Goal: Information Seeking & Learning: Learn about a topic

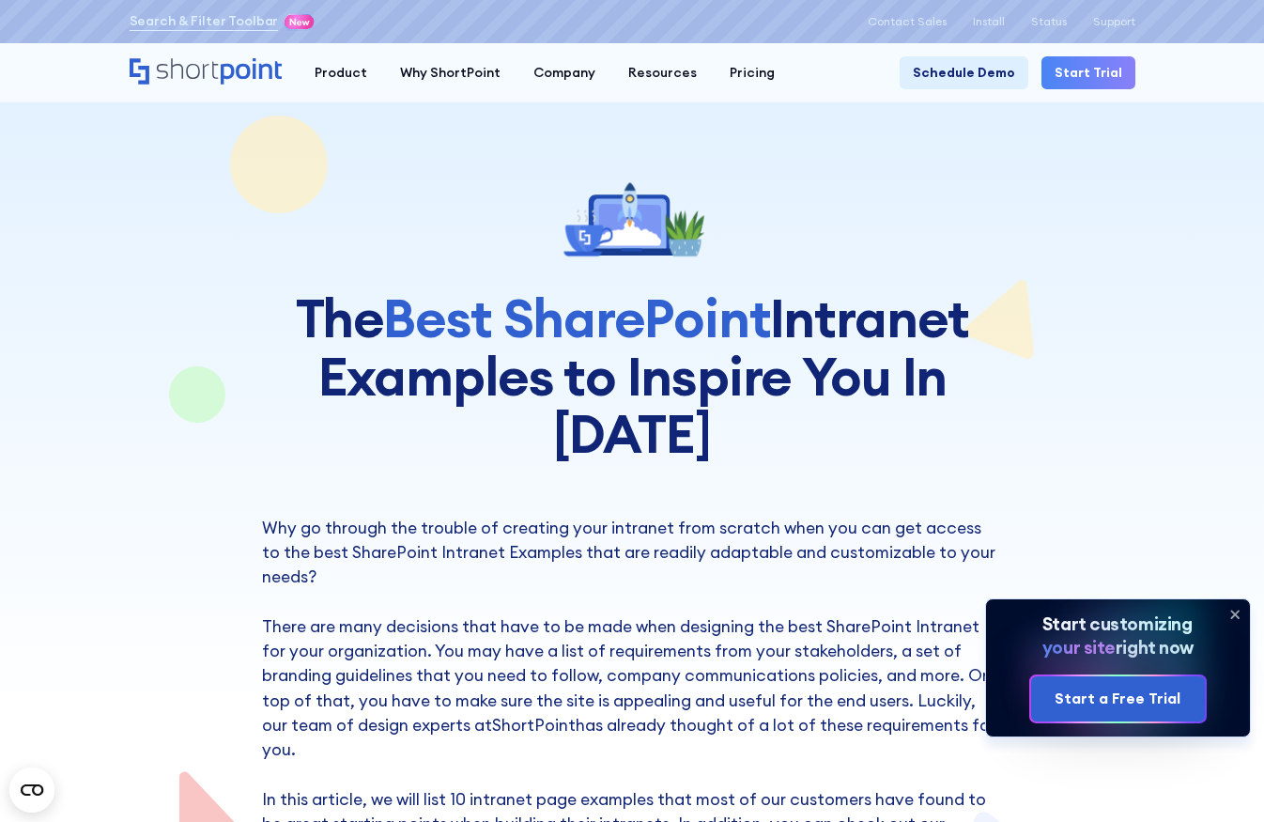
click at [1237, 617] on icon at bounding box center [1235, 614] width 30 height 30
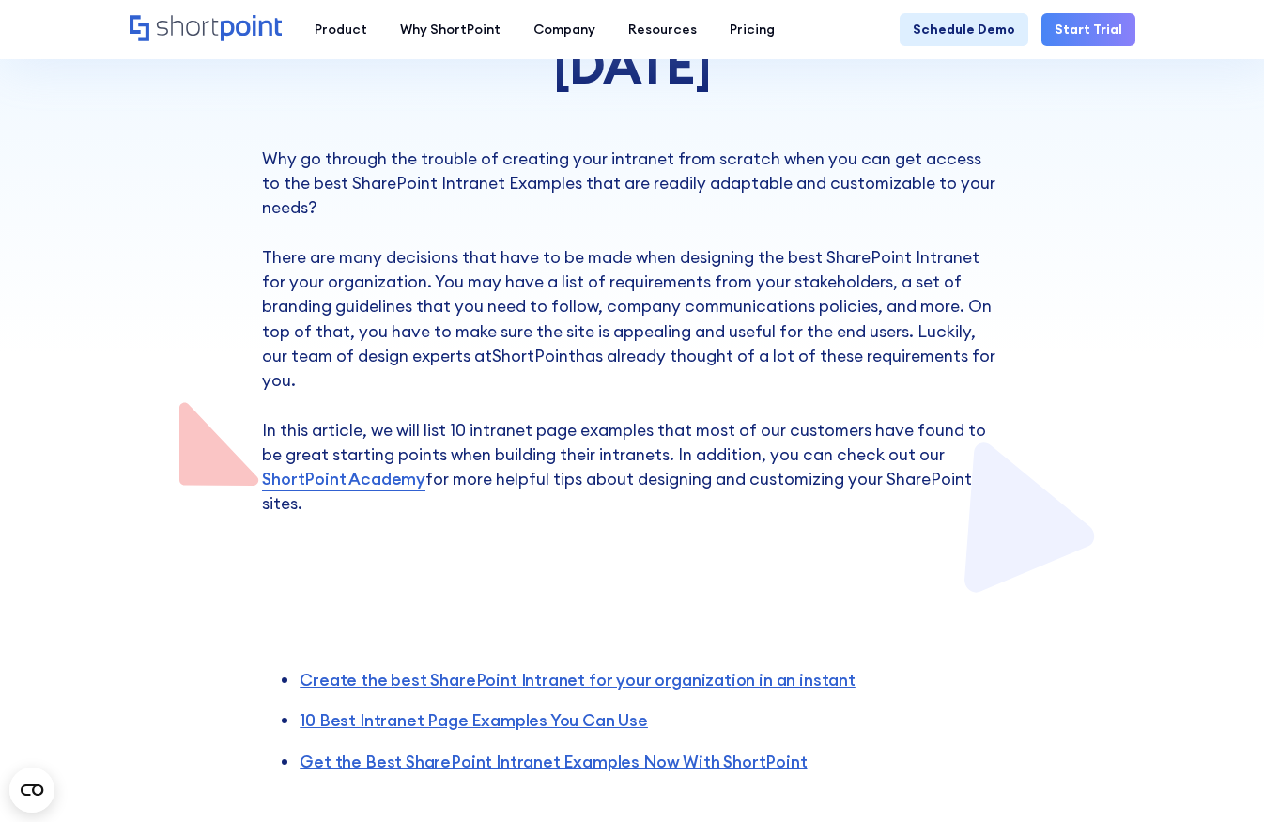
scroll to position [382, 0]
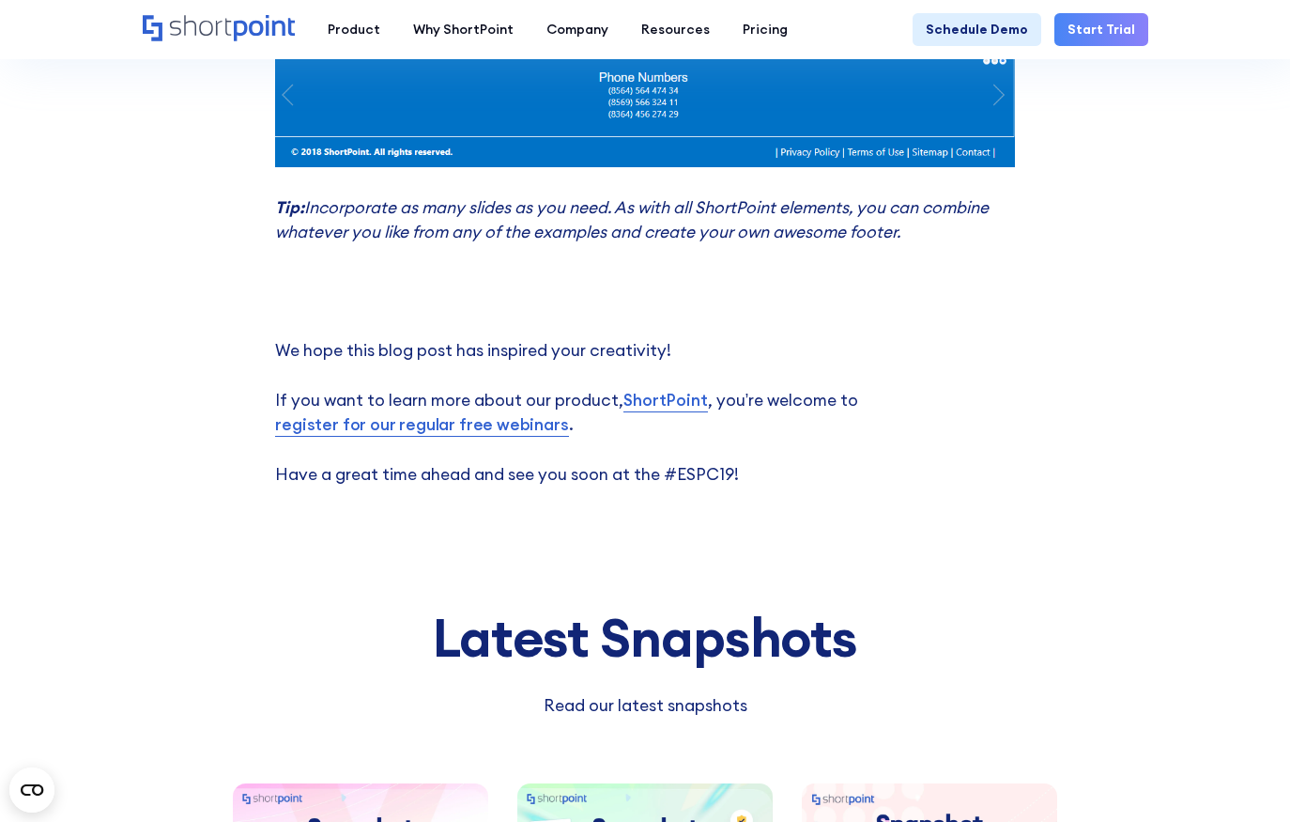
scroll to position [9908, 0]
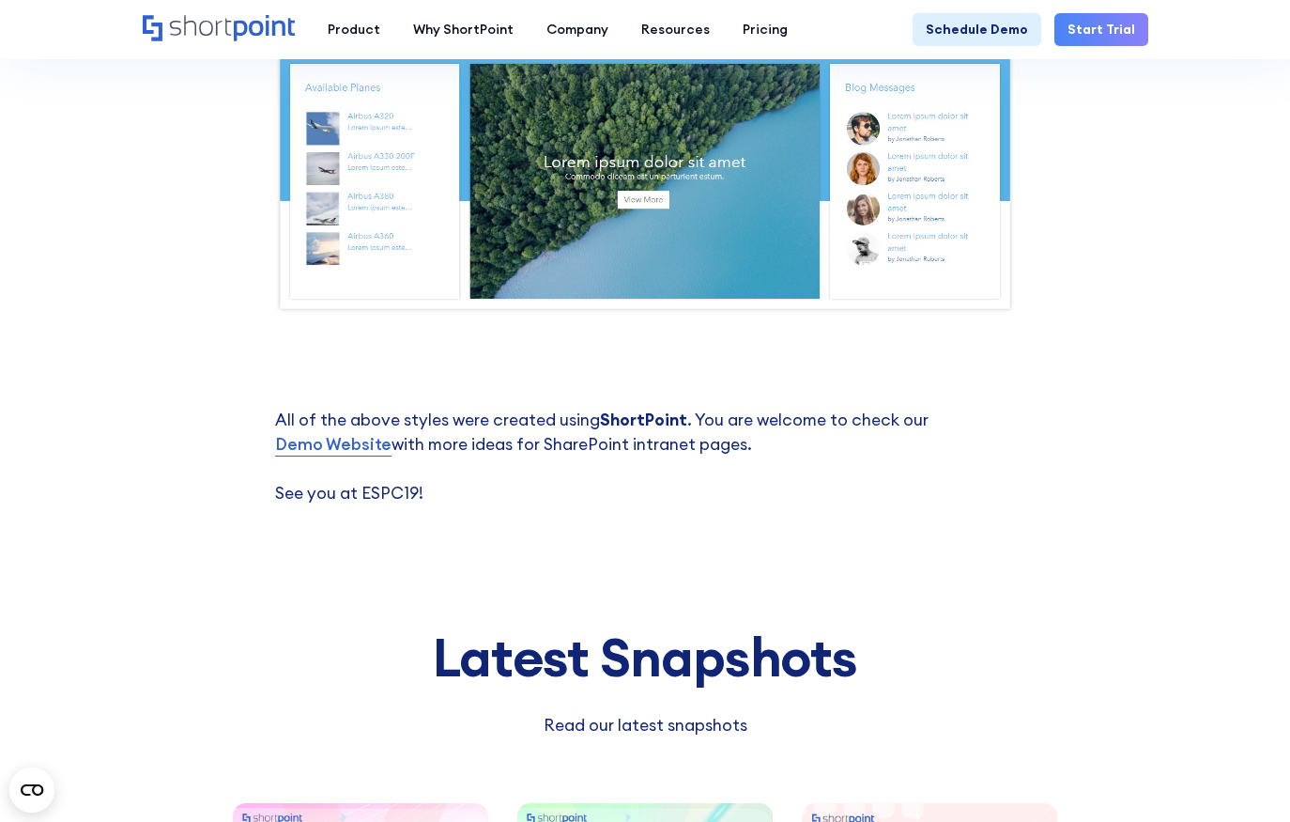
scroll to position [5701, 0]
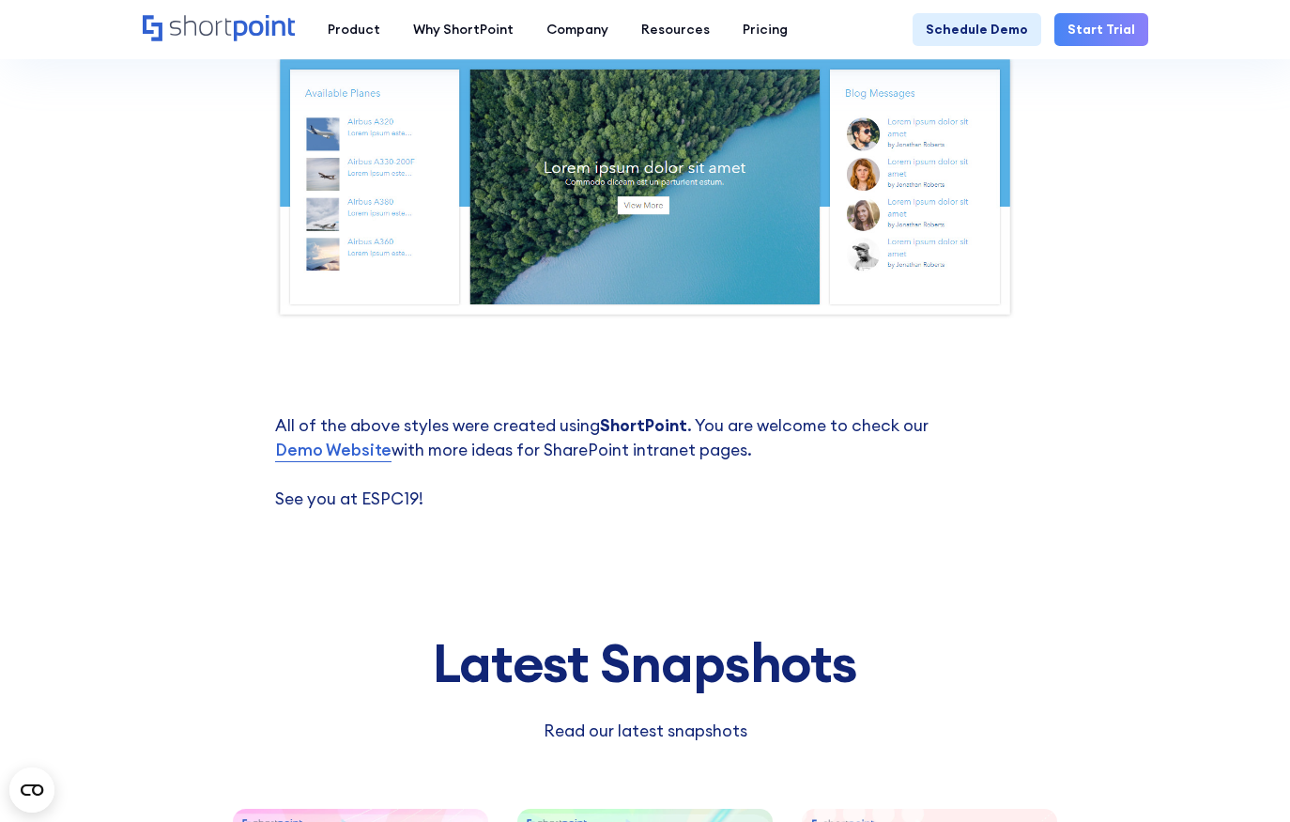
click at [648, 424] on strong "ShortPoint" at bounding box center [643, 425] width 87 height 22
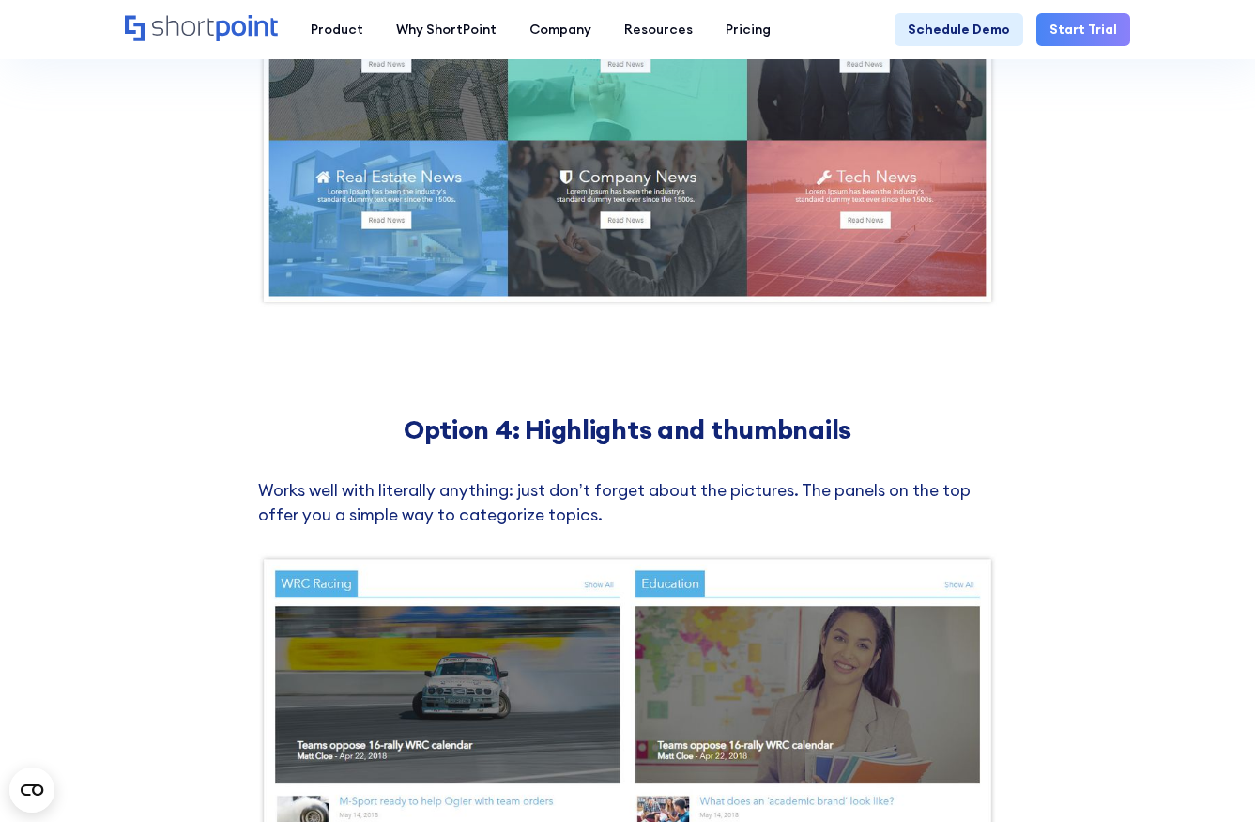
scroll to position [2298, 0]
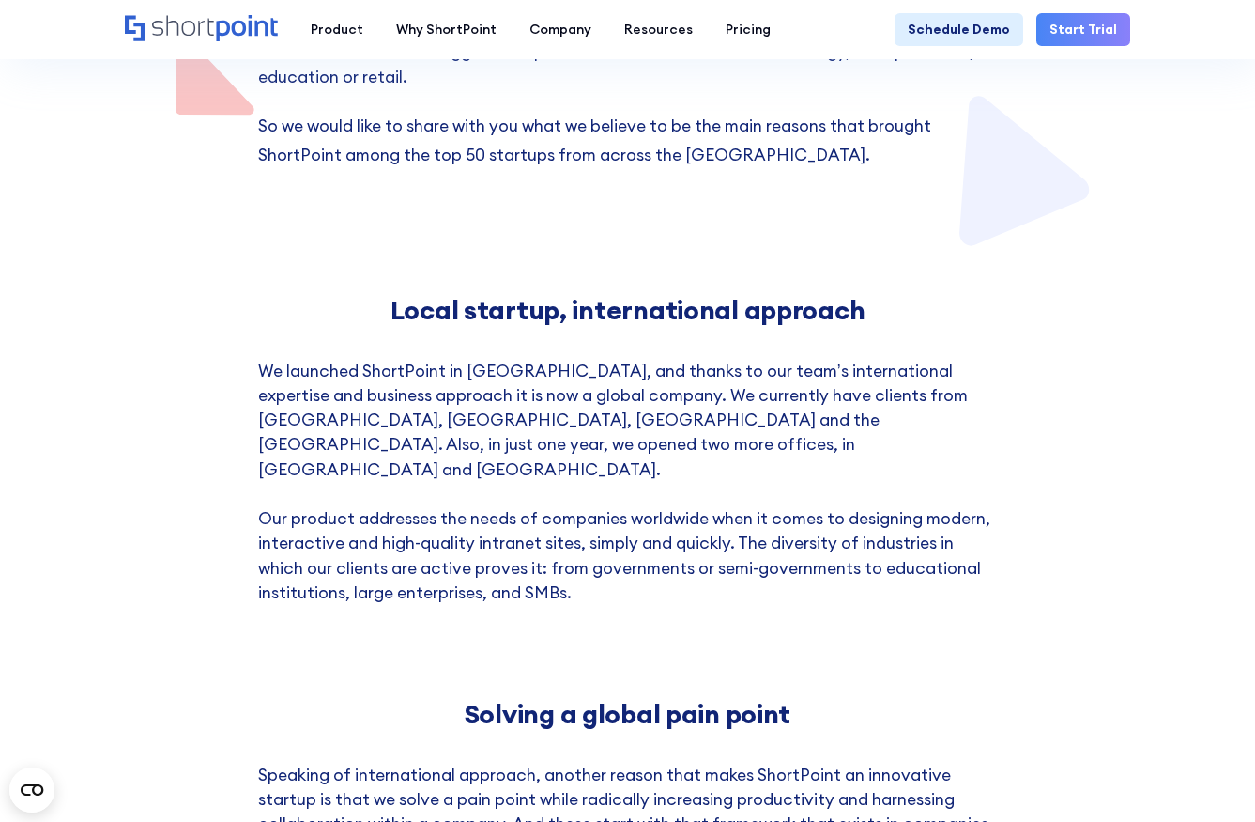
scroll to position [839, 0]
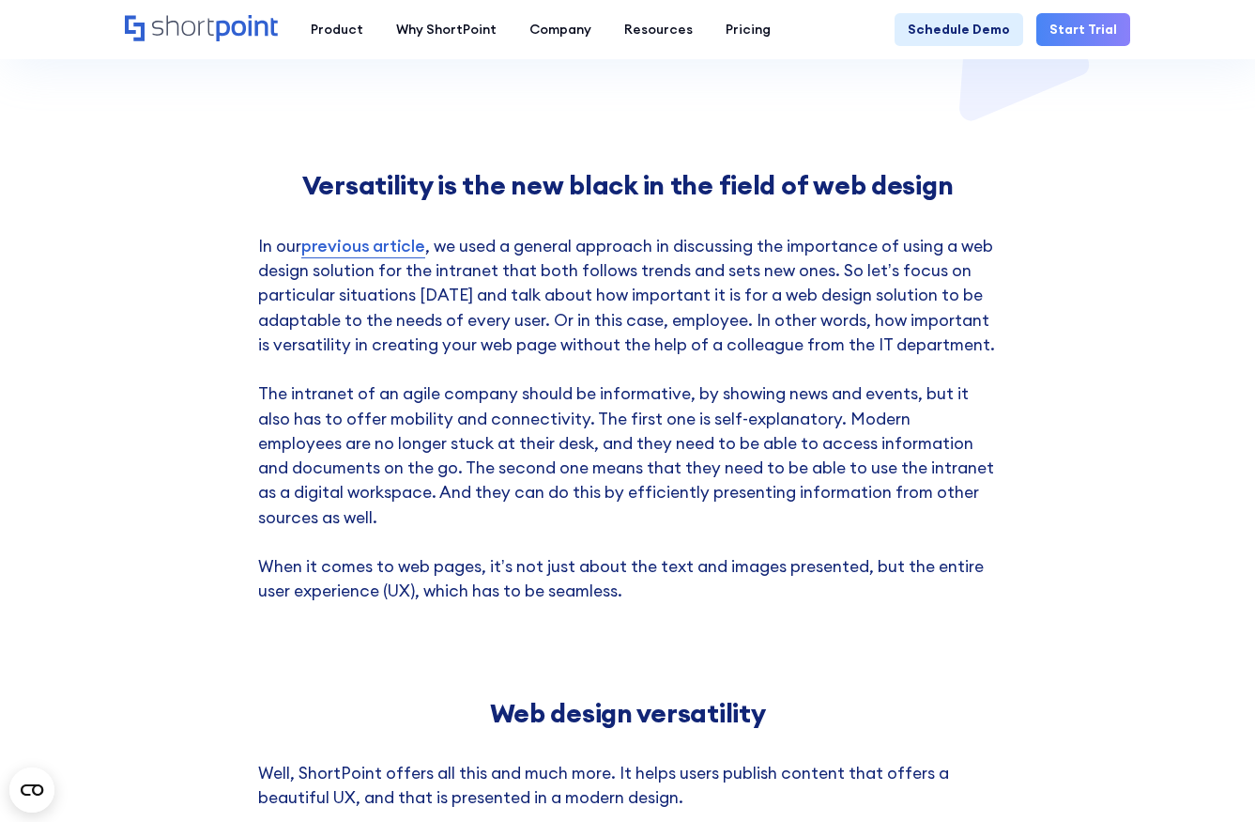
scroll to position [701, 0]
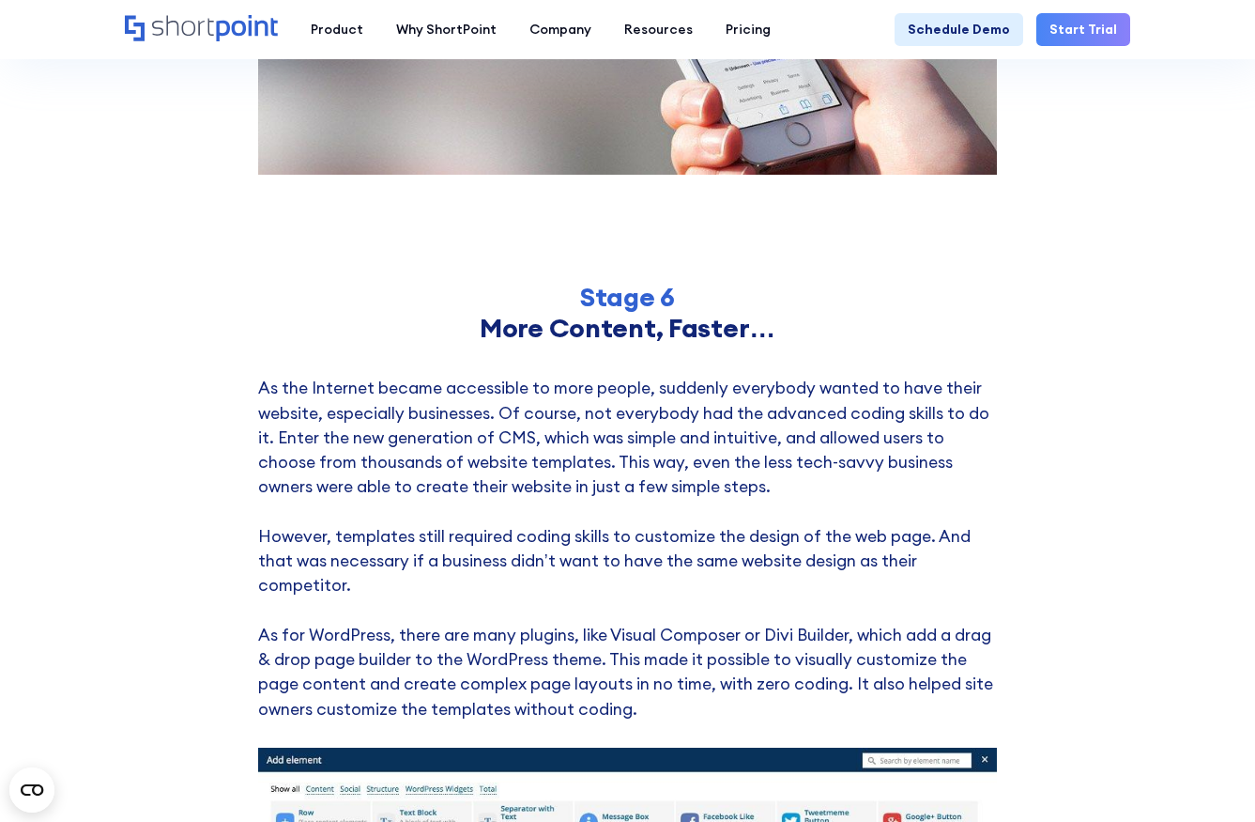
scroll to position [5585, 0]
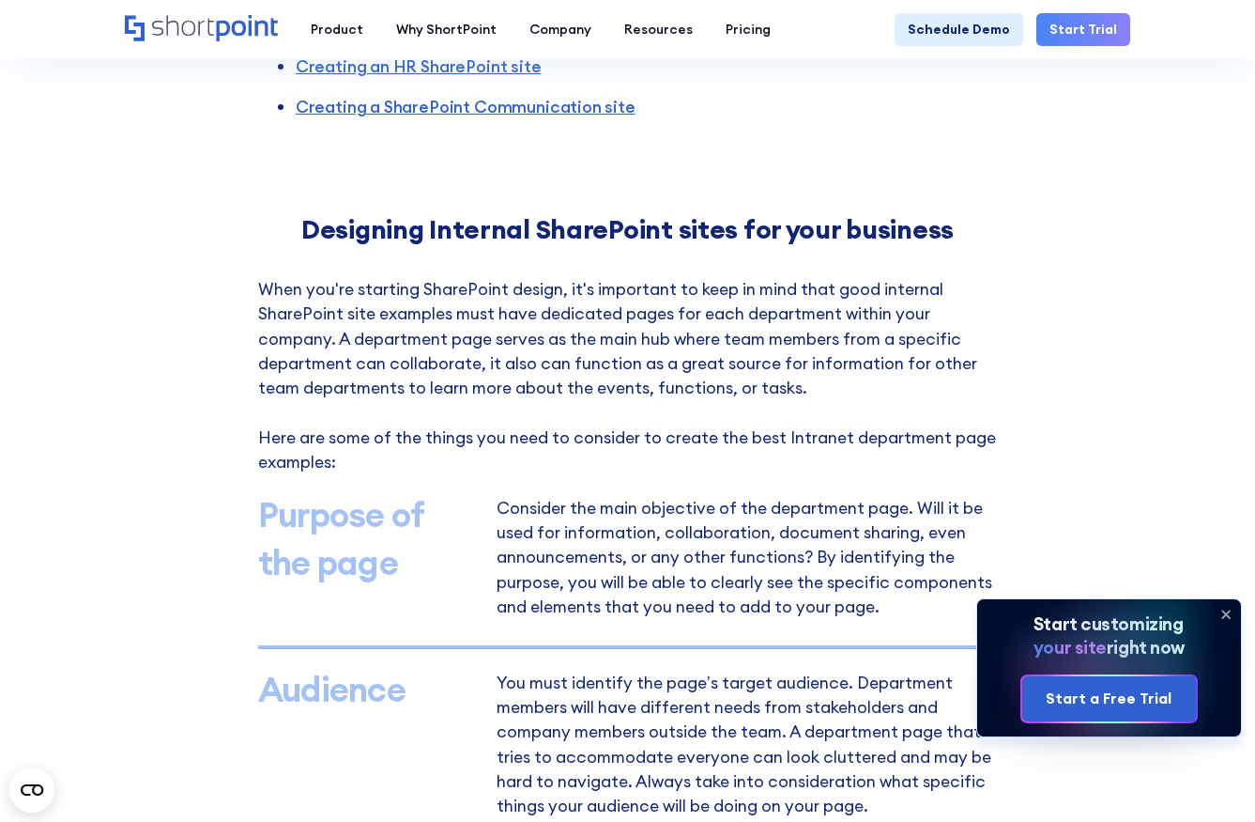
scroll to position [912, 0]
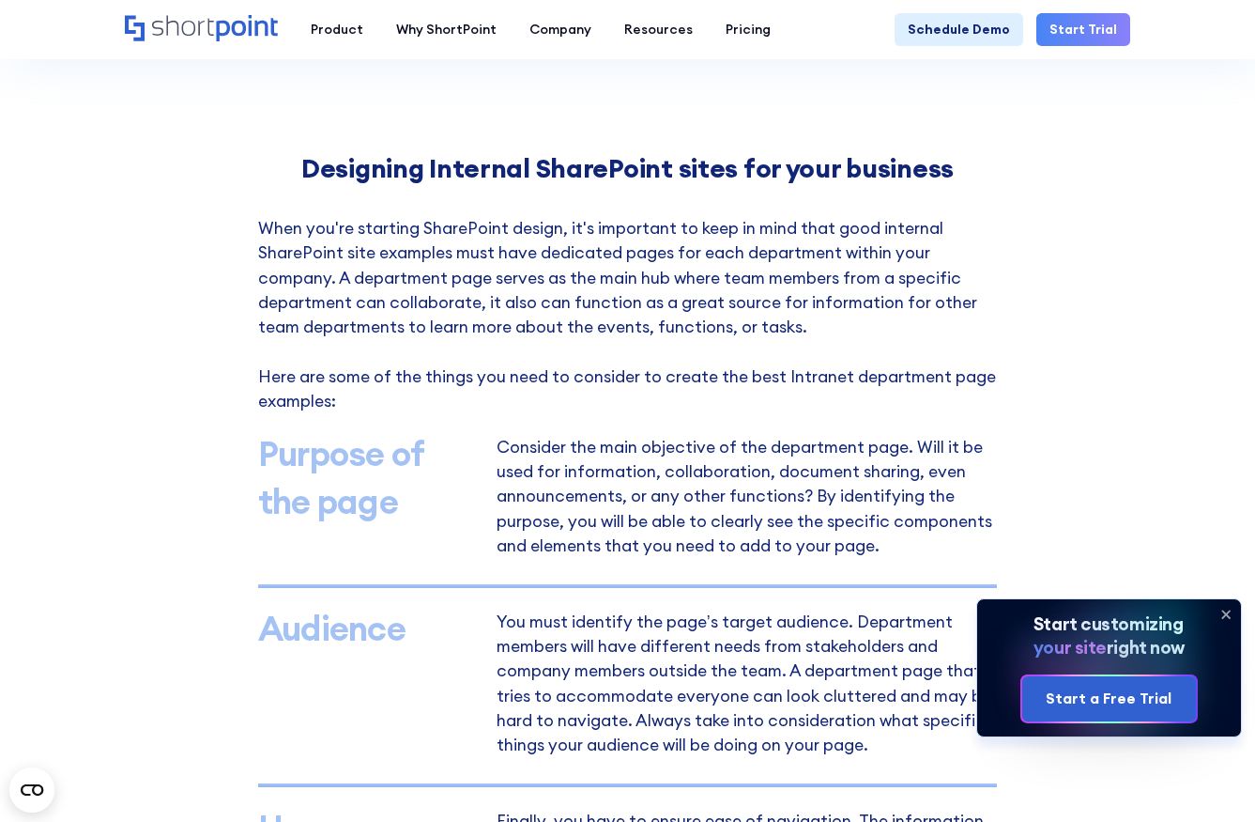
click at [427, 454] on div "Purpose of the page" at bounding box center [368, 477] width 221 height 97
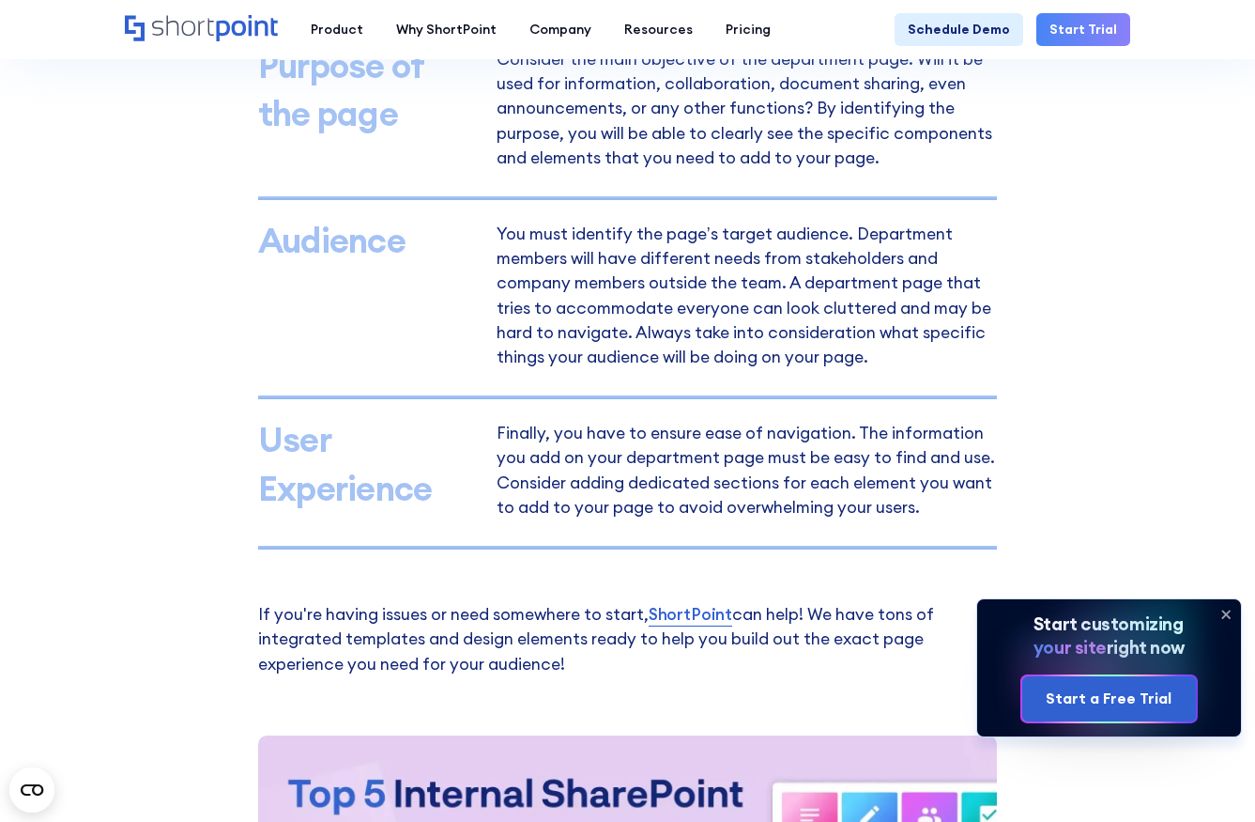
scroll to position [1302, 0]
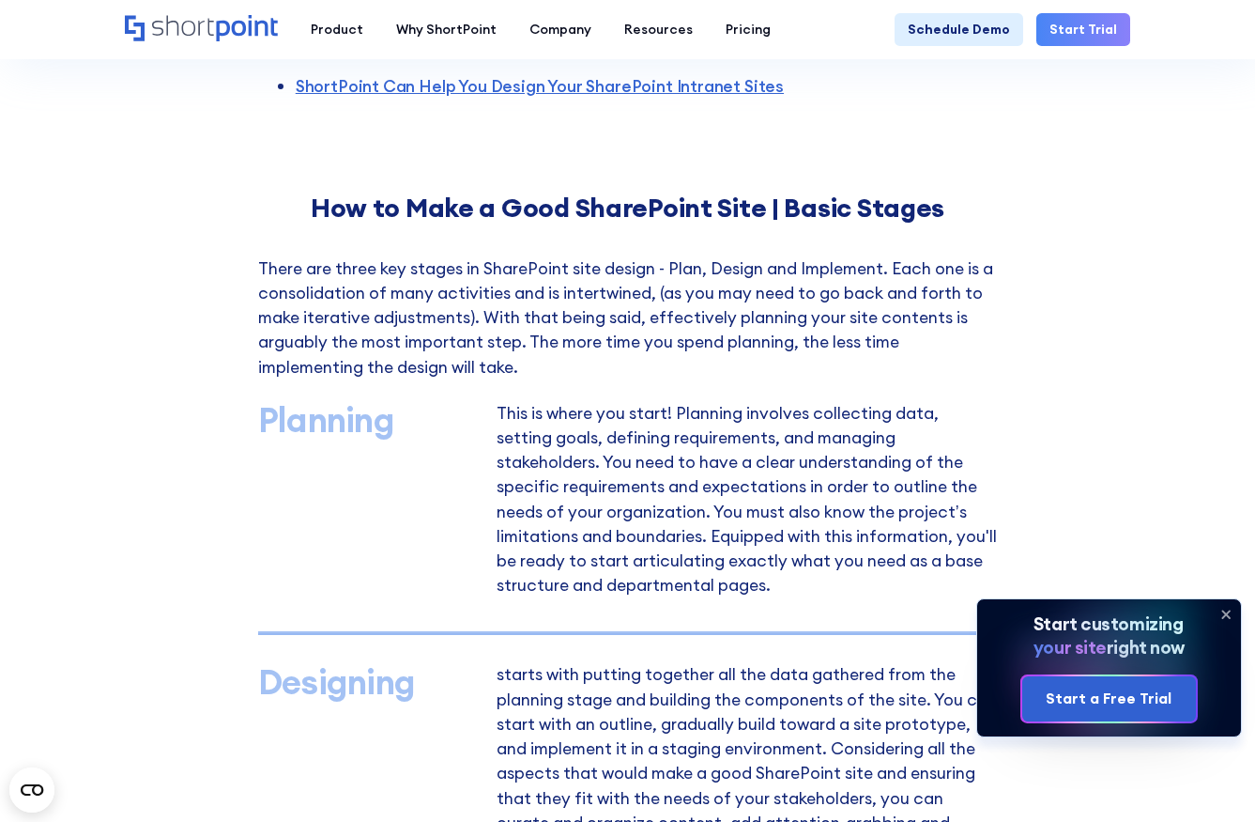
scroll to position [714, 0]
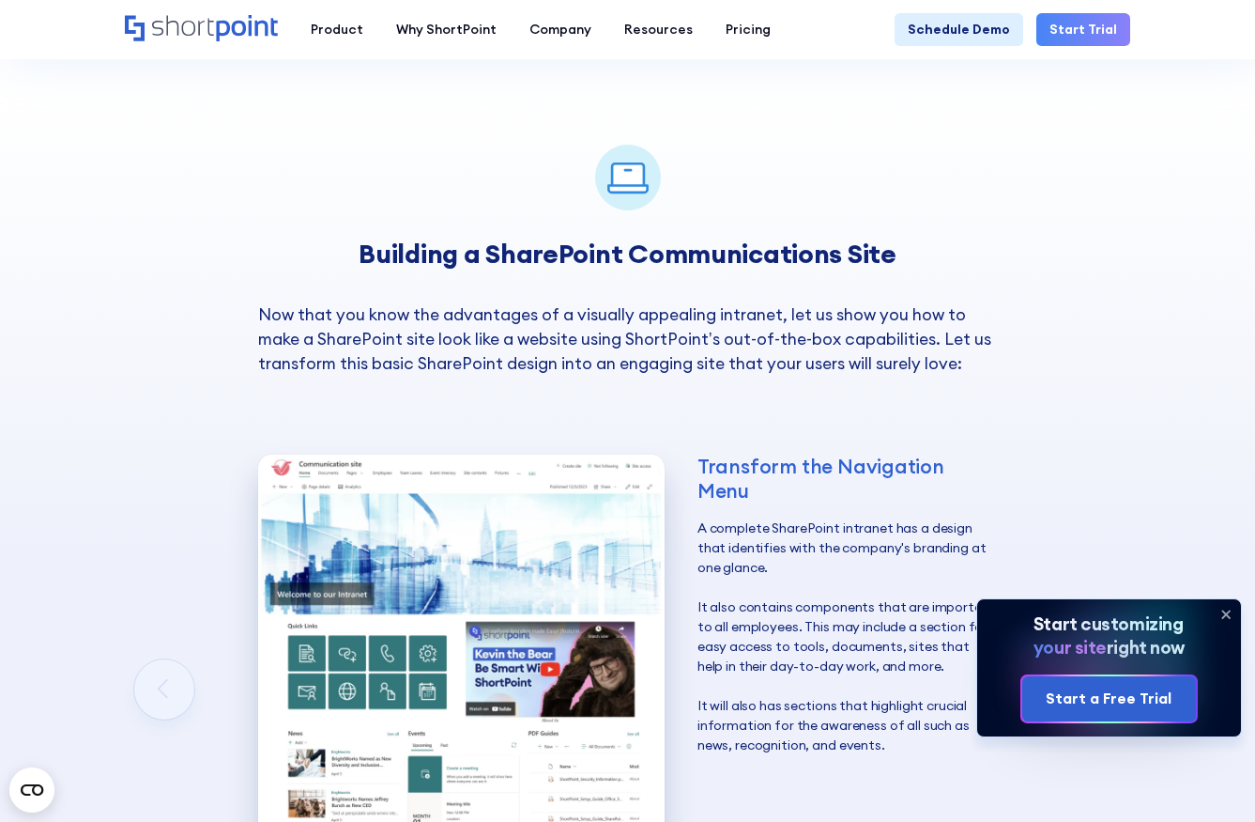
scroll to position [2364, 0]
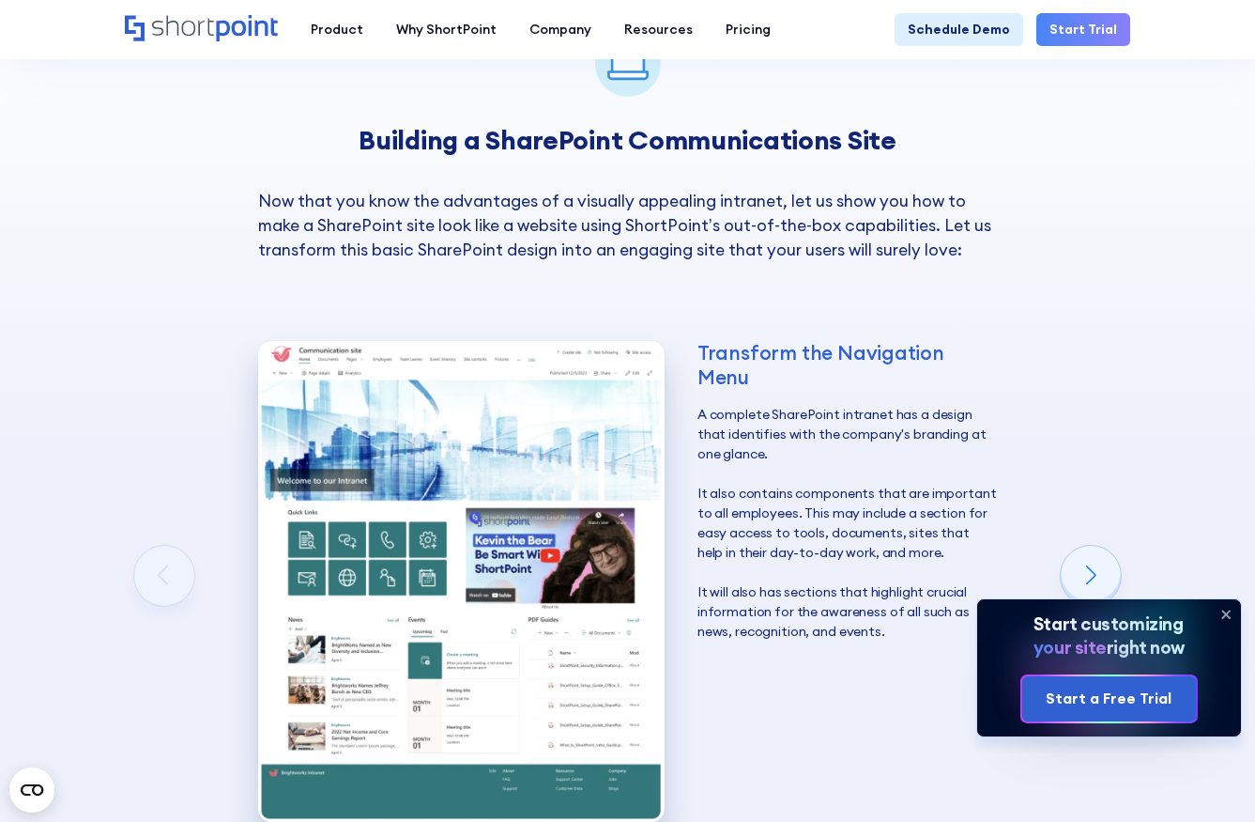
click at [585, 525] on img "1 / 6" at bounding box center [461, 581] width 407 height 480
click at [768, 341] on div "Transform the Navigation Menu" at bounding box center [848, 364] width 300 height 47
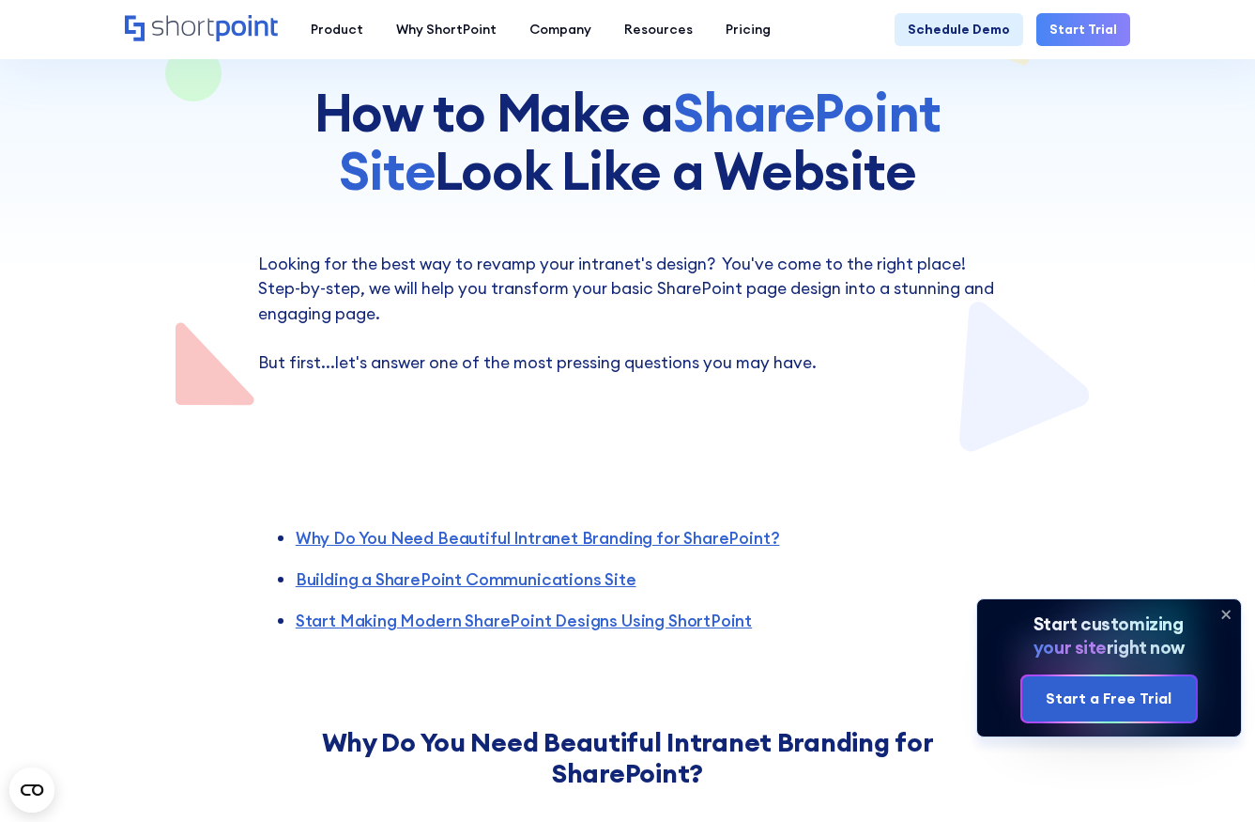
scroll to position [65, 0]
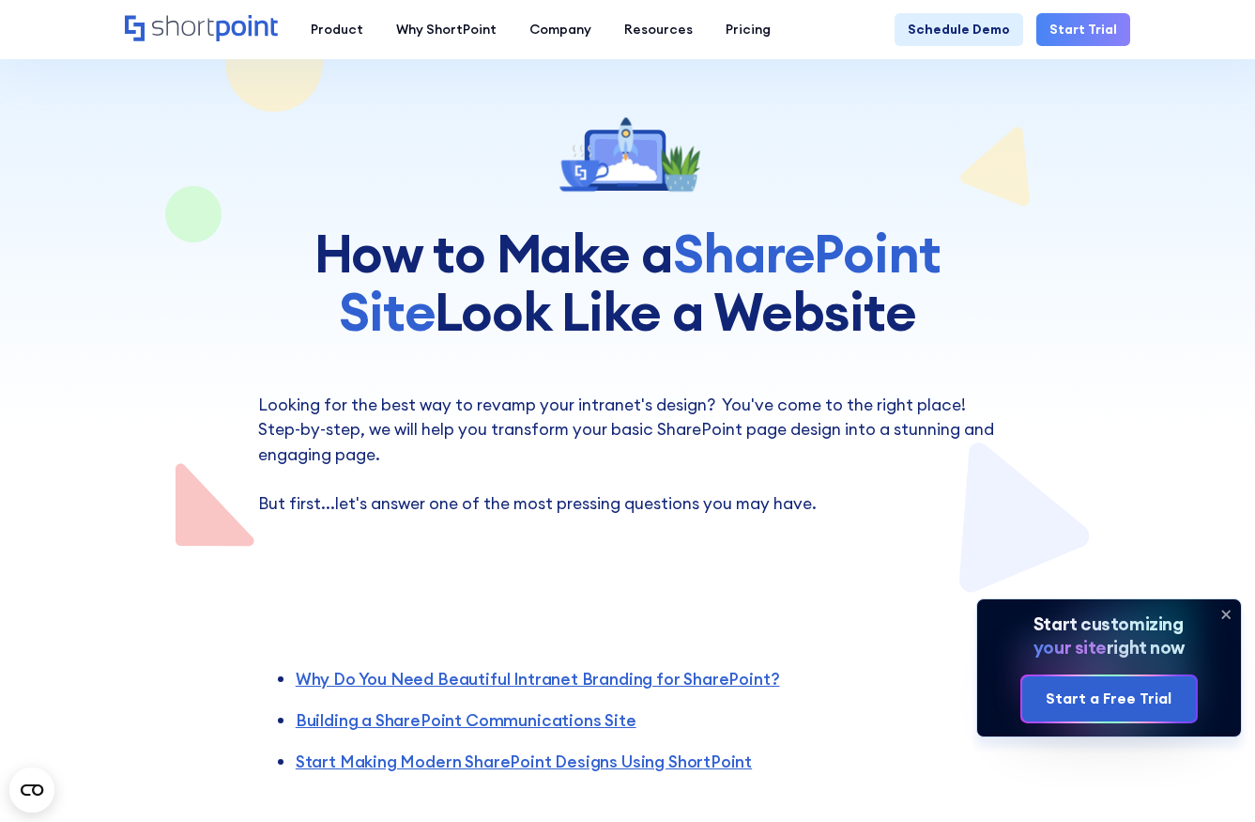
click at [744, 401] on p "Looking for the best way to revamp your intranet's design? You've come to the r…" at bounding box center [628, 454] width 740 height 123
click at [1229, 609] on icon at bounding box center [1226, 614] width 30 height 30
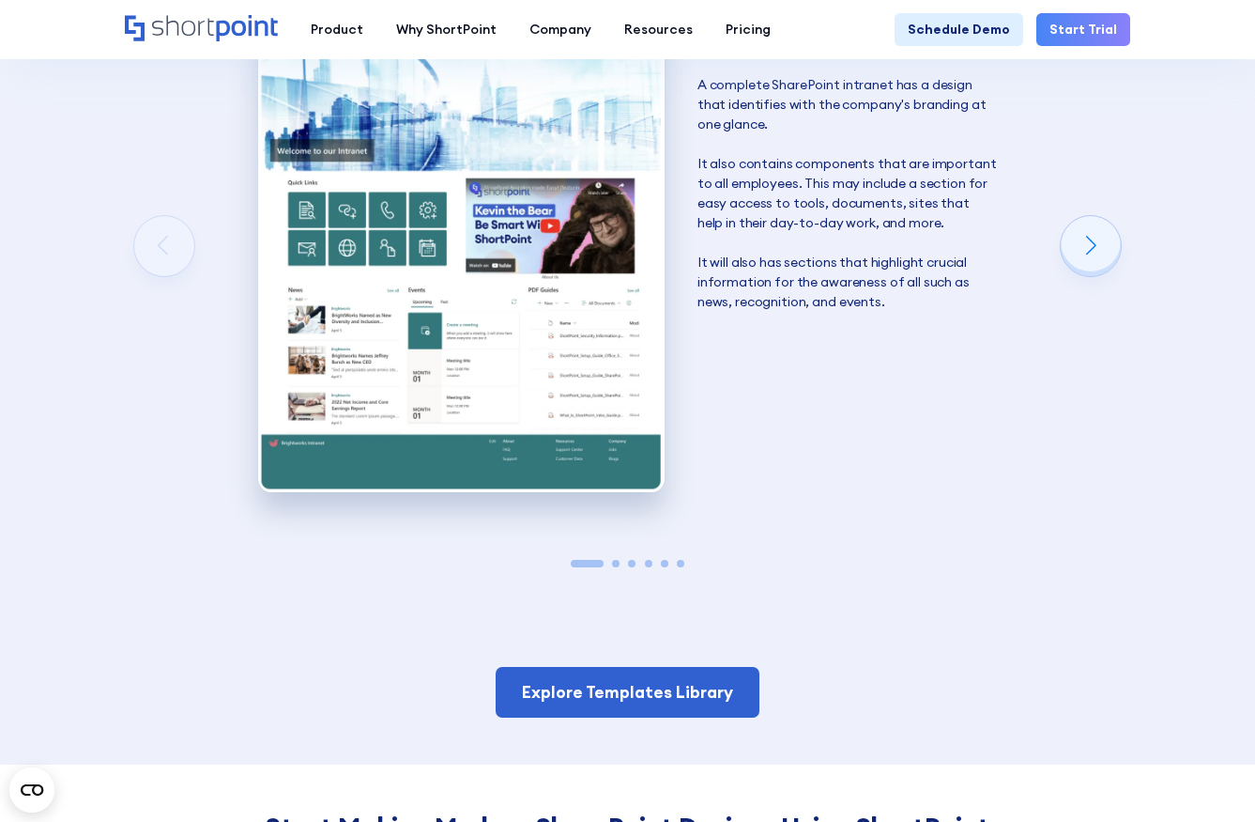
scroll to position [2572, 0]
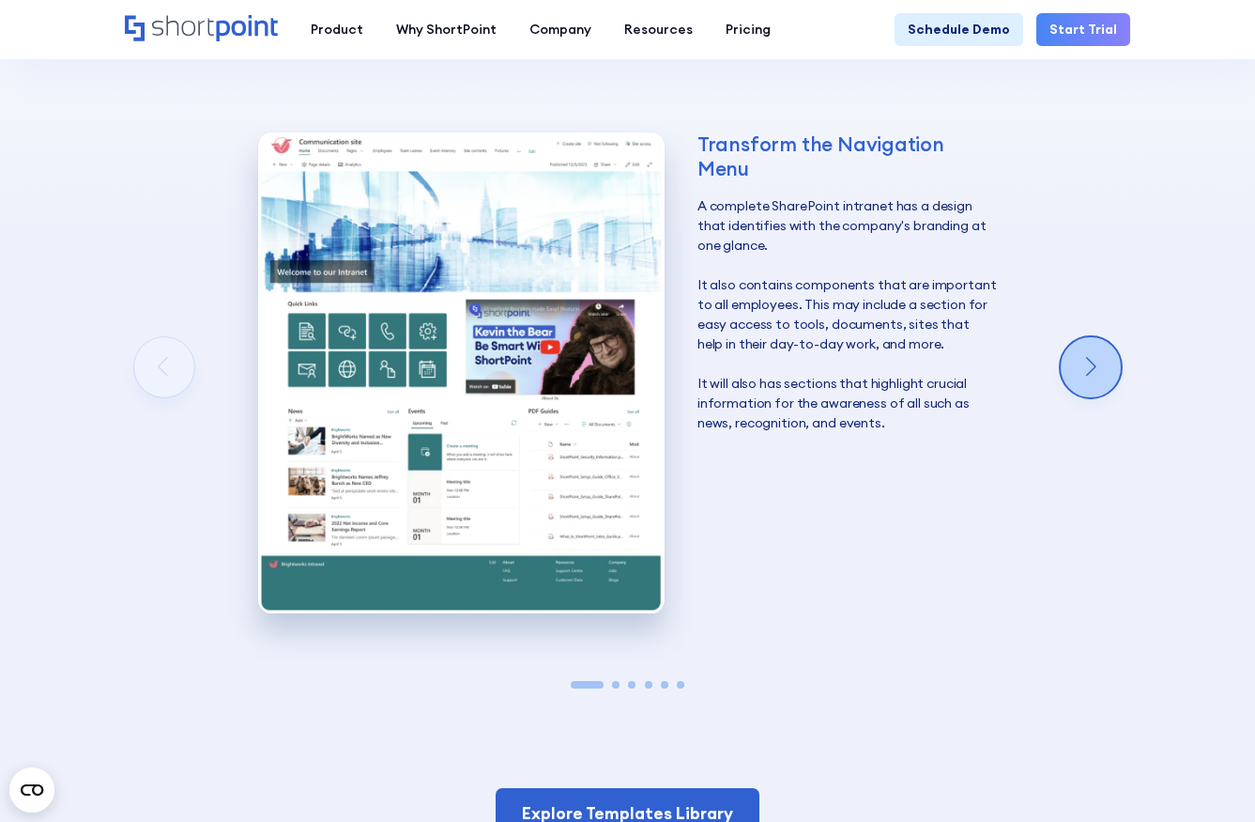
click at [1078, 337] on div "Next slide" at bounding box center [1091, 367] width 60 height 60
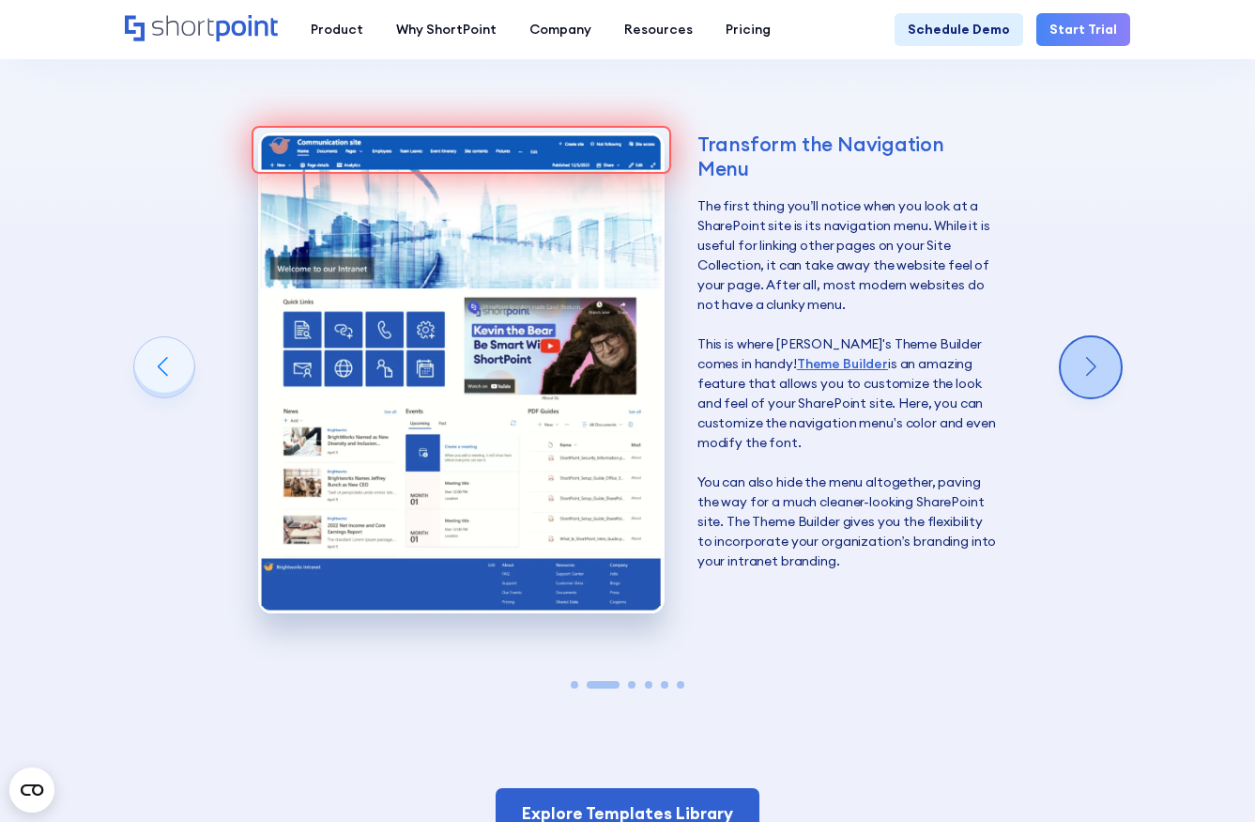
click at [1090, 337] on div "Next slide" at bounding box center [1091, 367] width 60 height 60
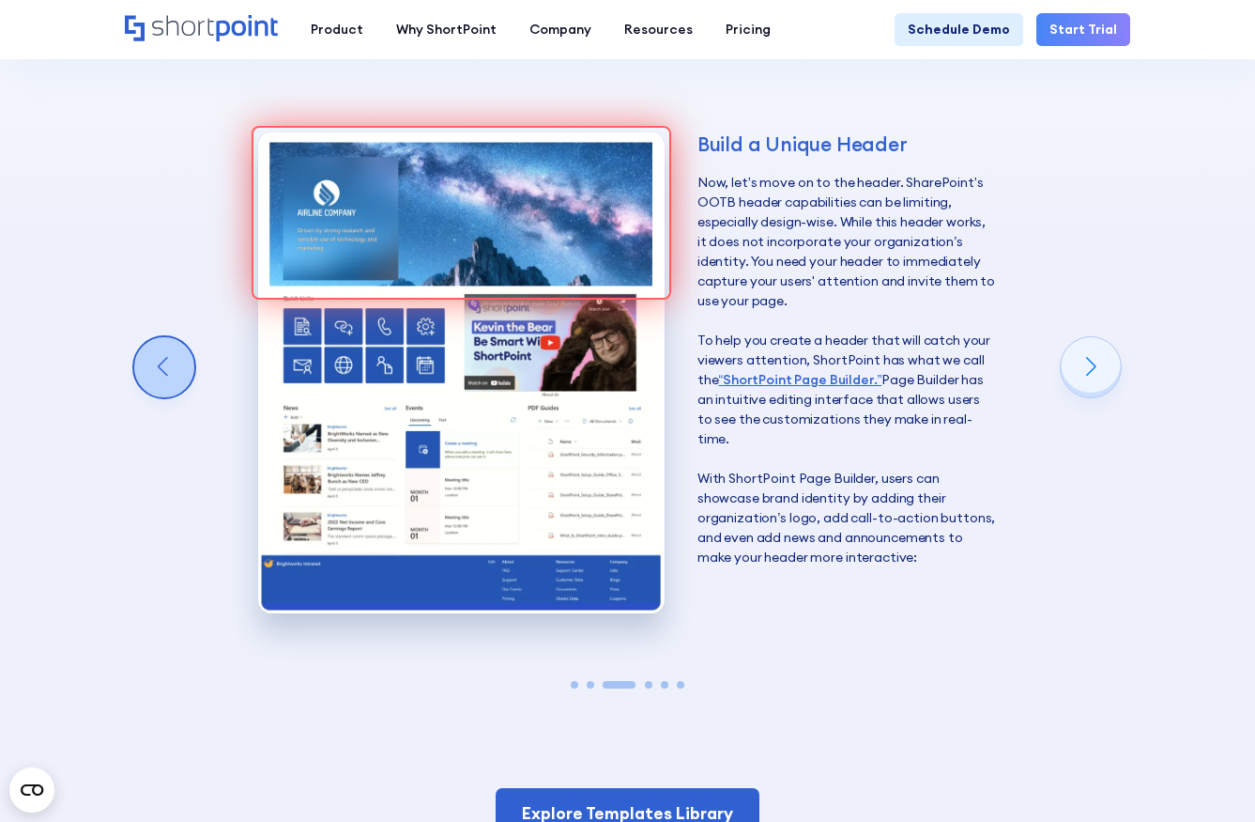
click at [156, 337] on div "Previous slide" at bounding box center [164, 367] width 60 height 60
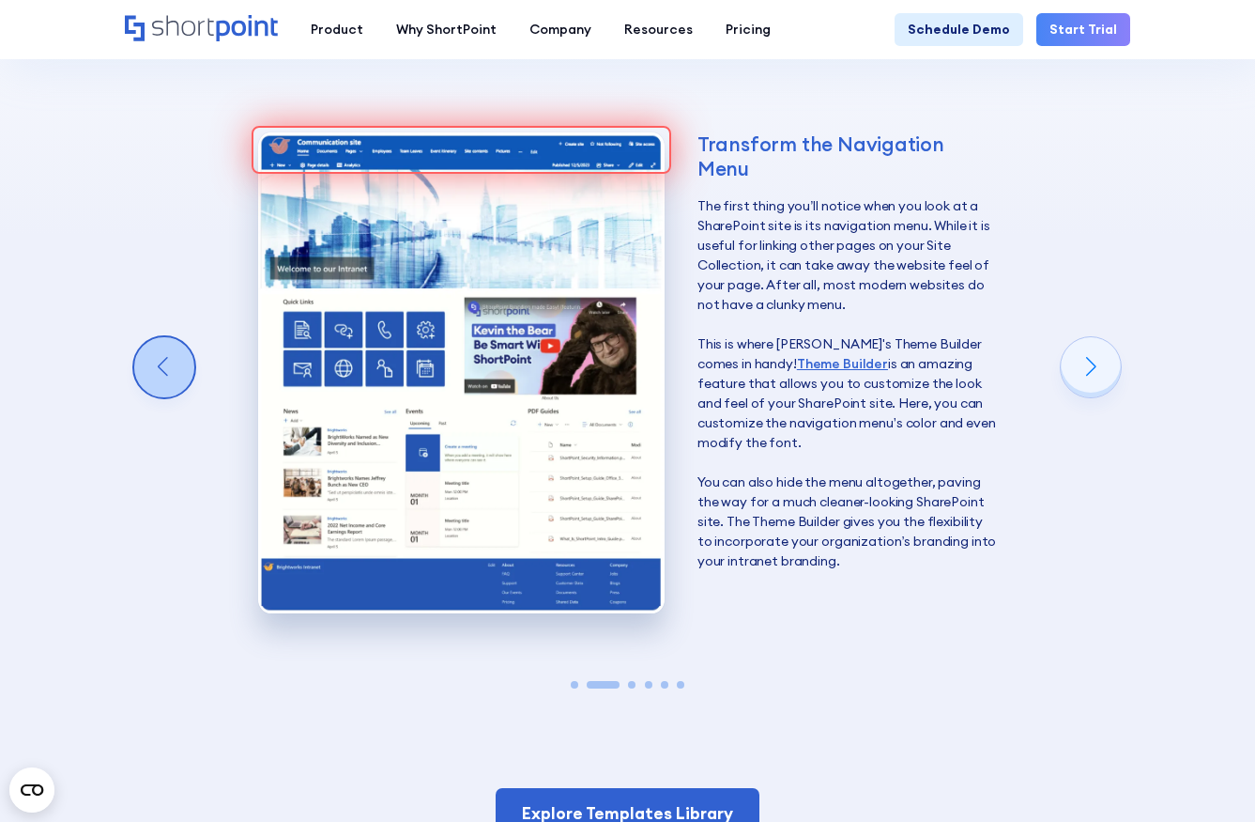
click at [156, 337] on div "Previous slide" at bounding box center [164, 367] width 60 height 60
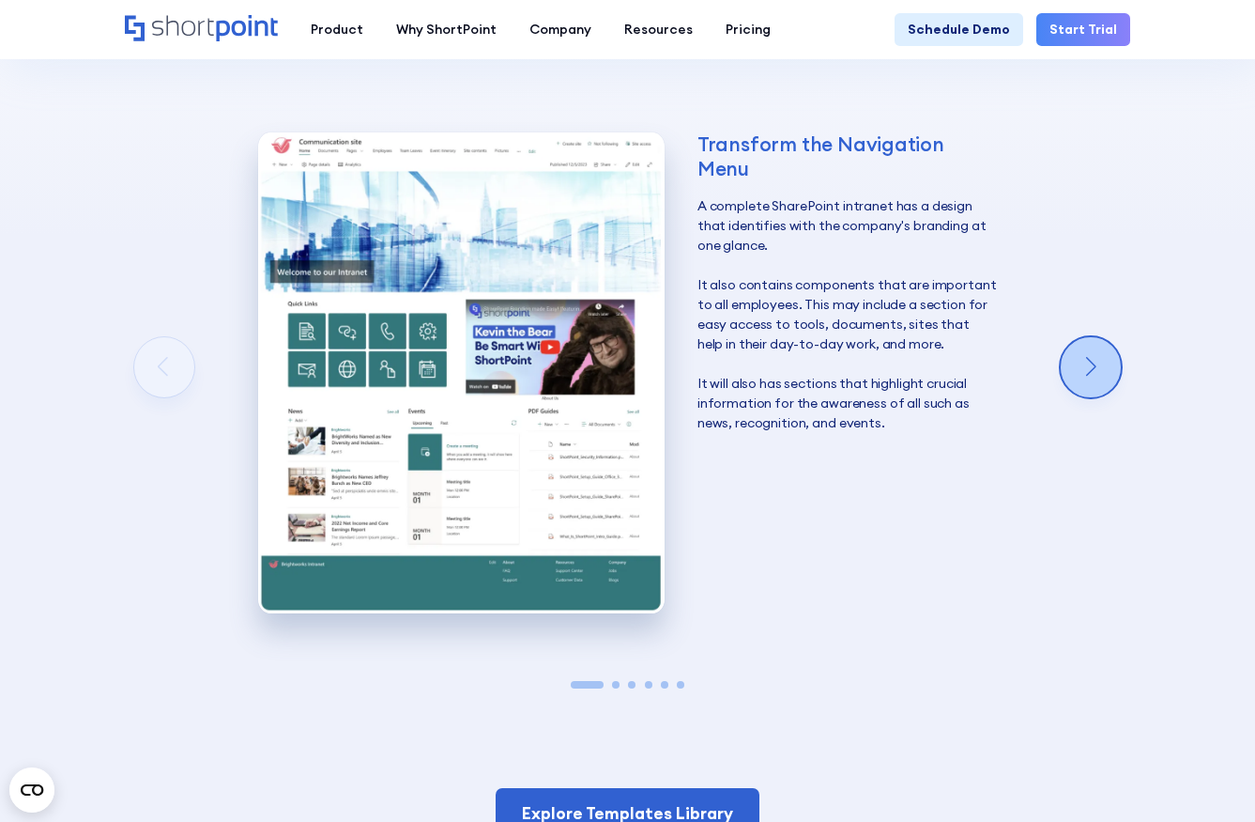
click at [1089, 337] on div "Next slide" at bounding box center [1091, 367] width 60 height 60
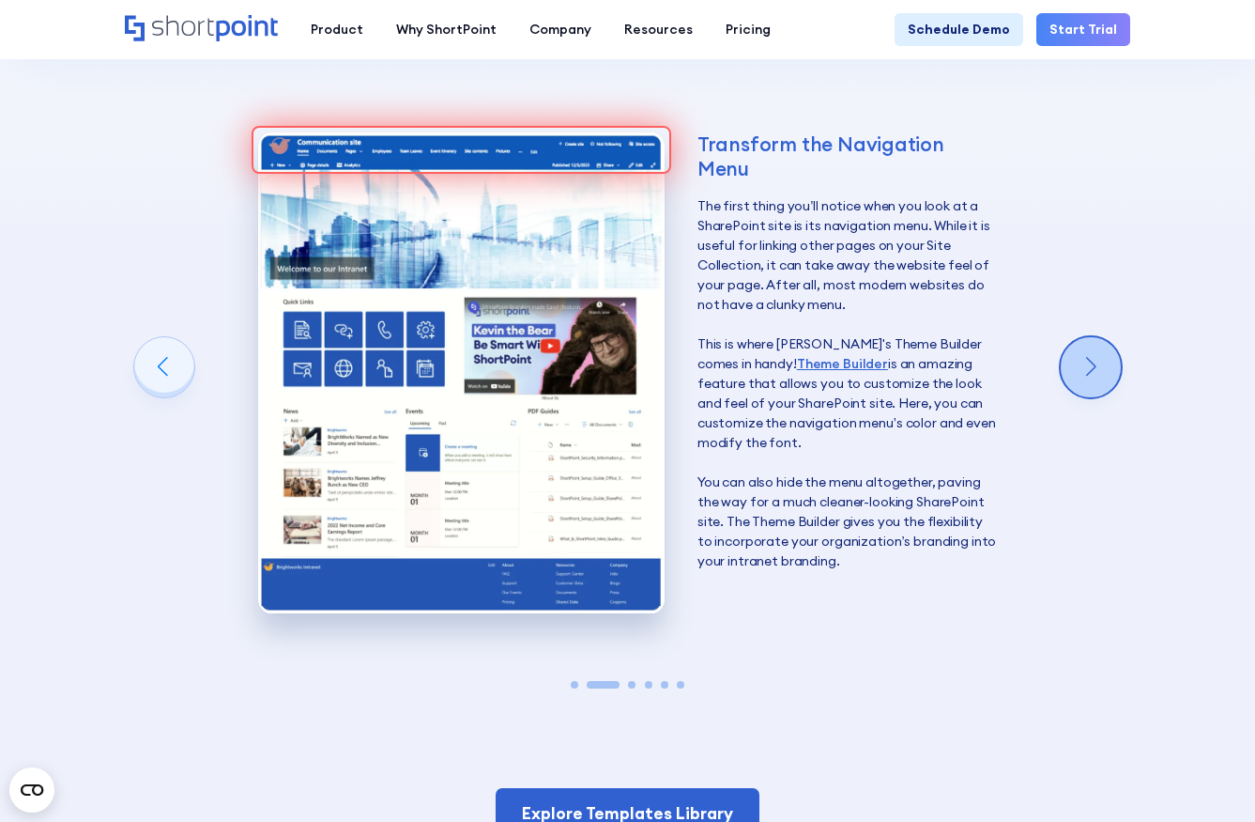
click at [1089, 337] on div "Next slide" at bounding box center [1091, 367] width 60 height 60
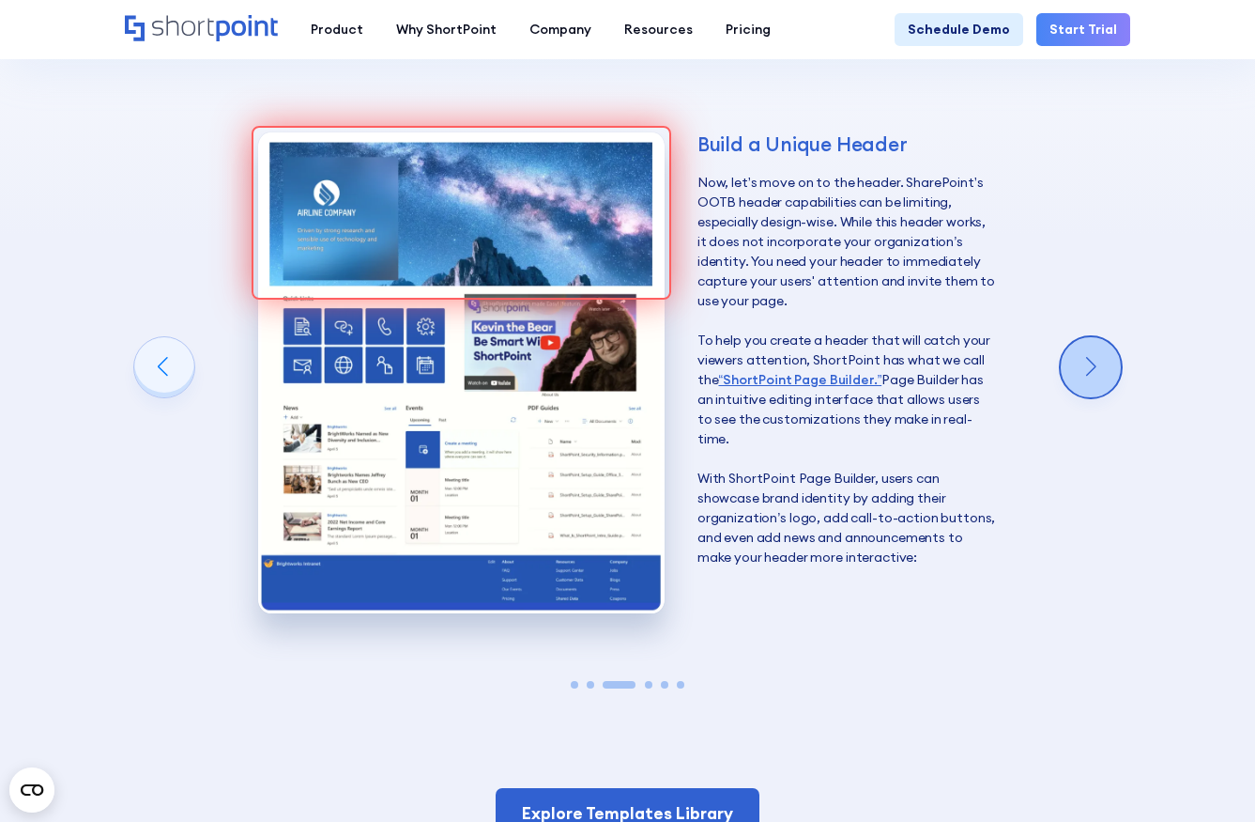
click at [1089, 337] on div "Next slide" at bounding box center [1091, 367] width 60 height 60
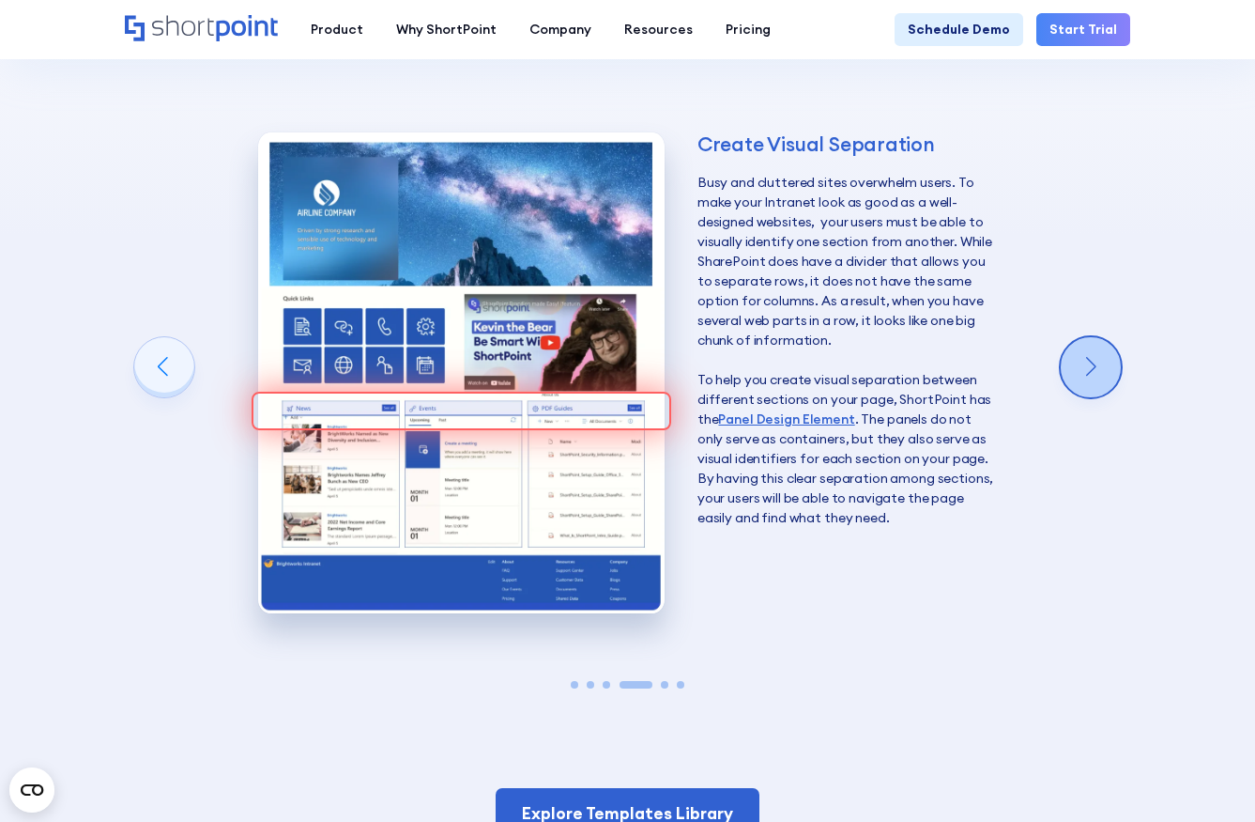
click at [1069, 337] on div "Next slide" at bounding box center [1091, 367] width 60 height 60
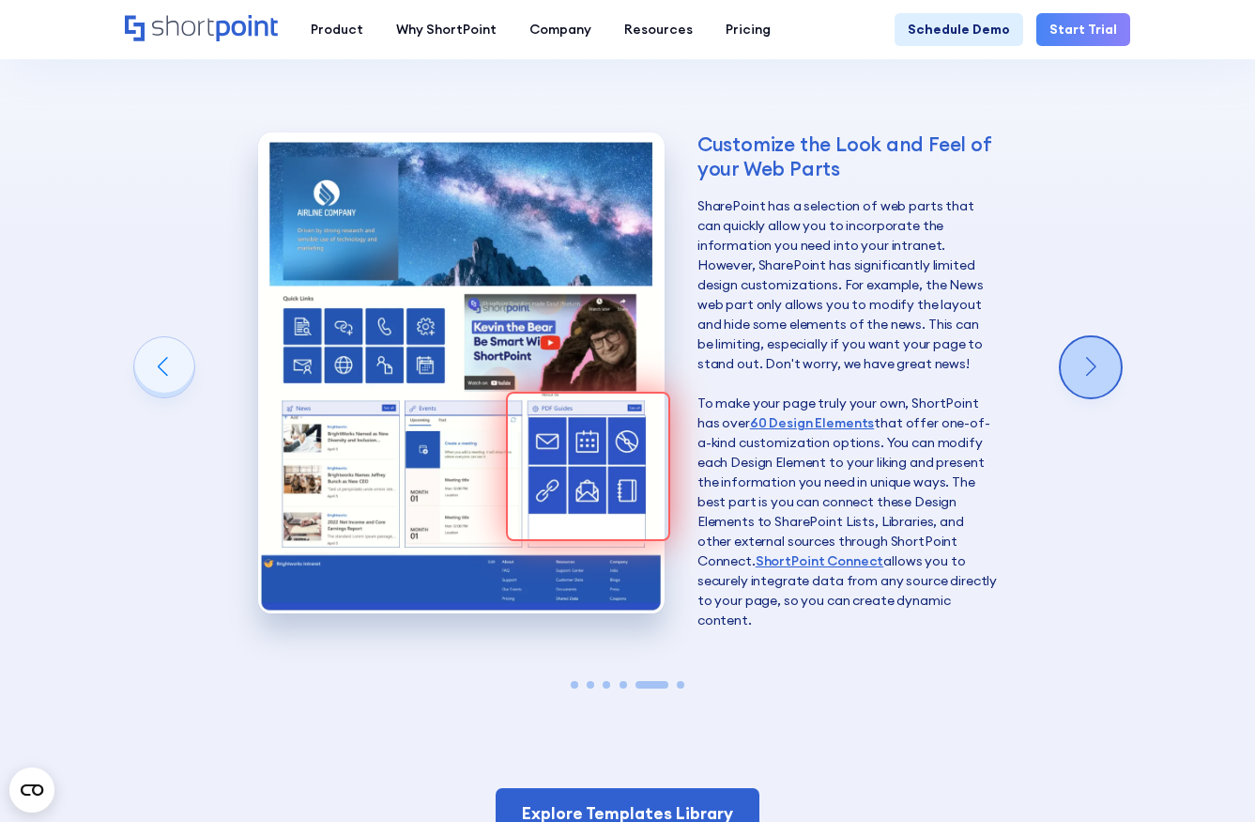
click at [1082, 337] on div "Next slide" at bounding box center [1091, 367] width 60 height 60
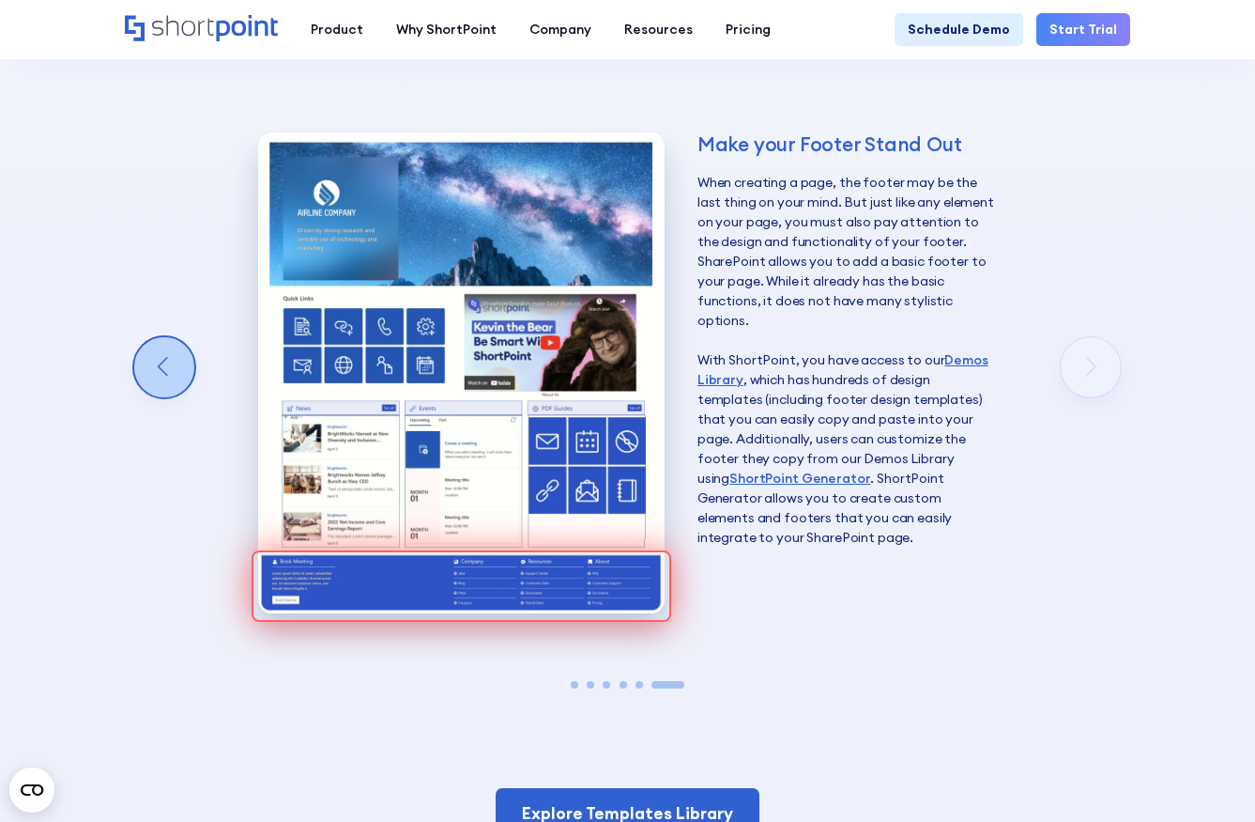
click at [162, 337] on div "Previous slide" at bounding box center [164, 367] width 60 height 60
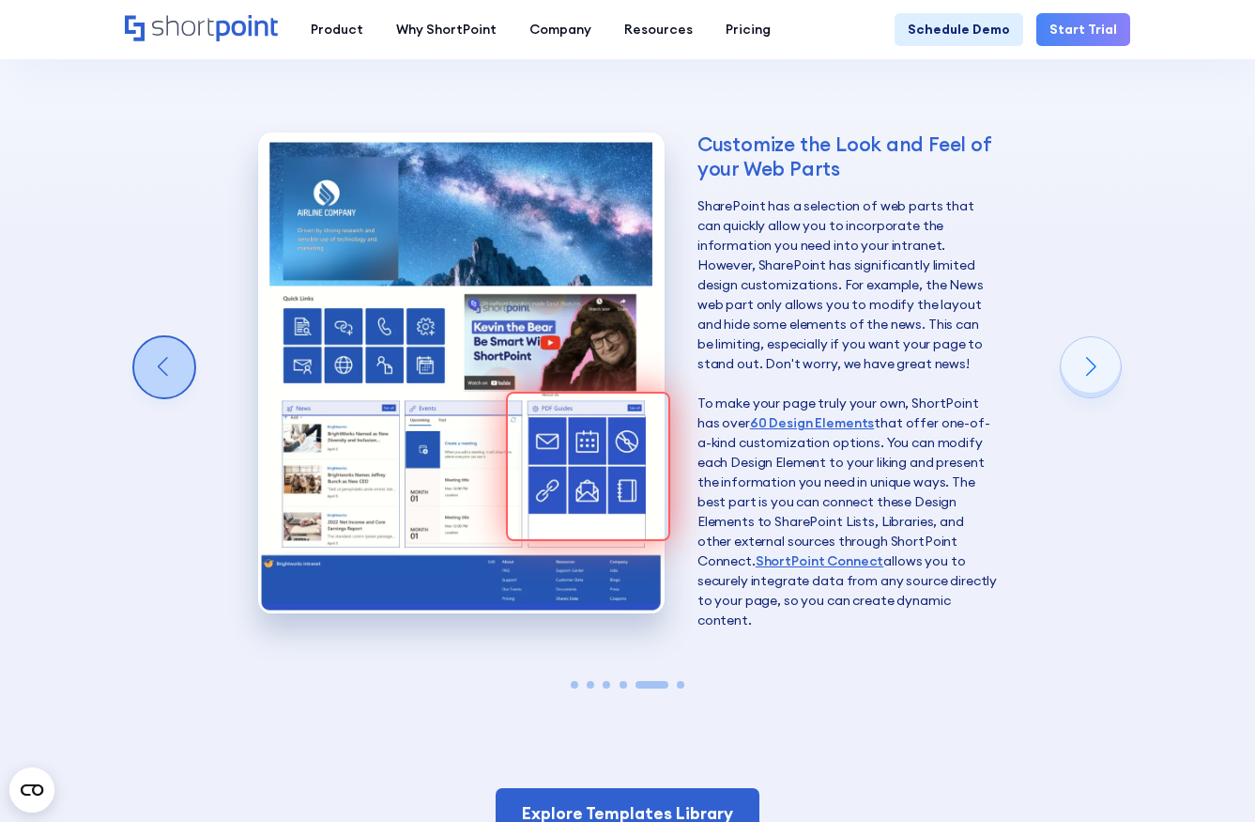
click at [162, 337] on div "Previous slide" at bounding box center [164, 367] width 60 height 60
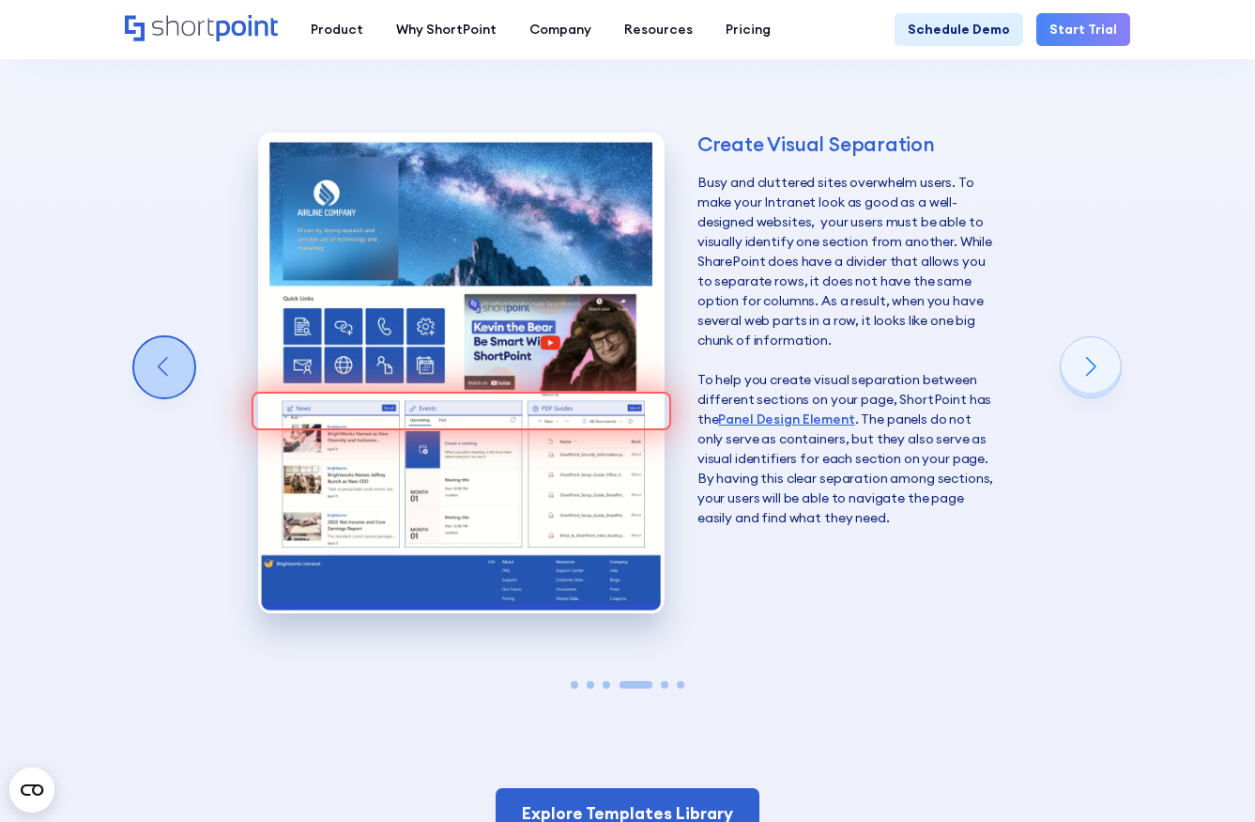
click at [162, 337] on div "Previous slide" at bounding box center [164, 367] width 60 height 60
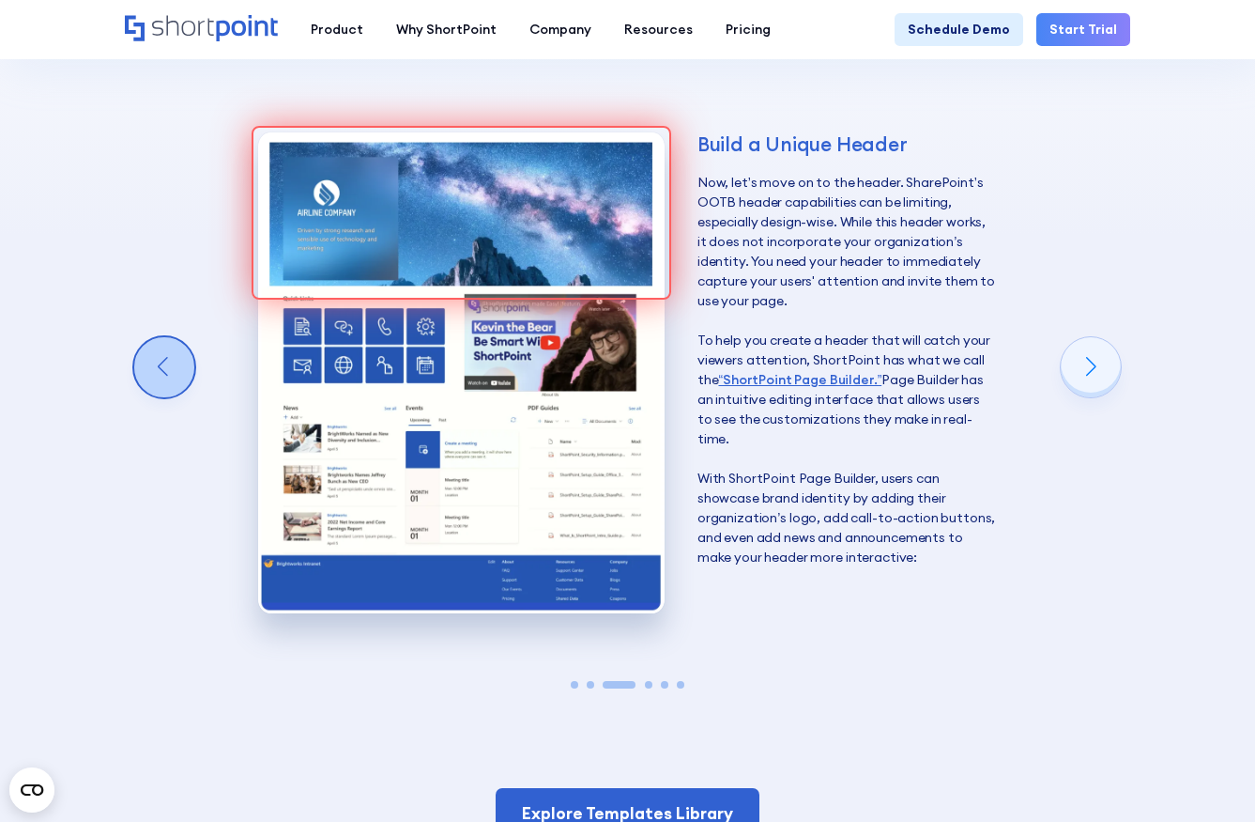
click at [162, 337] on div "Previous slide" at bounding box center [164, 367] width 60 height 60
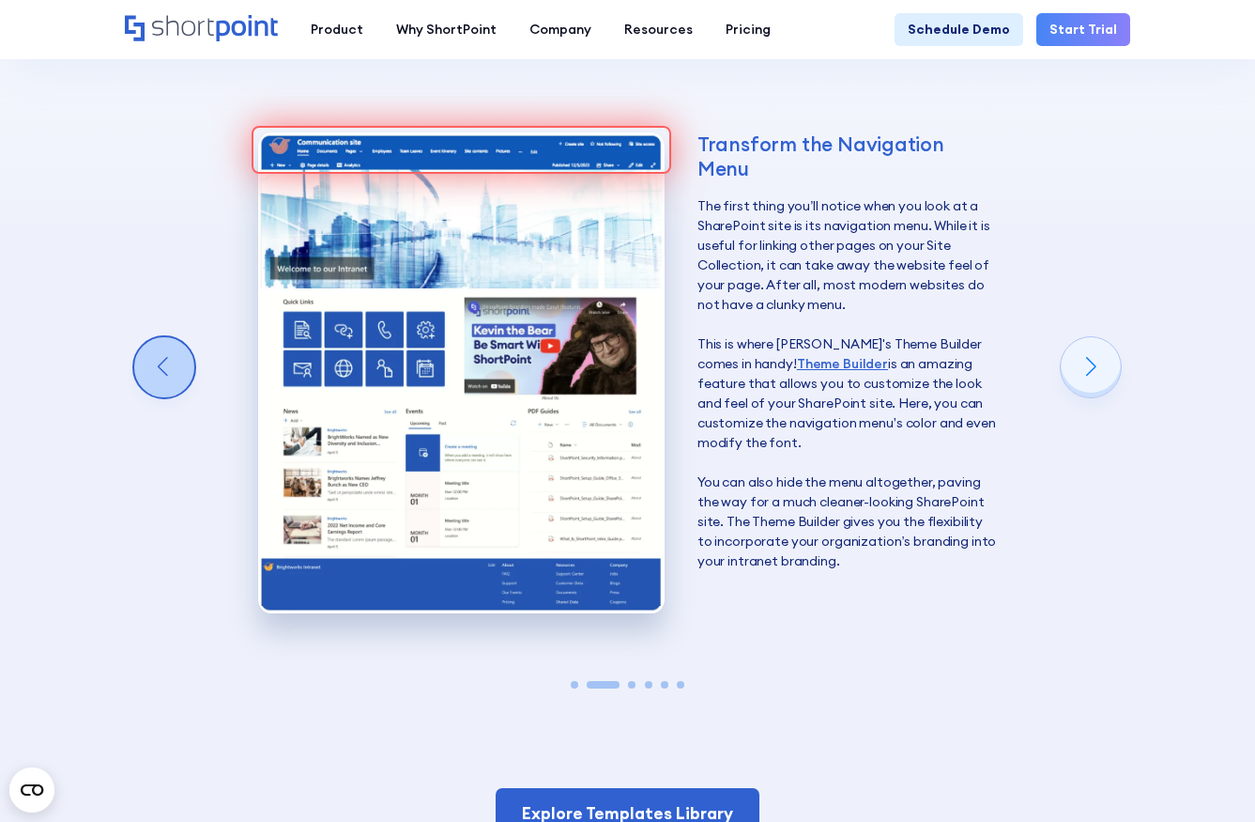
click at [162, 337] on div "Previous slide" at bounding box center [164, 367] width 60 height 60
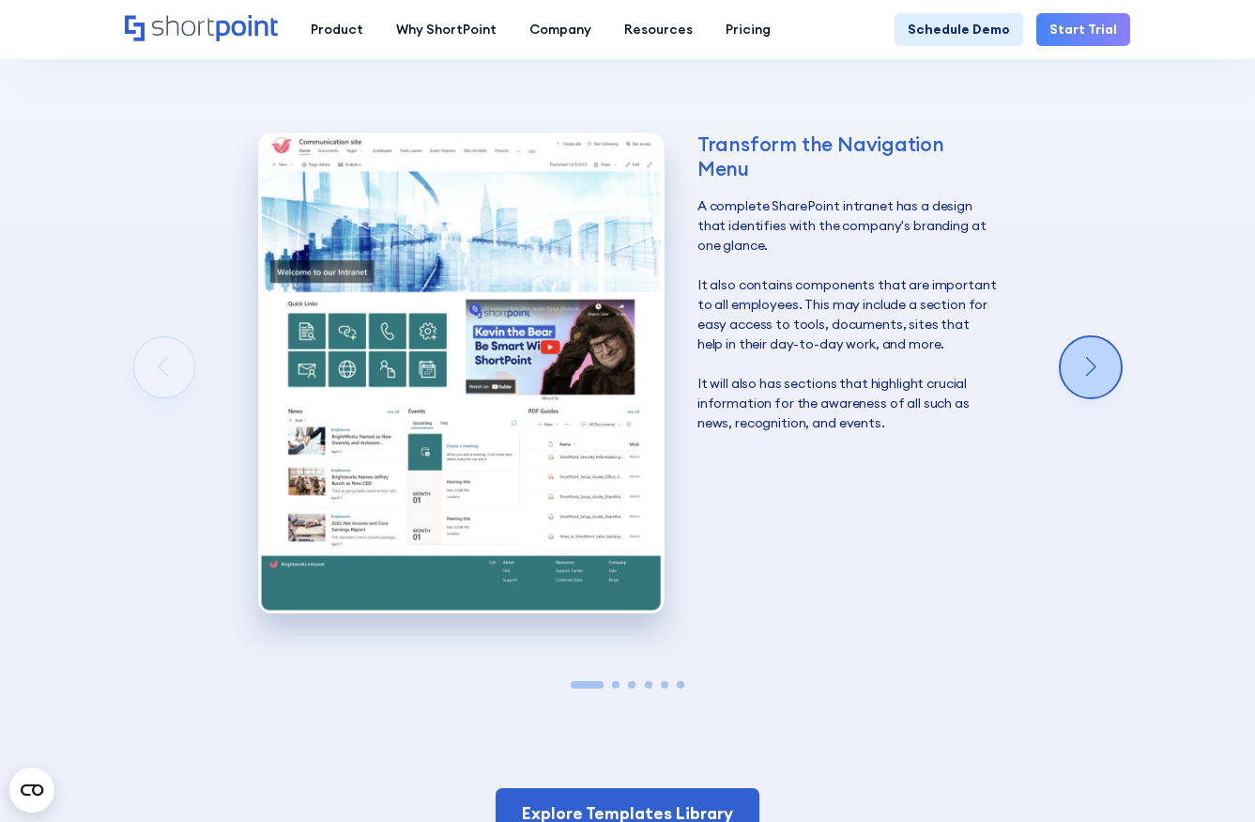
click at [1071, 337] on div "Next slide" at bounding box center [1091, 367] width 60 height 60
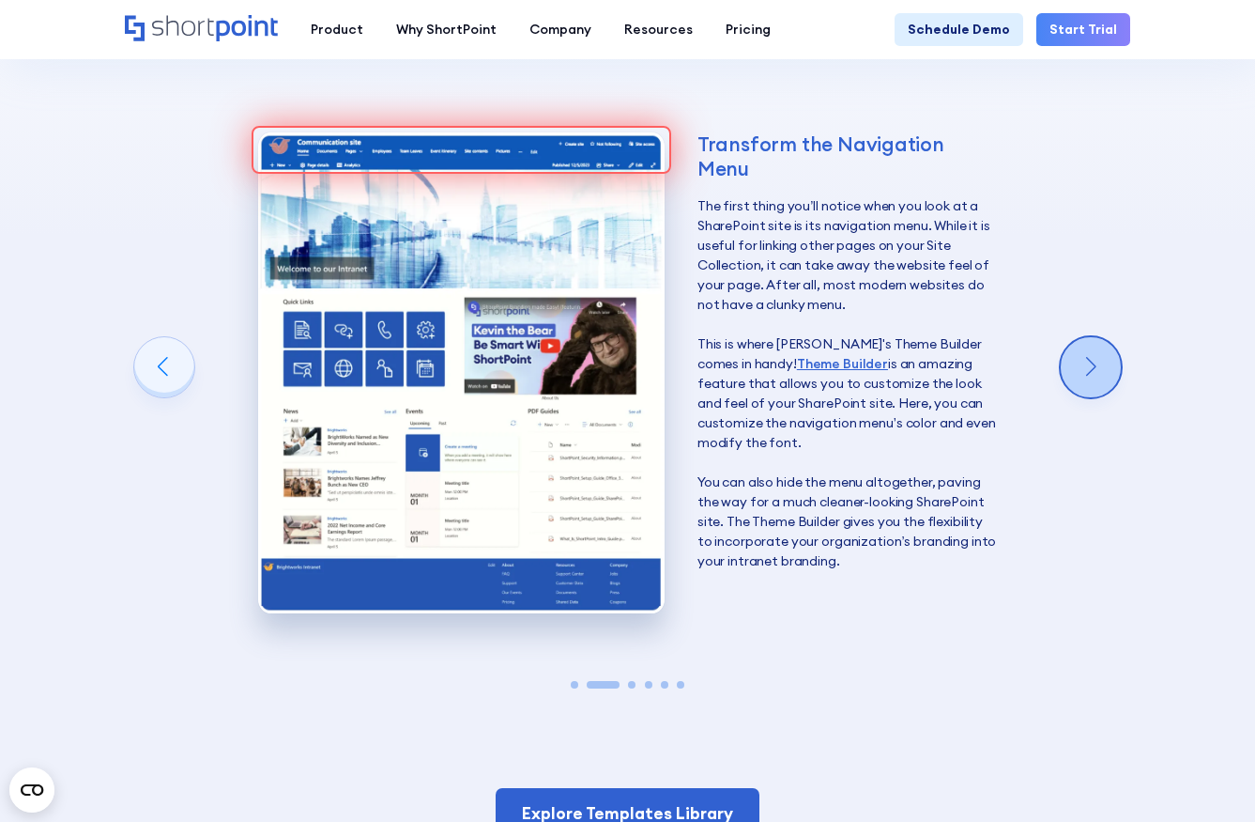
click at [1071, 337] on div "Next slide" at bounding box center [1091, 367] width 60 height 60
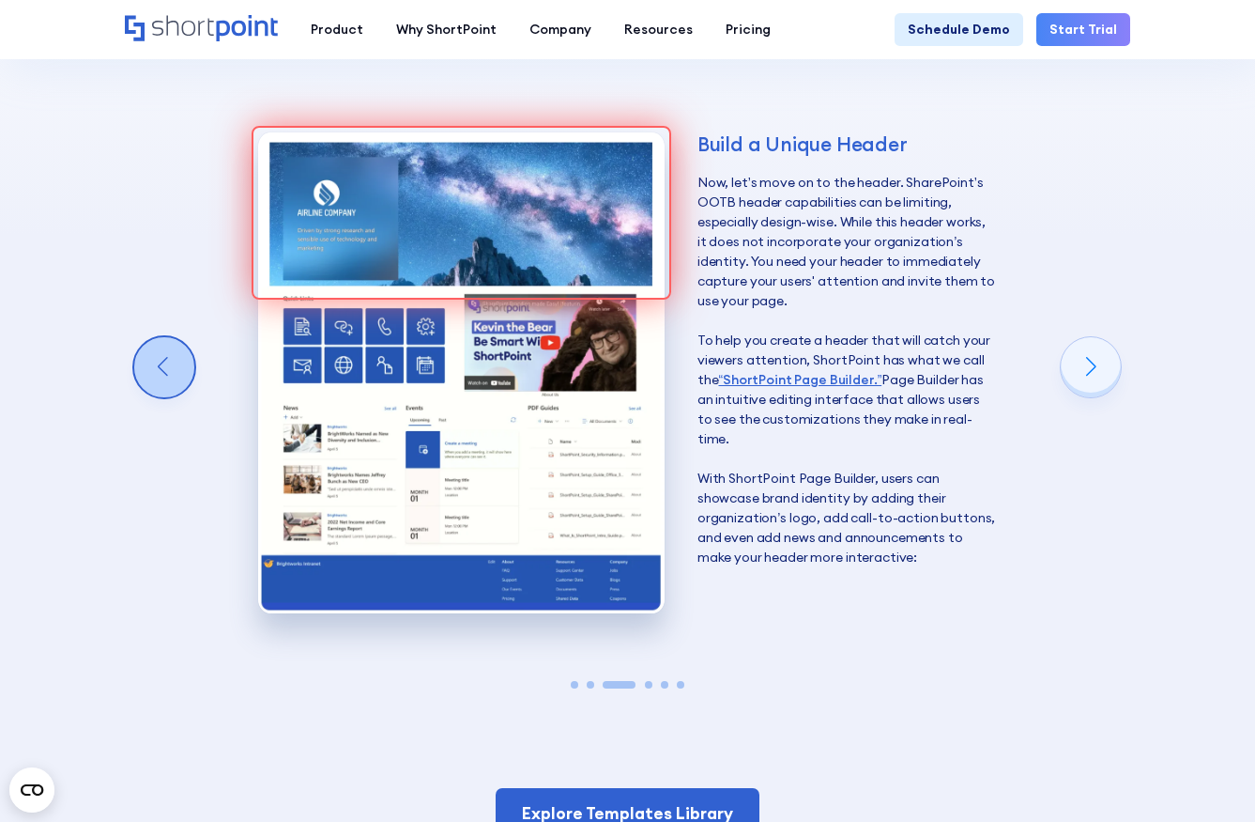
click at [168, 337] on div "Previous slide" at bounding box center [164, 367] width 60 height 60
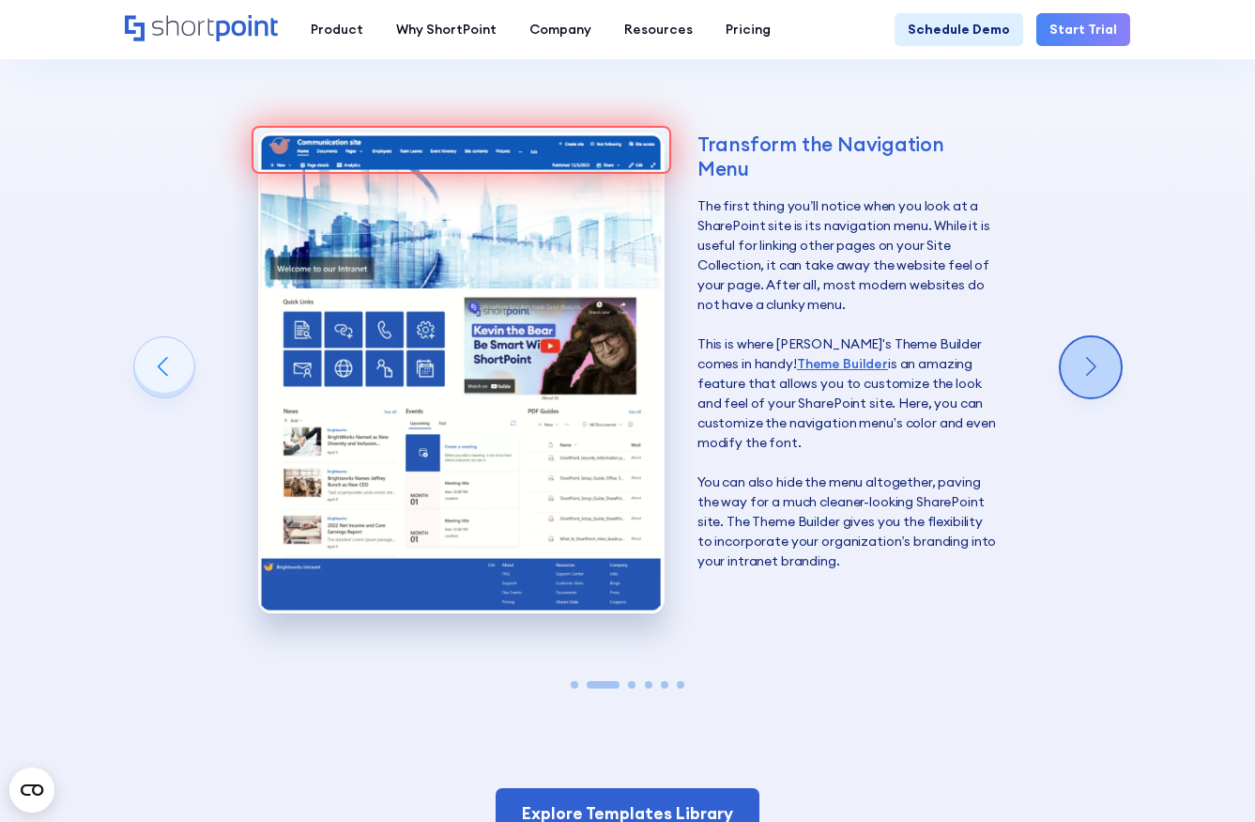
click at [1088, 337] on div "Next slide" at bounding box center [1091, 367] width 60 height 60
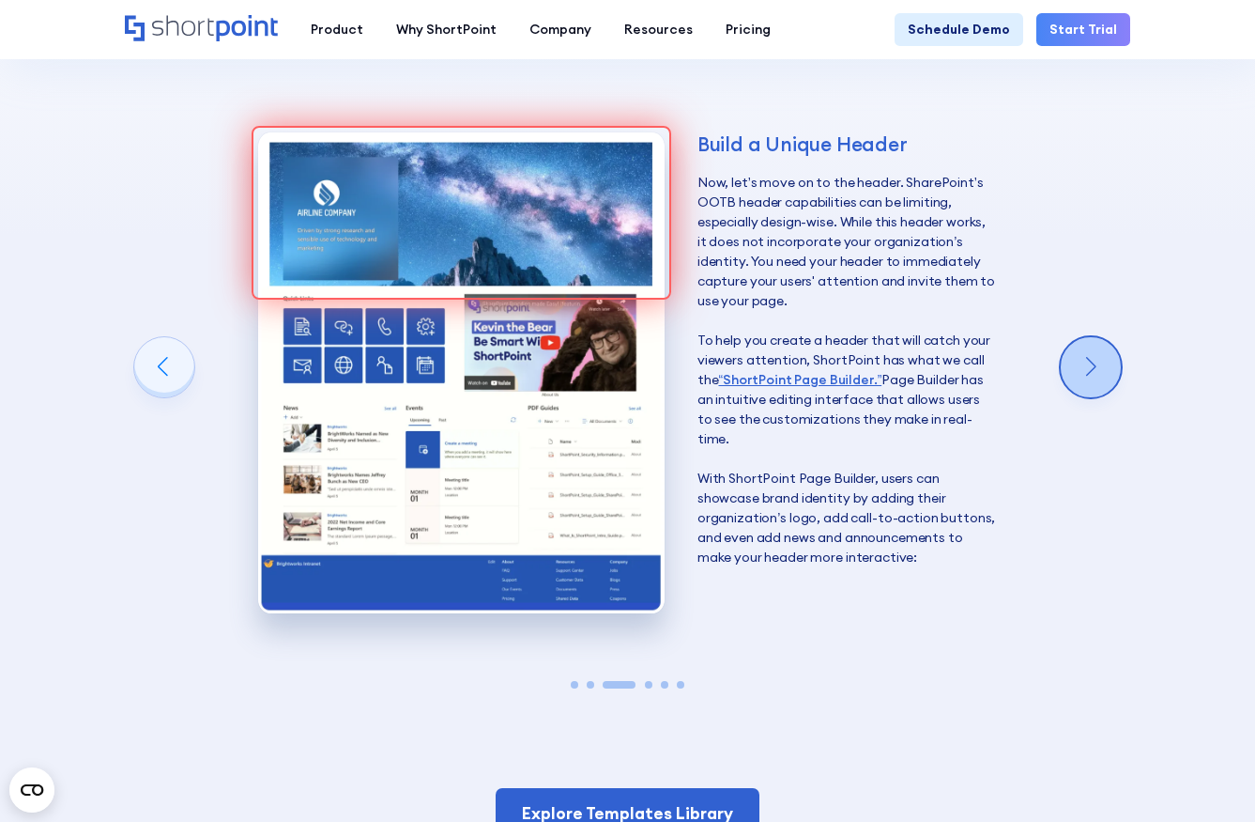
click at [1071, 337] on div "Next slide" at bounding box center [1091, 367] width 60 height 60
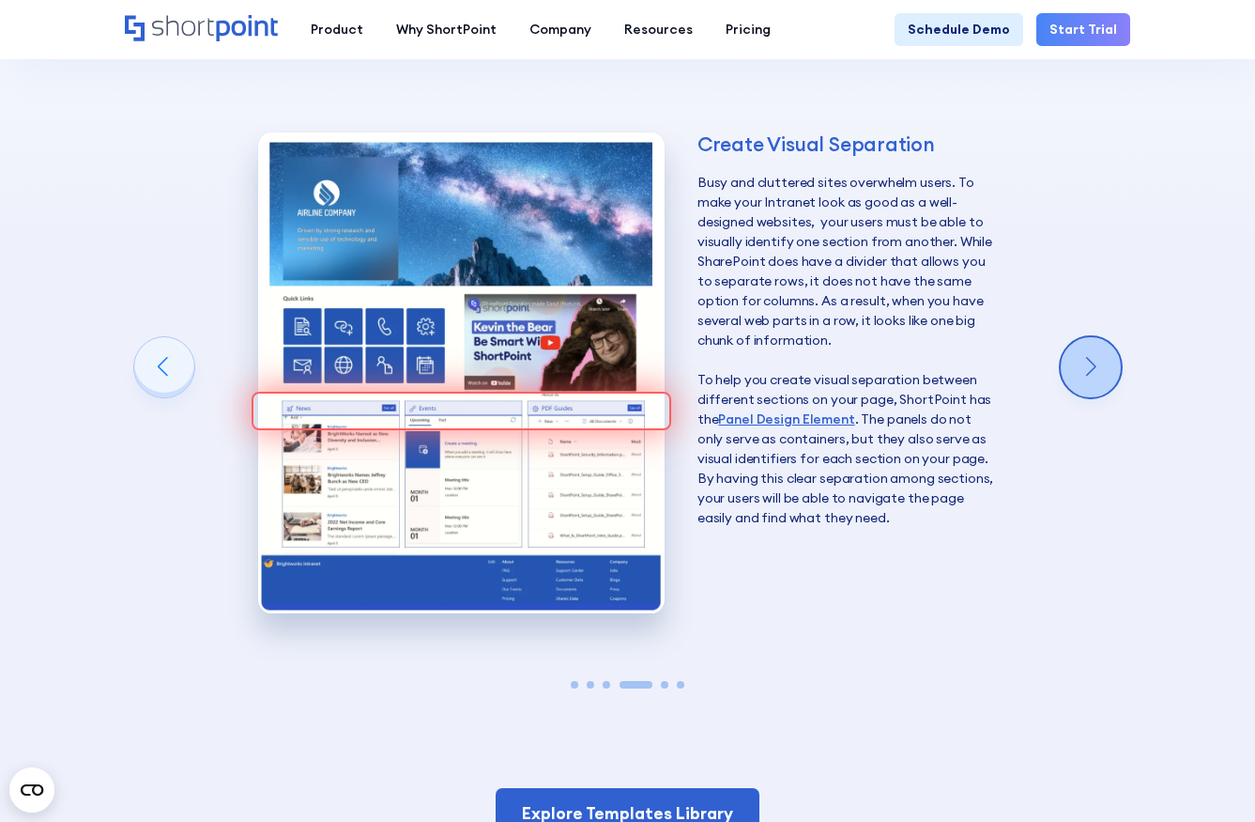
click at [1081, 337] on div "Next slide" at bounding box center [1091, 367] width 60 height 60
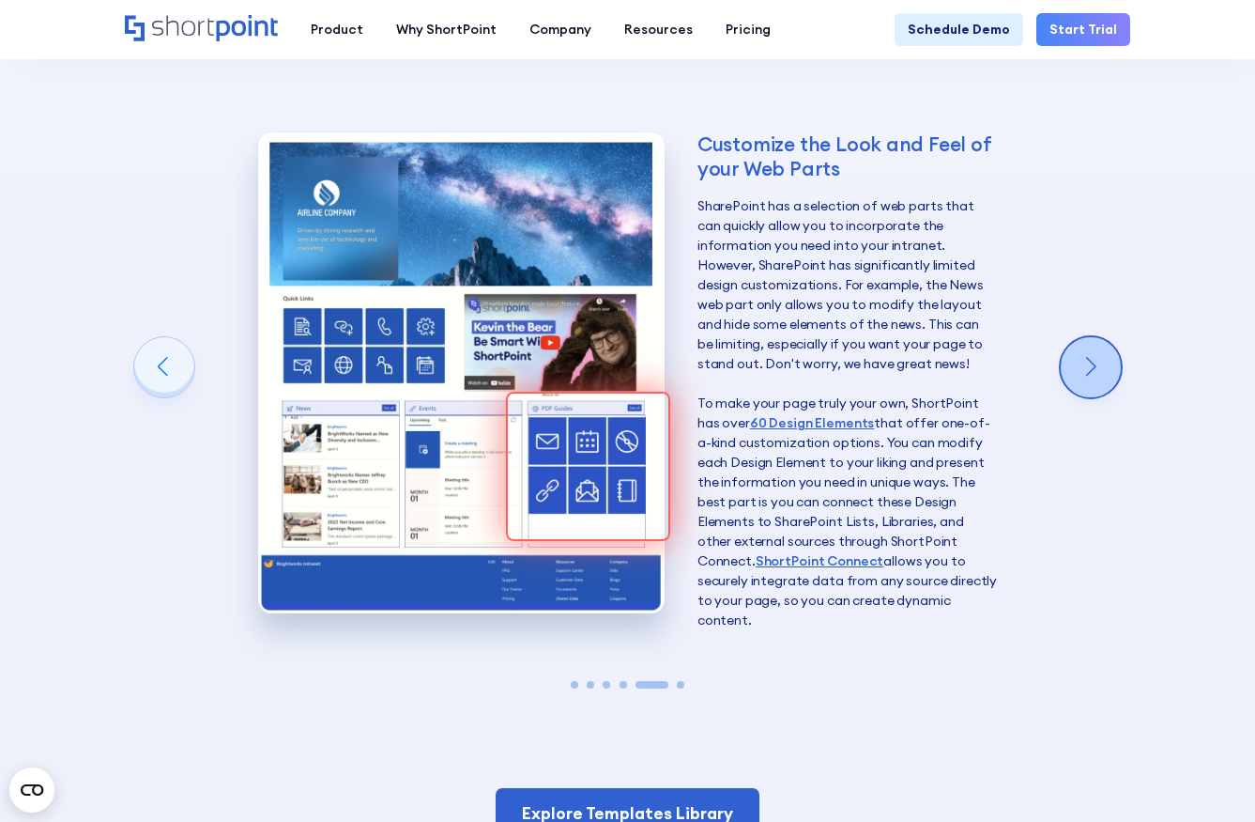
click at [1101, 337] on div "Next slide" at bounding box center [1091, 367] width 60 height 60
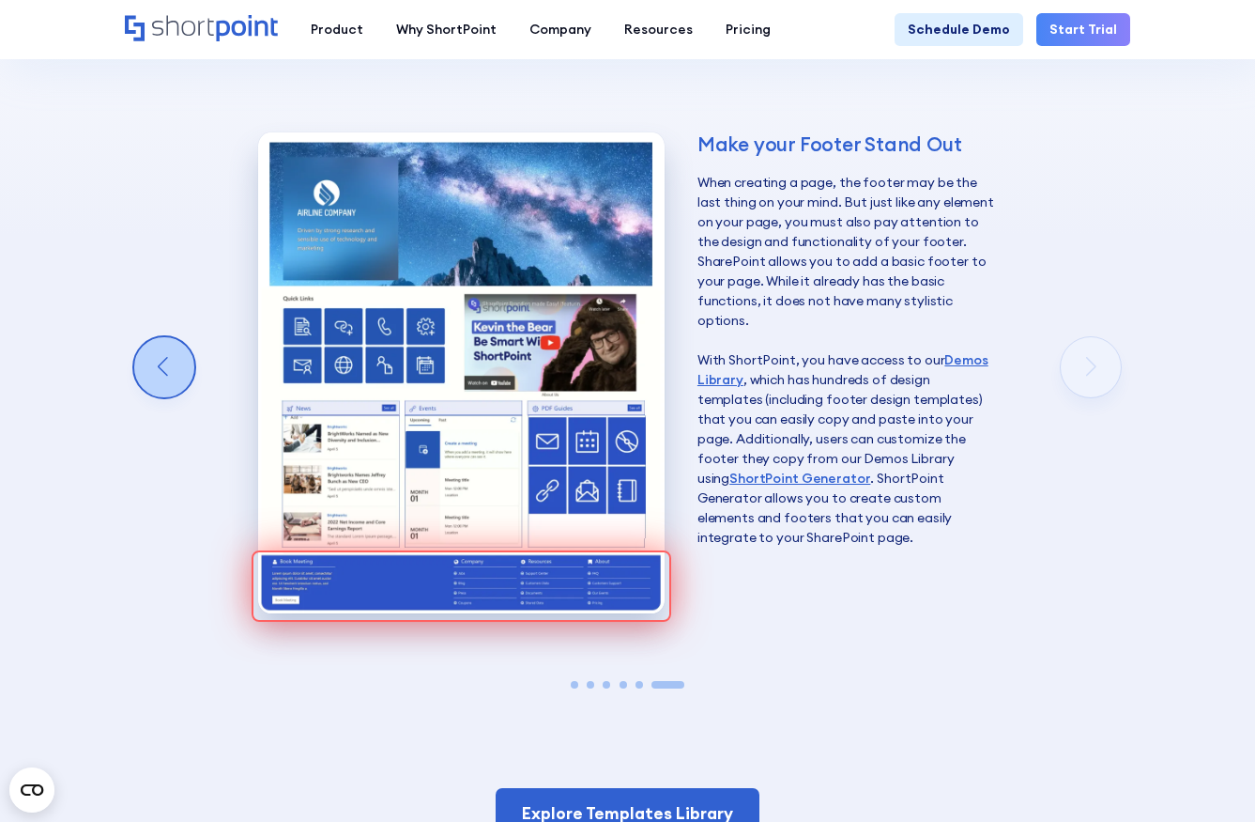
click at [146, 337] on div "Previous slide" at bounding box center [164, 367] width 60 height 60
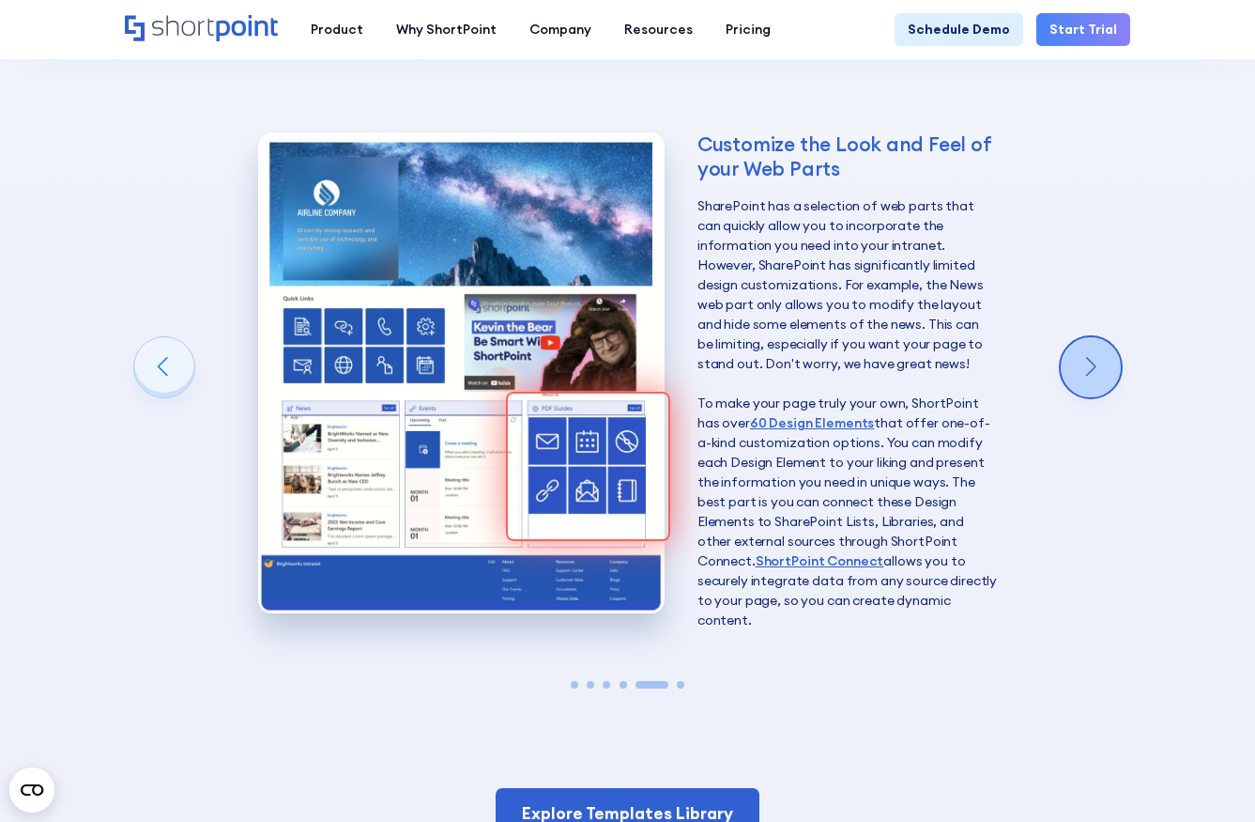
click at [1102, 337] on div "Next slide" at bounding box center [1091, 367] width 60 height 60
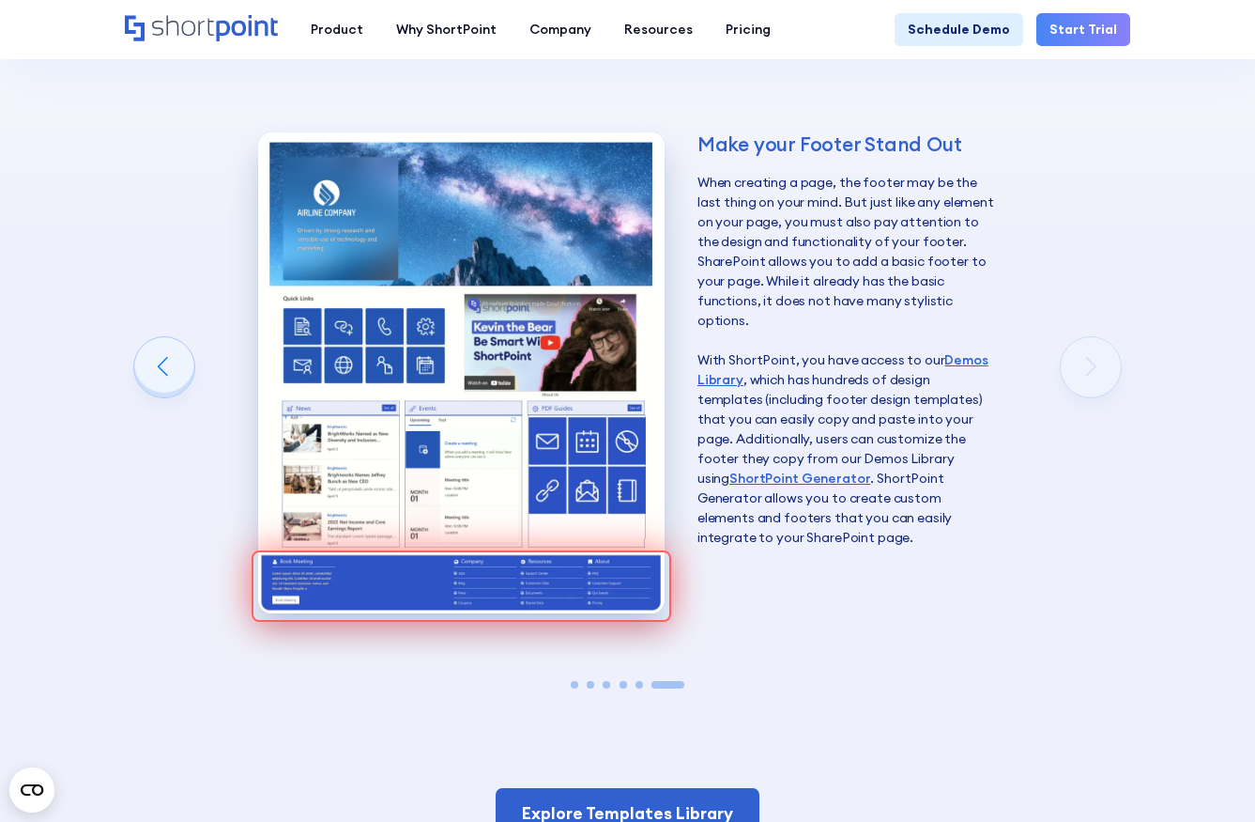
click at [1085, 321] on div "Make your Footer Stand Out When creating a page, the footer may be the last thi…" at bounding box center [628, 379] width 1006 height 598
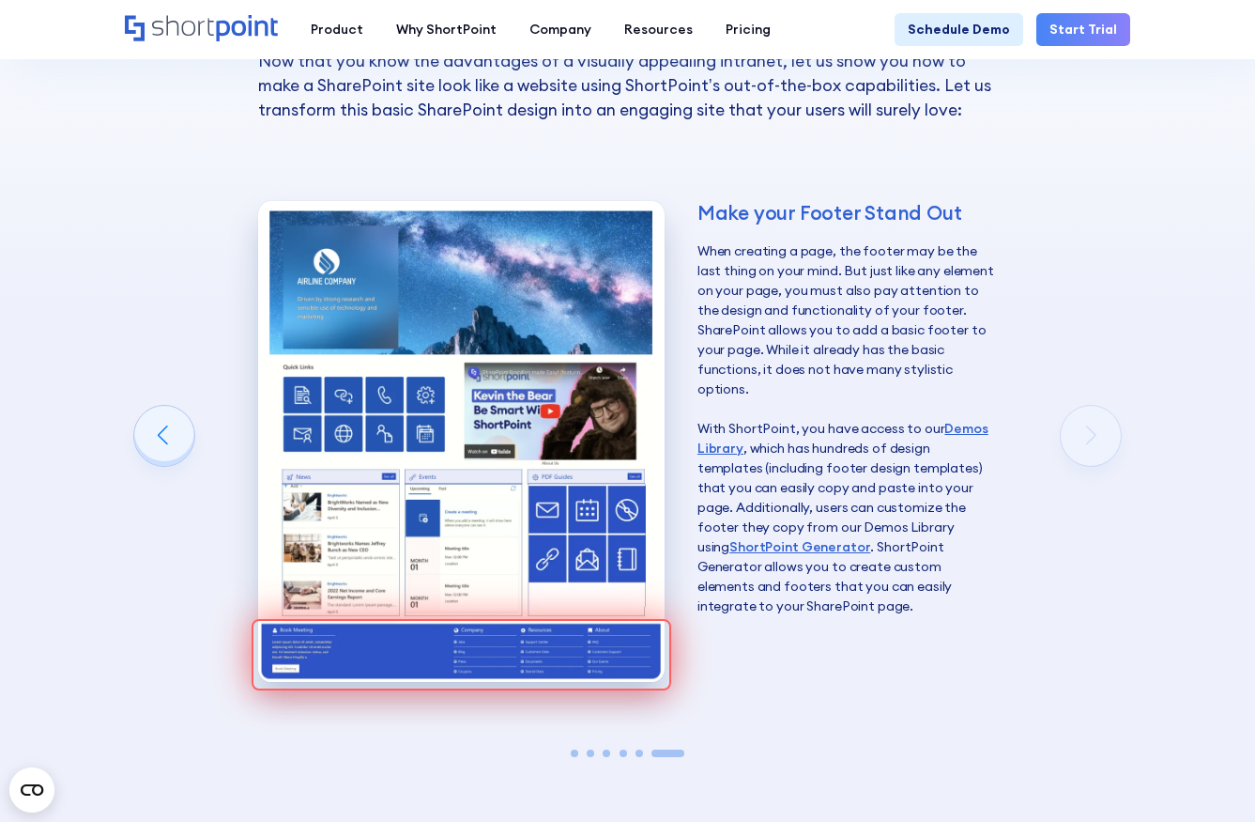
scroll to position [2496, 0]
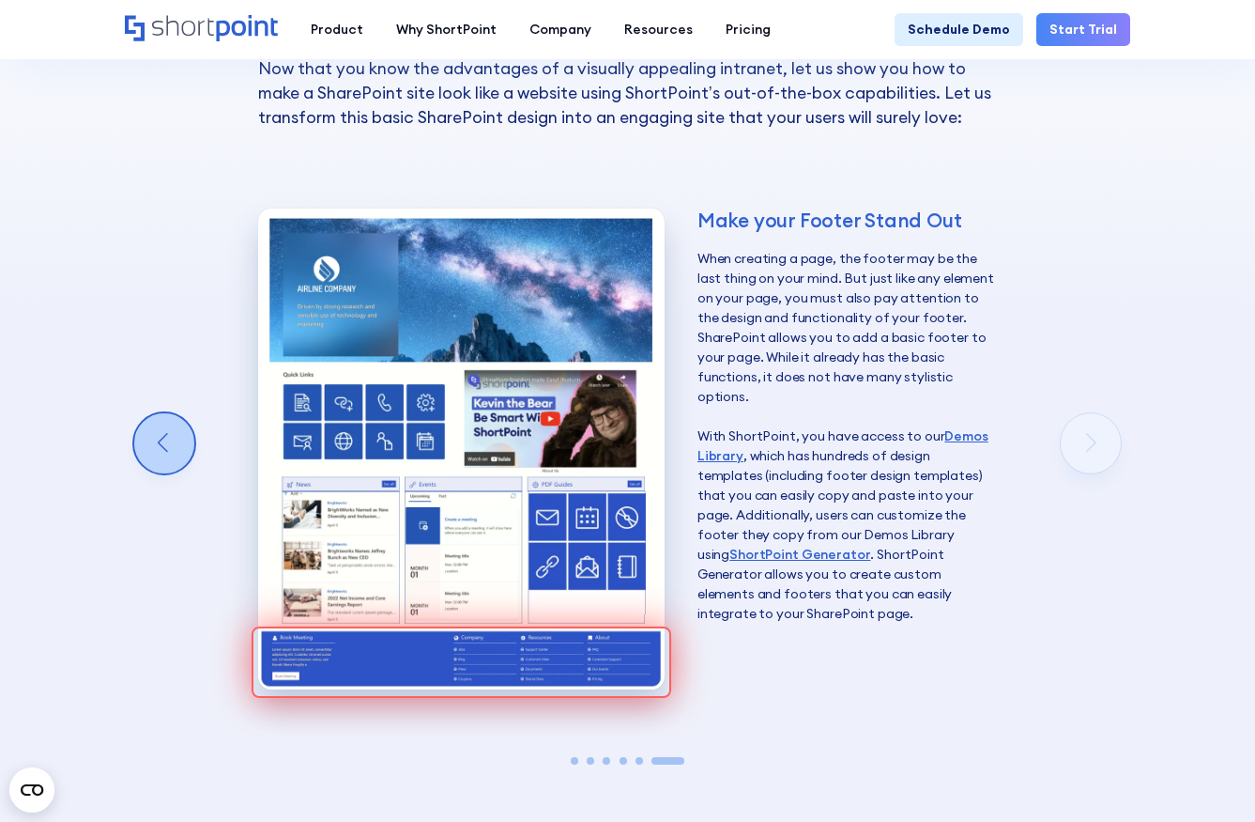
click at [150, 413] on div "Previous slide" at bounding box center [164, 443] width 60 height 60
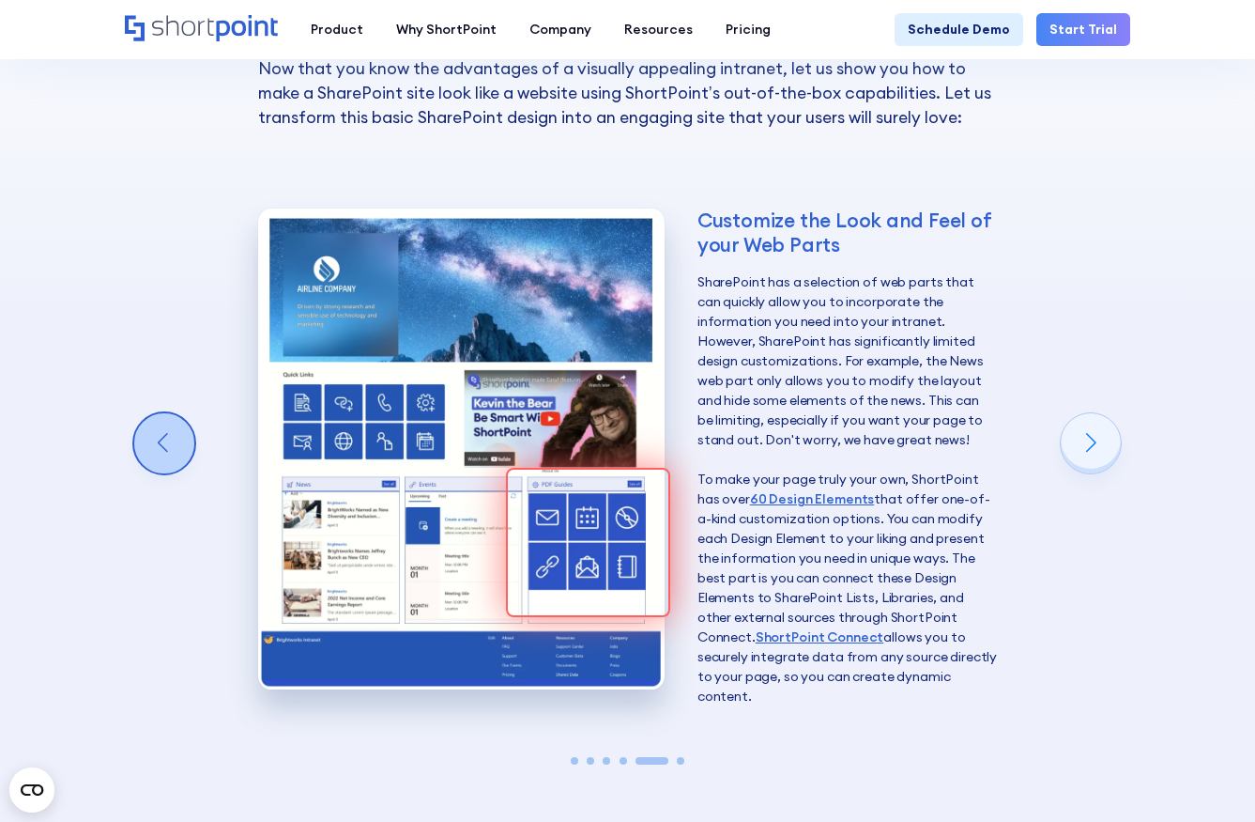
click at [164, 413] on div "Previous slide" at bounding box center [164, 443] width 60 height 60
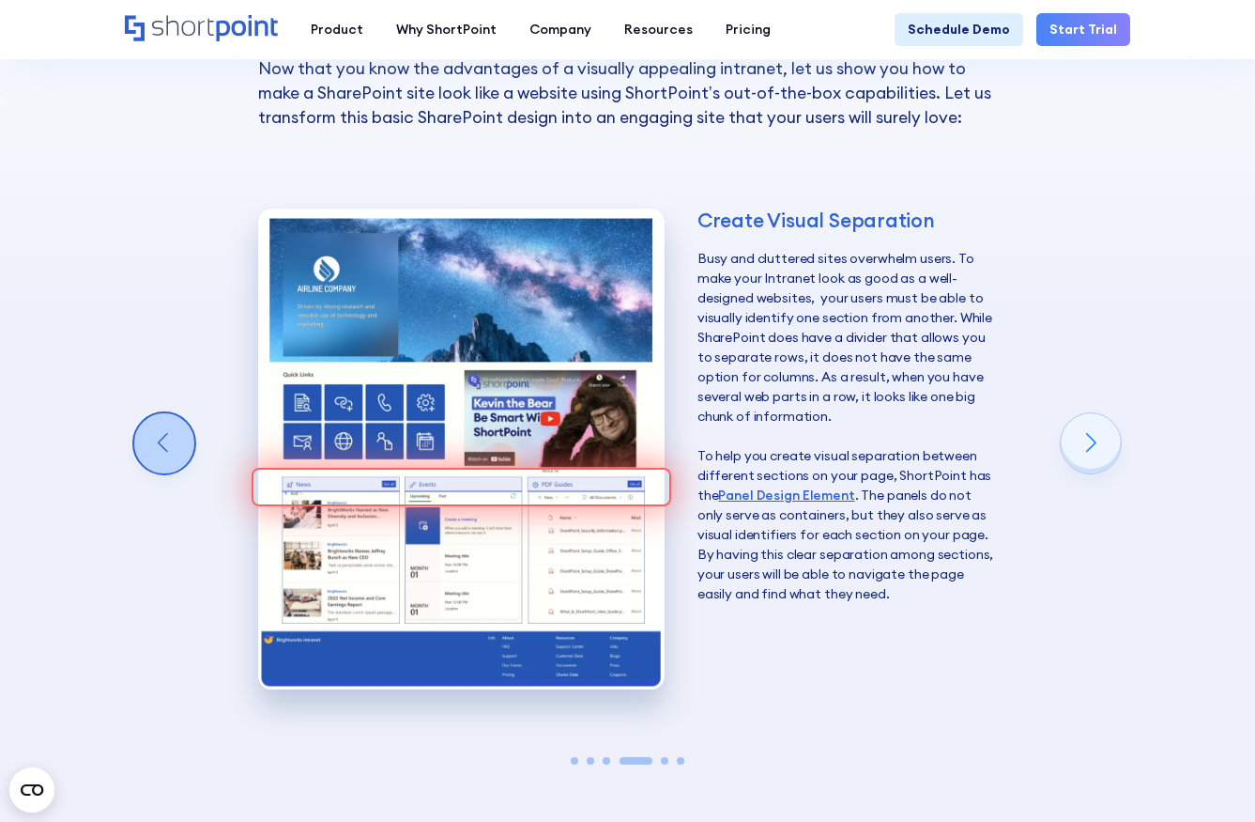
click at [168, 413] on div "Previous slide" at bounding box center [164, 443] width 60 height 60
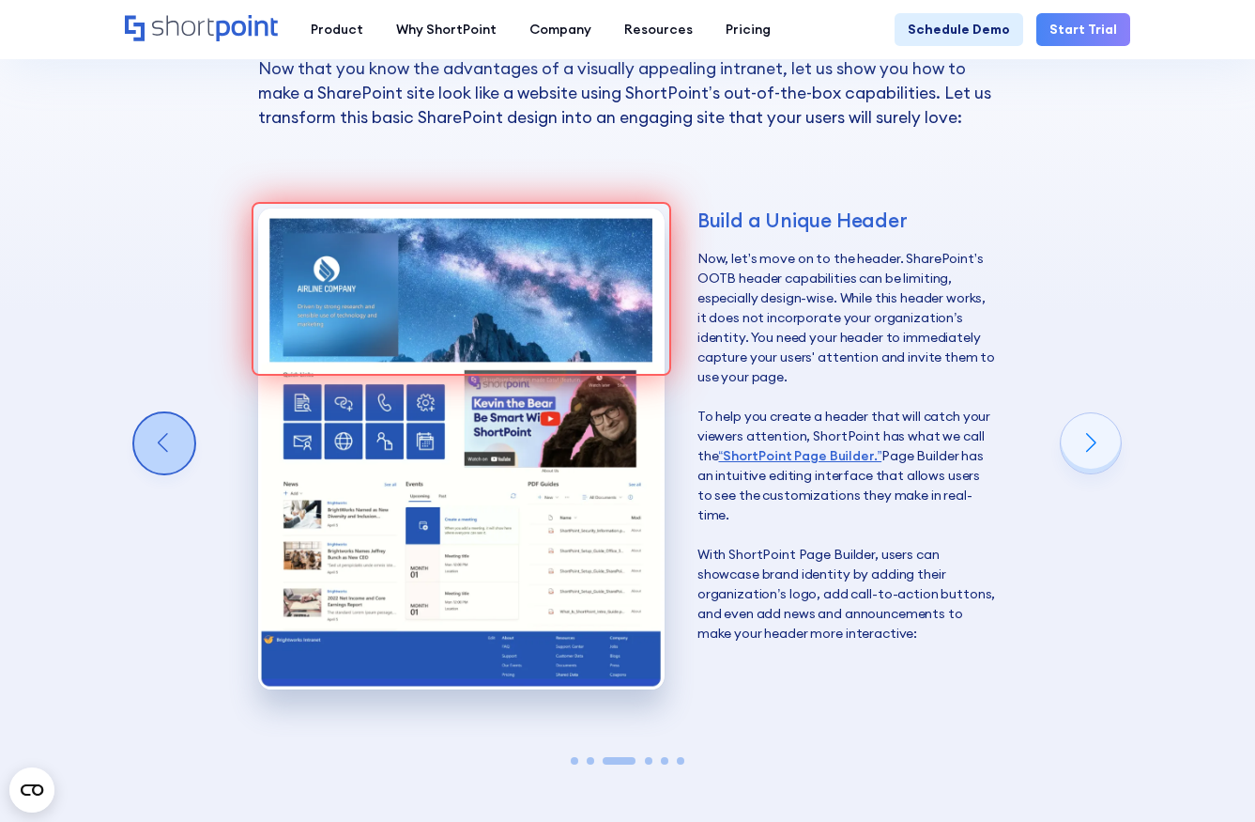
click at [168, 413] on div "Previous slide" at bounding box center [164, 443] width 60 height 60
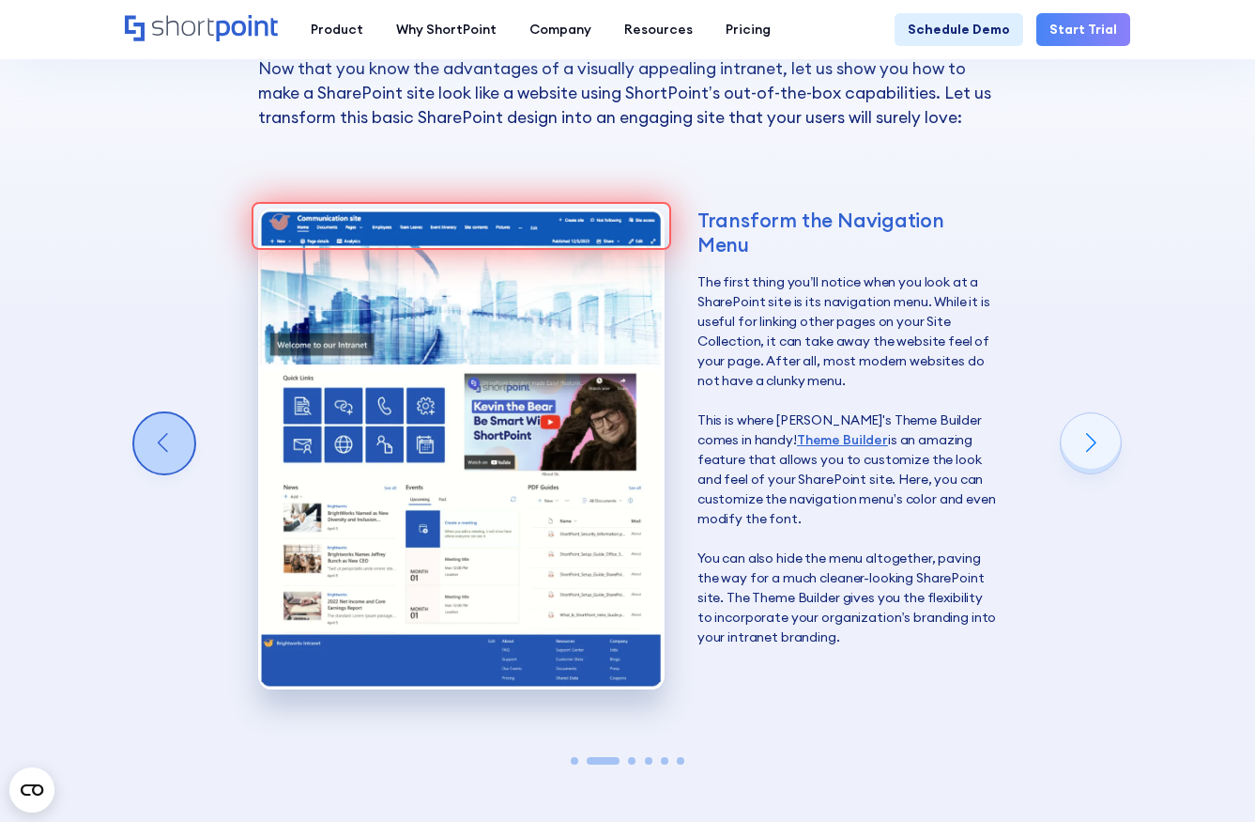
click at [153, 413] on div "Previous slide" at bounding box center [164, 443] width 60 height 60
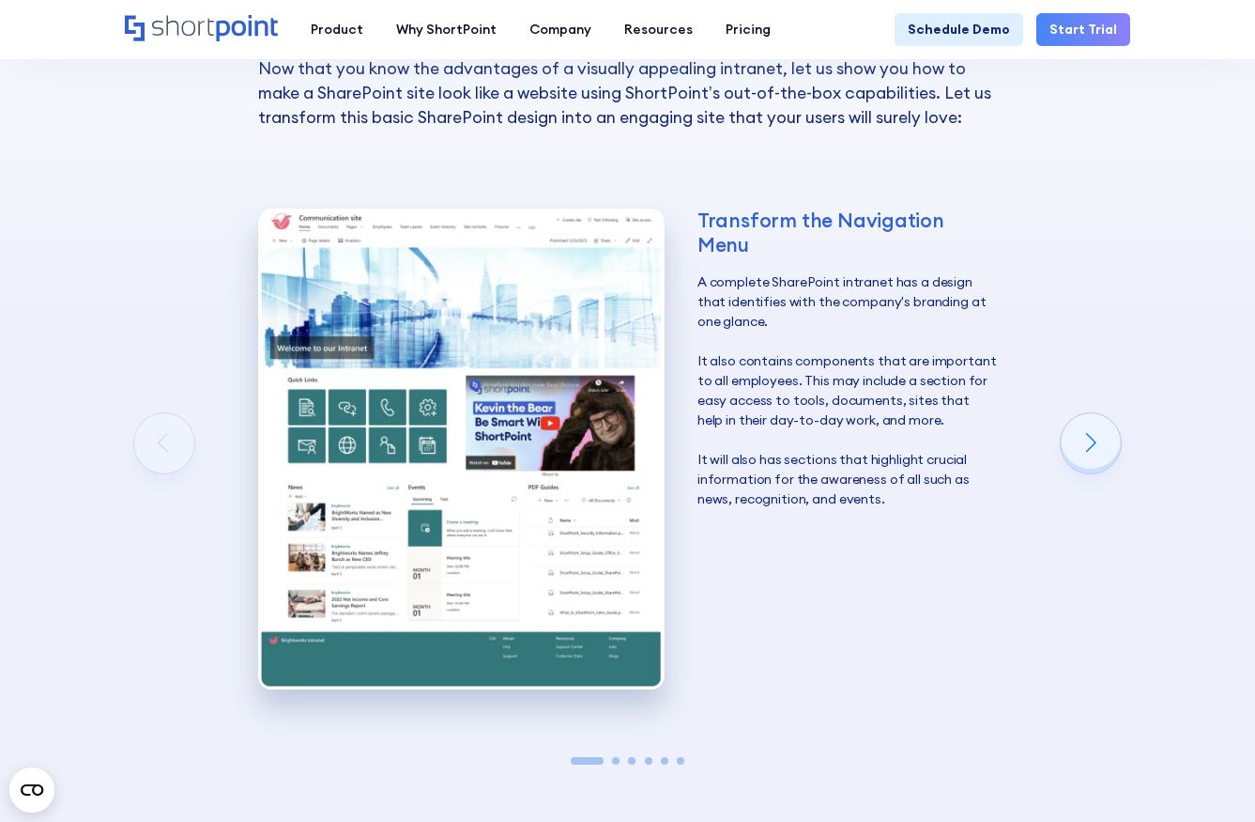
click at [153, 397] on div "Transform the Navigation Menu A complete SharePoint intranet has a design that …" at bounding box center [628, 455] width 1006 height 598
click at [1088, 413] on div "Next slide" at bounding box center [1091, 443] width 60 height 60
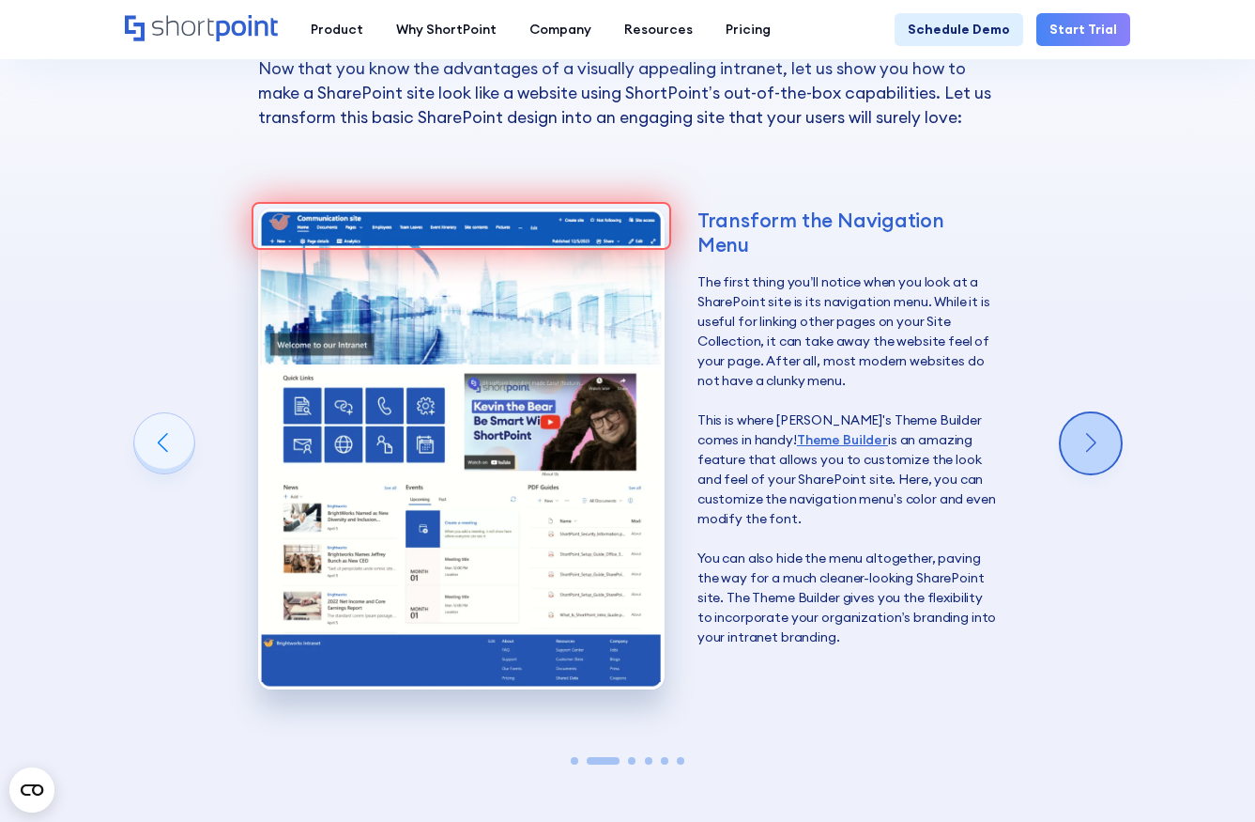
click at [1088, 413] on div "Next slide" at bounding box center [1091, 443] width 60 height 60
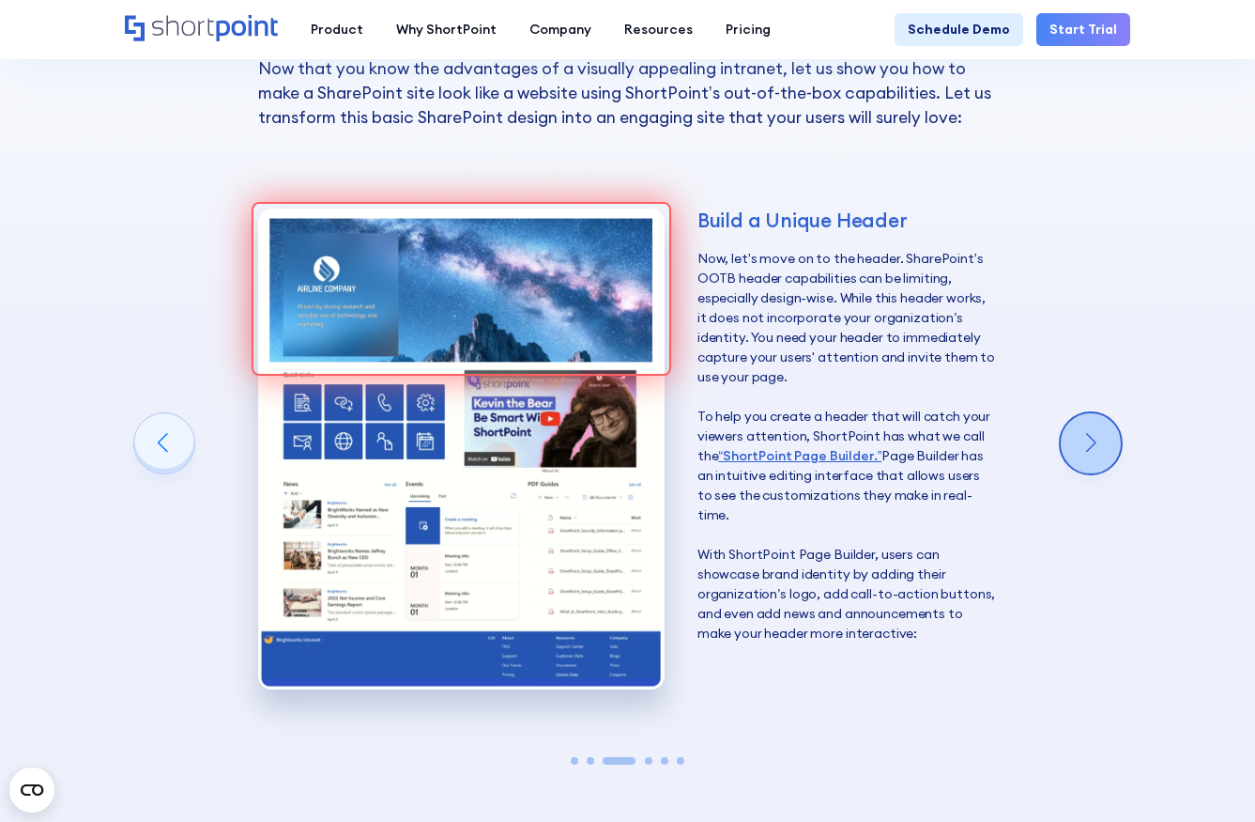
click at [1088, 413] on div "Next slide" at bounding box center [1091, 443] width 60 height 60
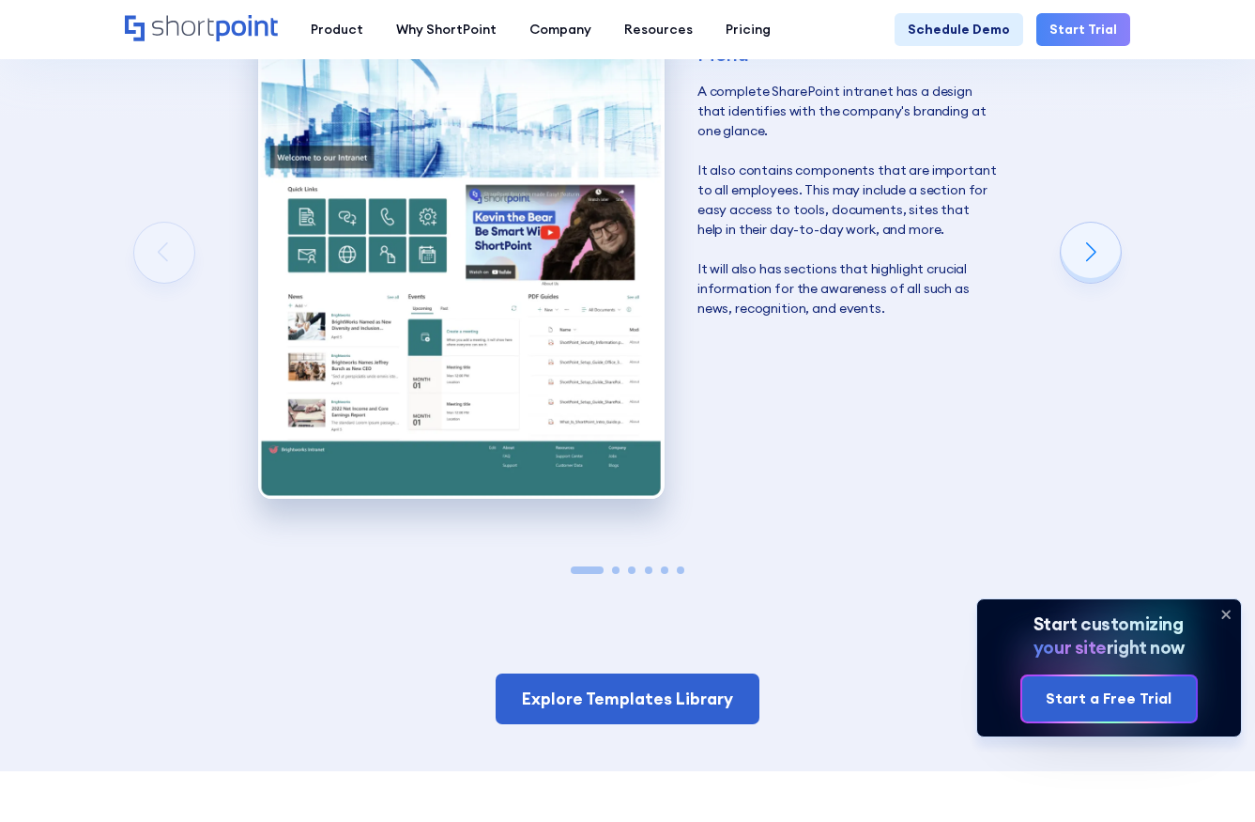
scroll to position [2614, 0]
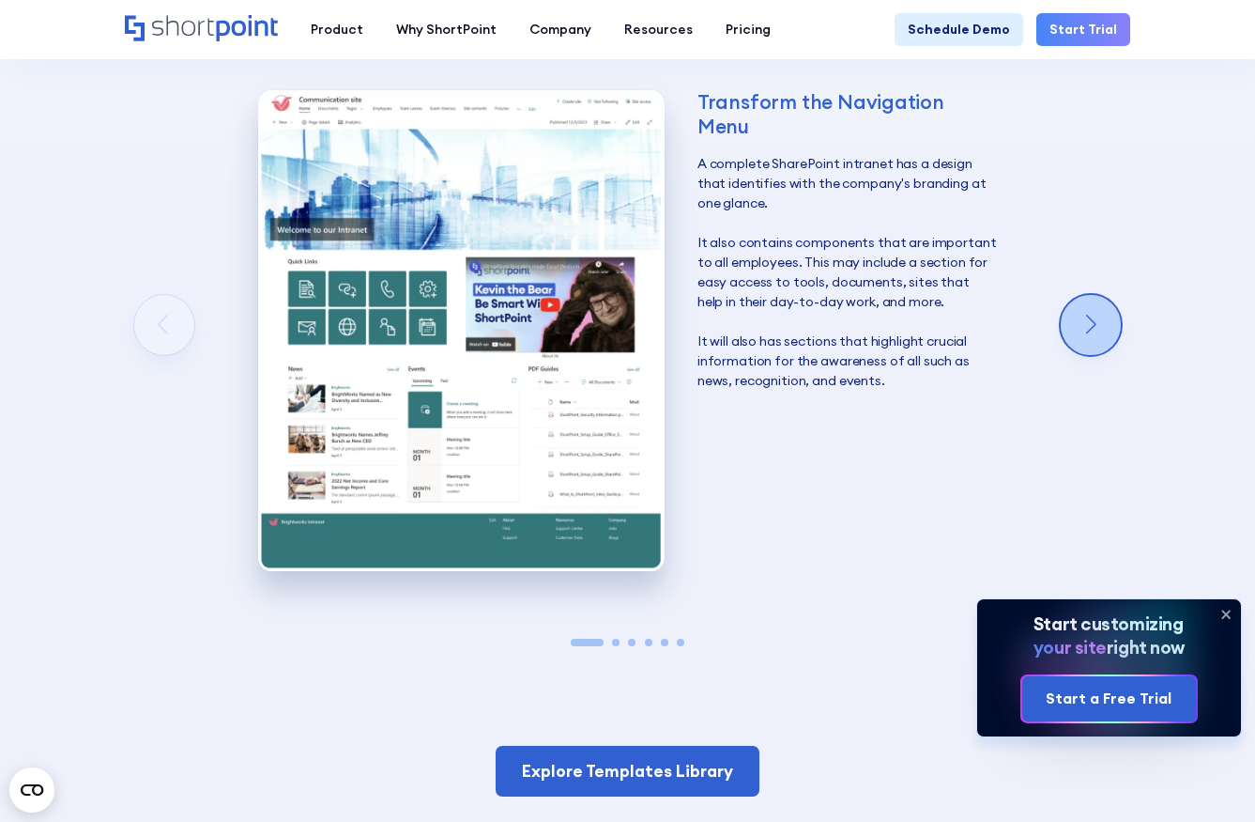
click at [1099, 295] on div "Next slide" at bounding box center [1091, 325] width 60 height 60
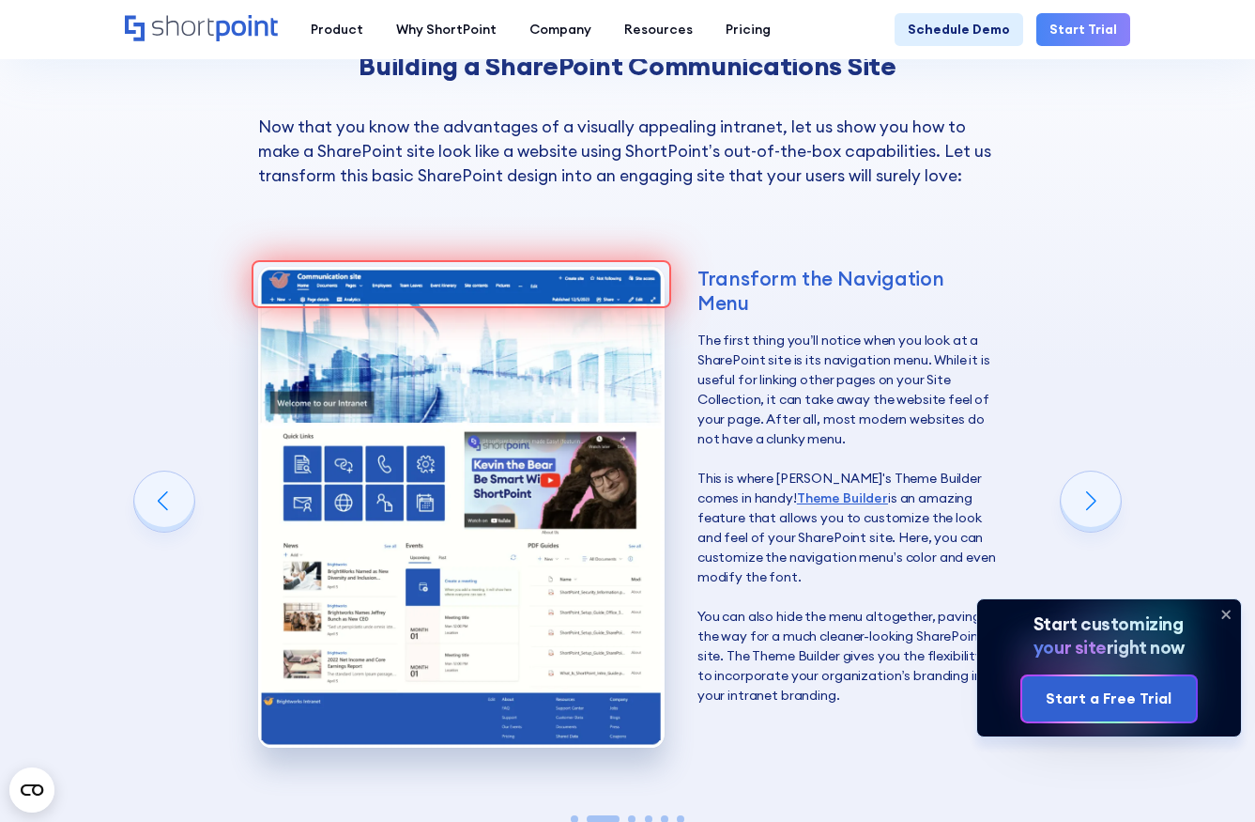
scroll to position [2442, 0]
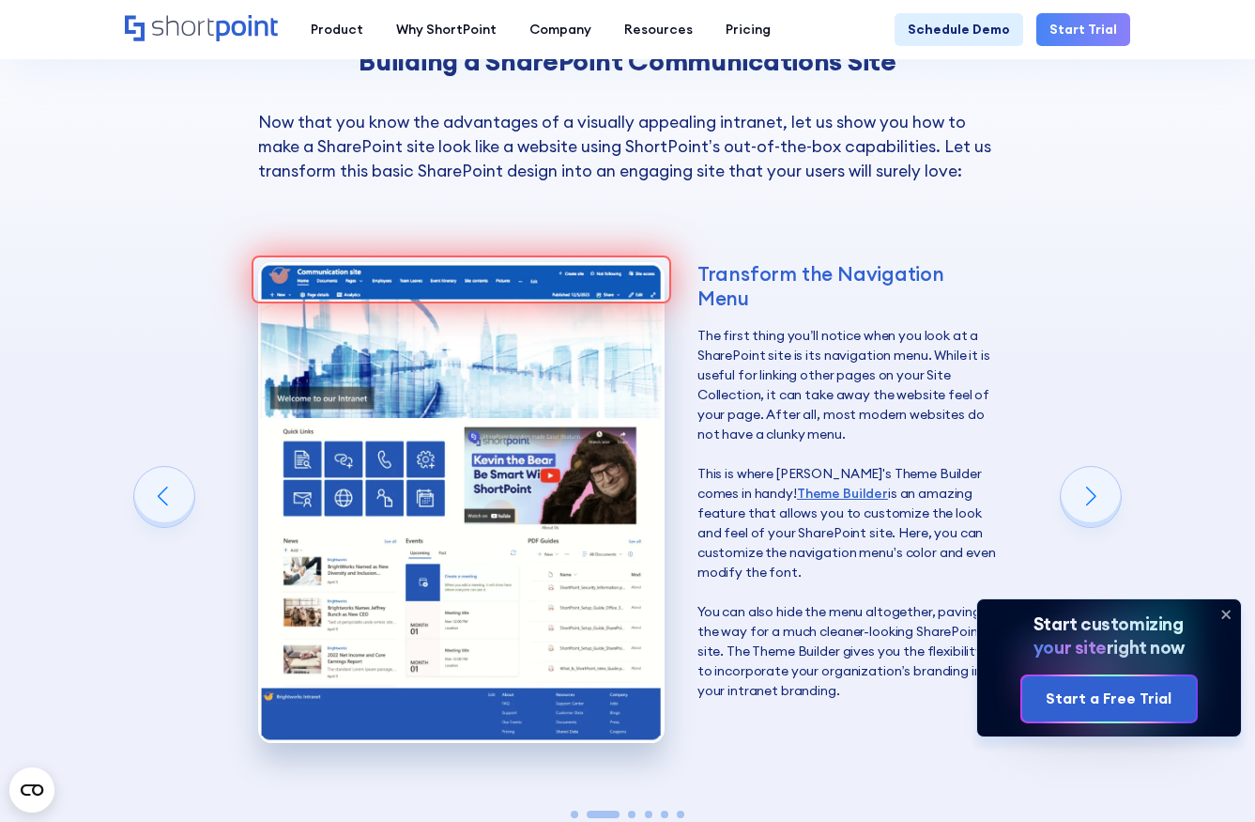
click at [1229, 612] on icon at bounding box center [1226, 614] width 30 height 30
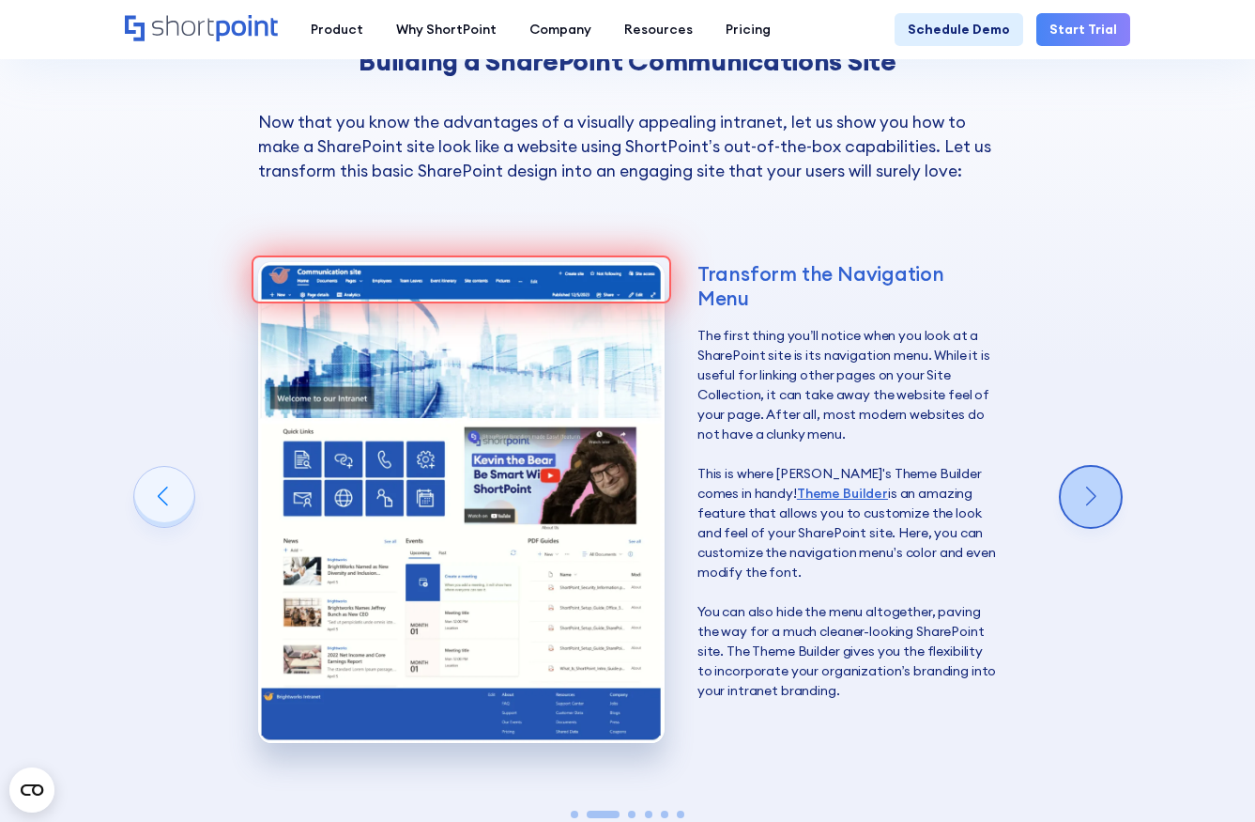
click at [1088, 467] on div "Next slide" at bounding box center [1091, 497] width 60 height 60
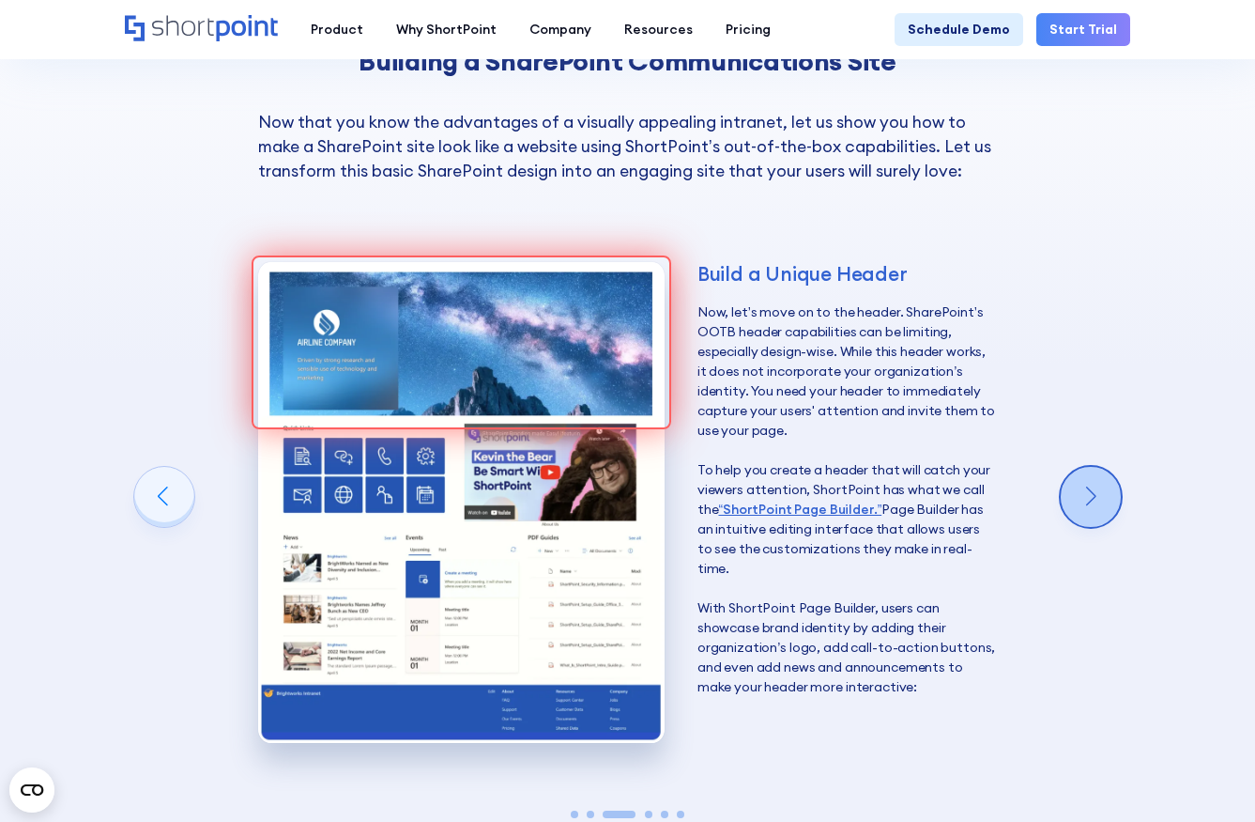
click at [1088, 467] on div "Next slide" at bounding box center [1091, 497] width 60 height 60
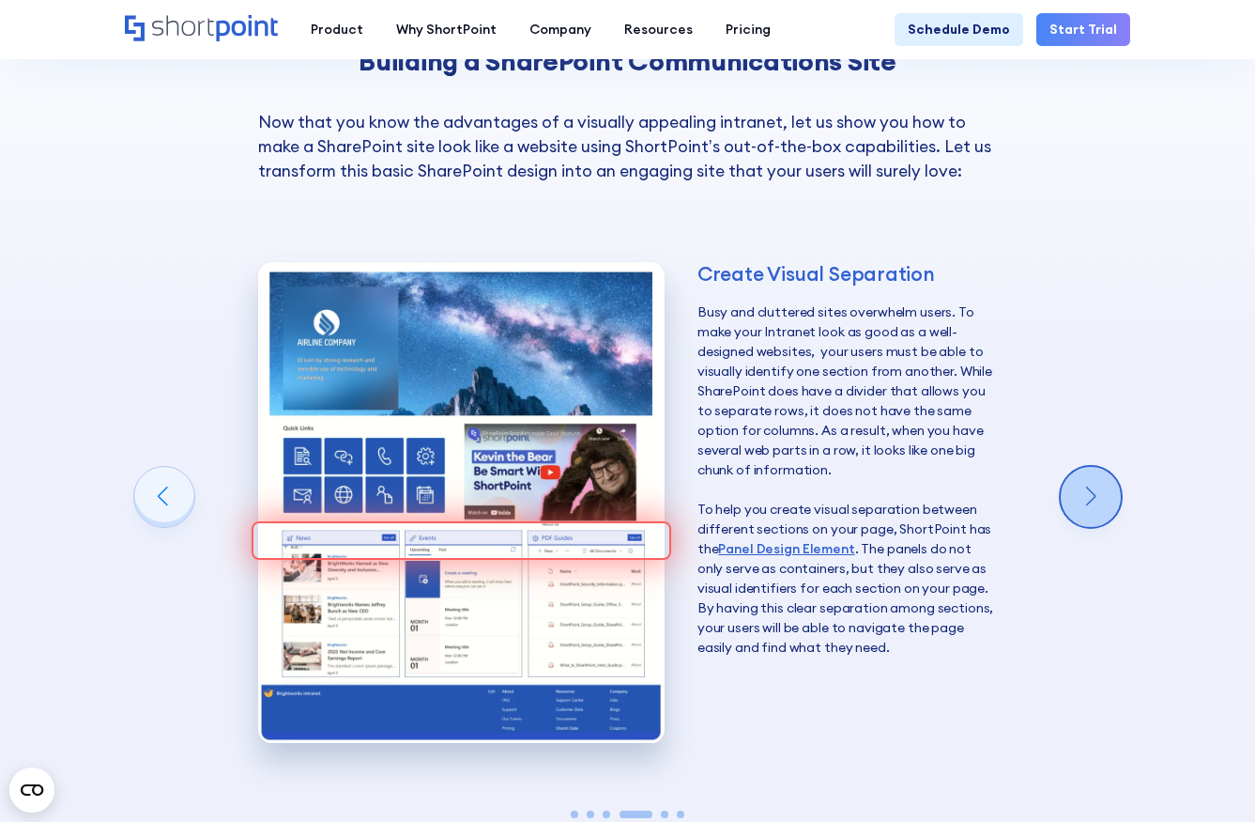
click at [1088, 467] on div "Next slide" at bounding box center [1091, 497] width 60 height 60
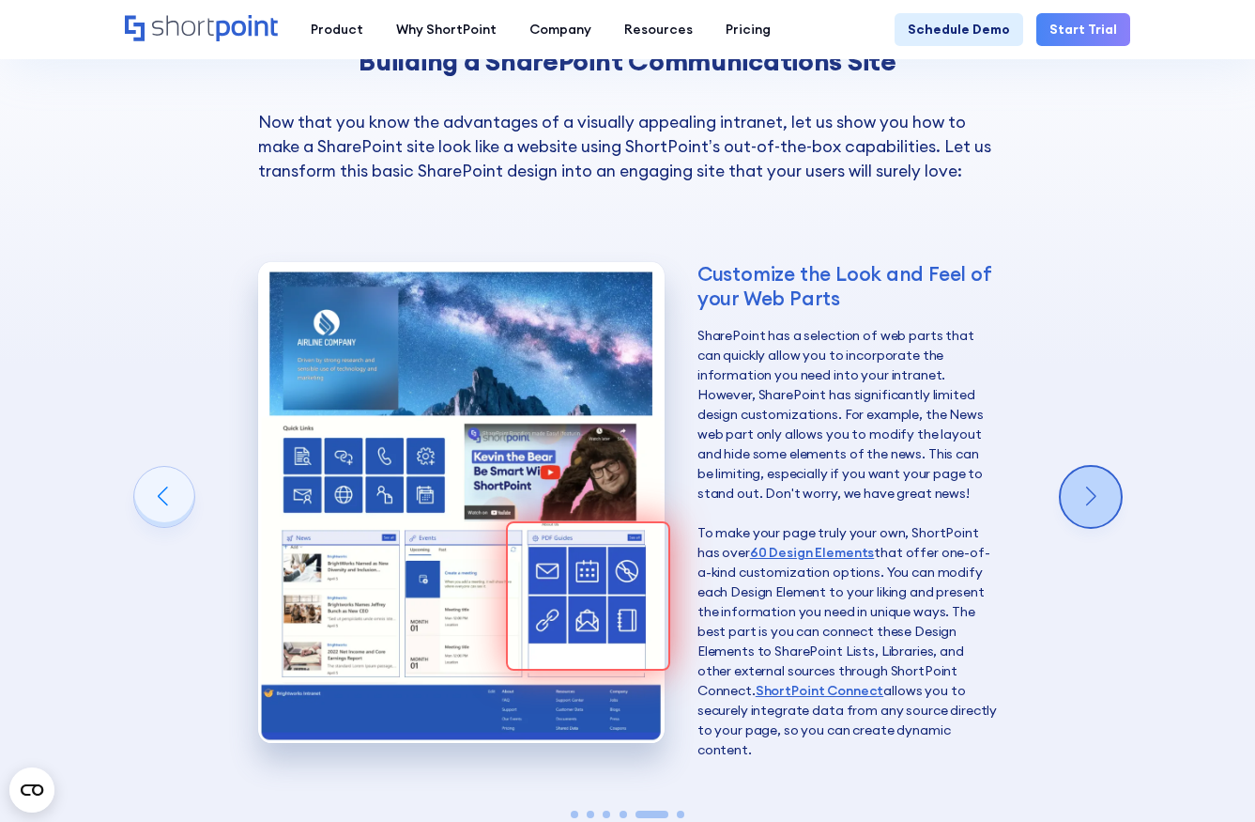
click at [1088, 467] on div "Next slide" at bounding box center [1091, 497] width 60 height 60
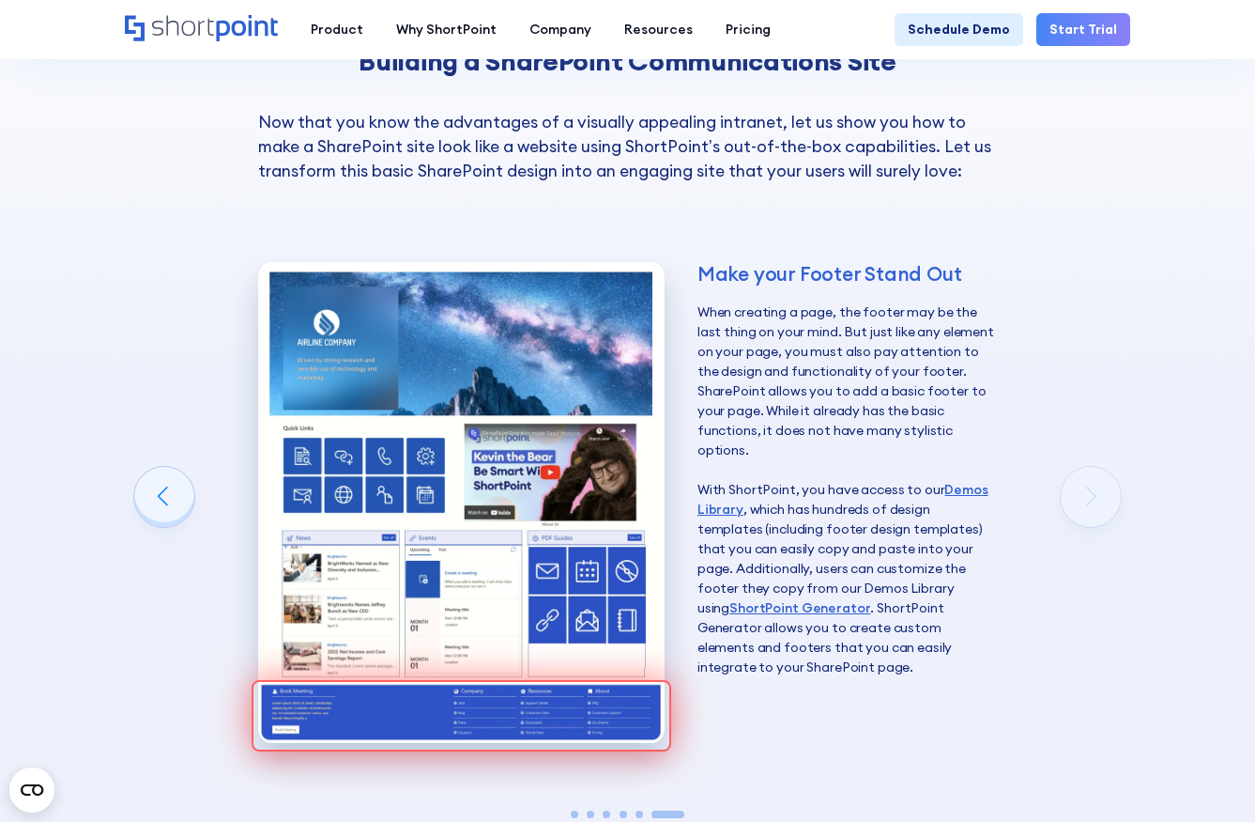
click at [1088, 451] on div "Make your Footer Stand Out When creating a page, the footer may be the last thi…" at bounding box center [628, 508] width 1006 height 598
click at [155, 467] on div "Previous slide" at bounding box center [164, 497] width 60 height 60
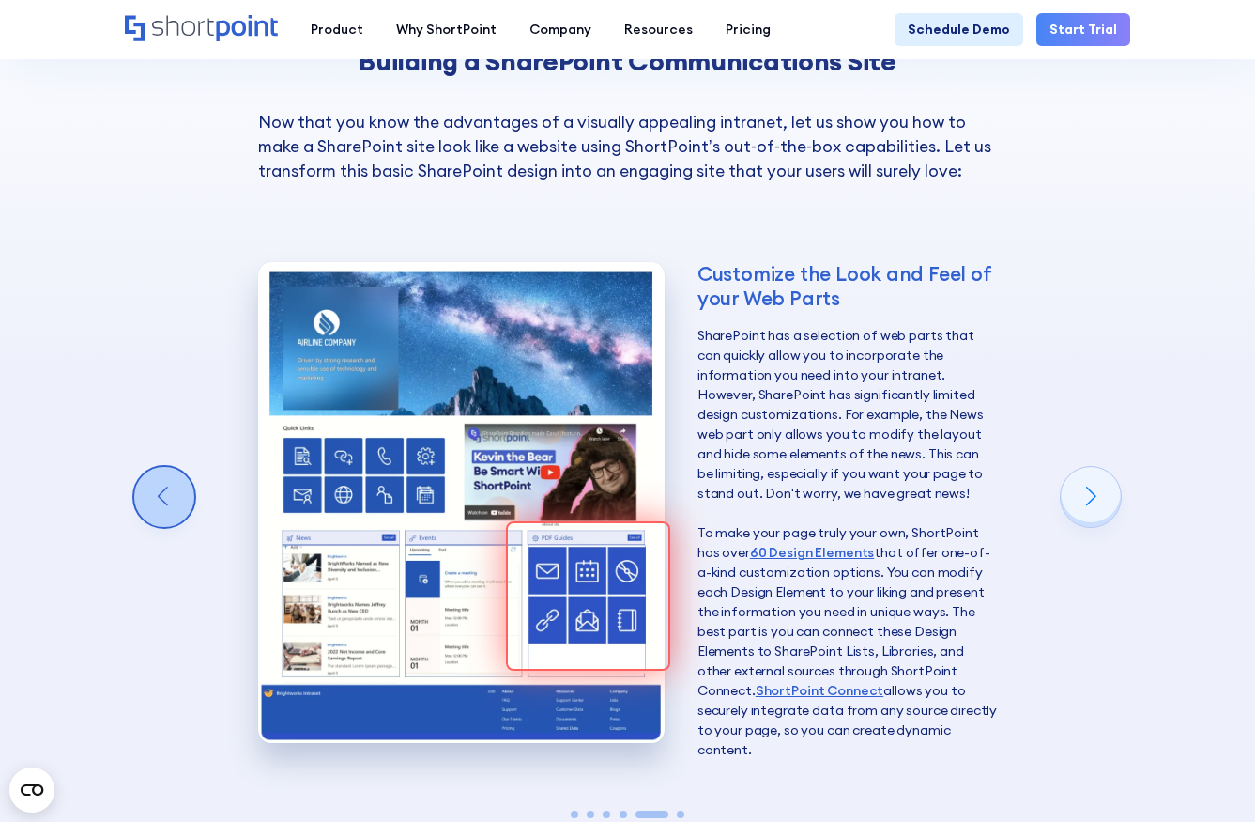
click at [155, 467] on div "Previous slide" at bounding box center [164, 497] width 60 height 60
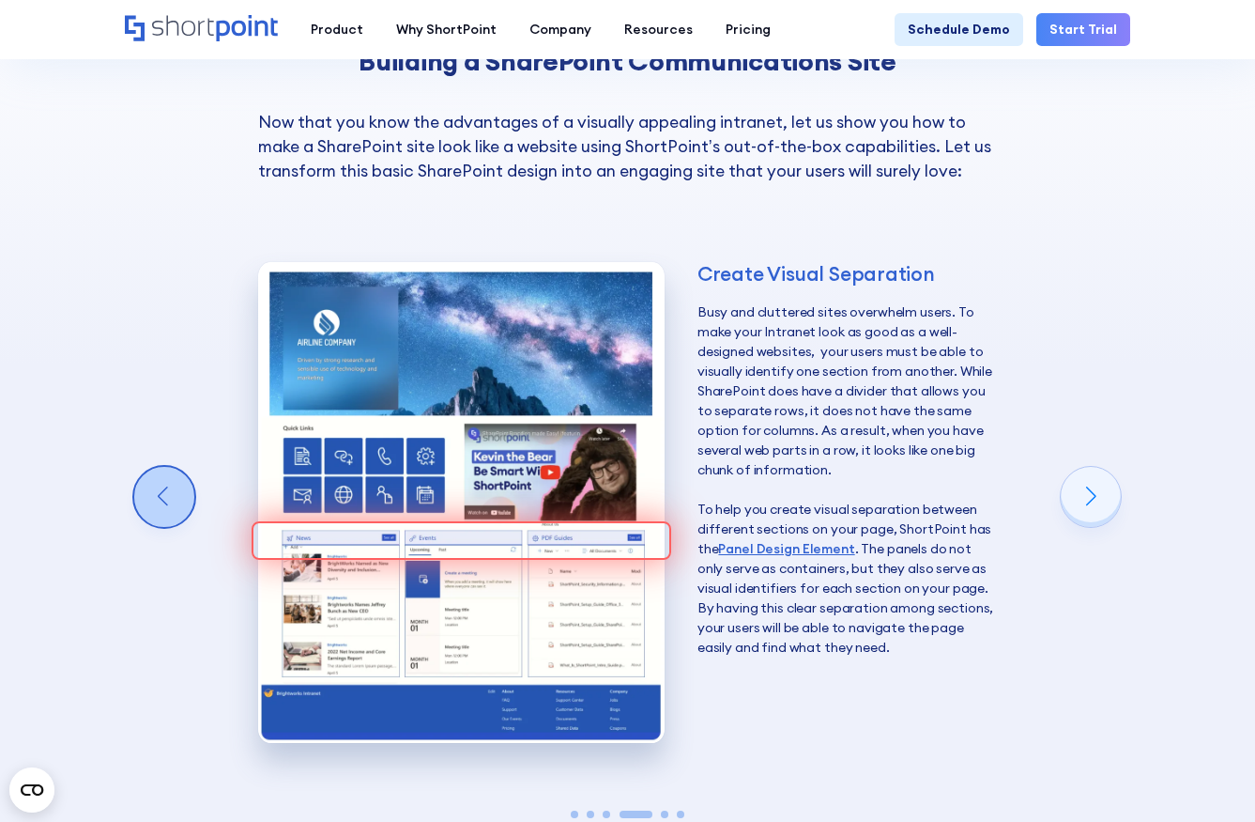
click at [155, 467] on div "Previous slide" at bounding box center [164, 497] width 60 height 60
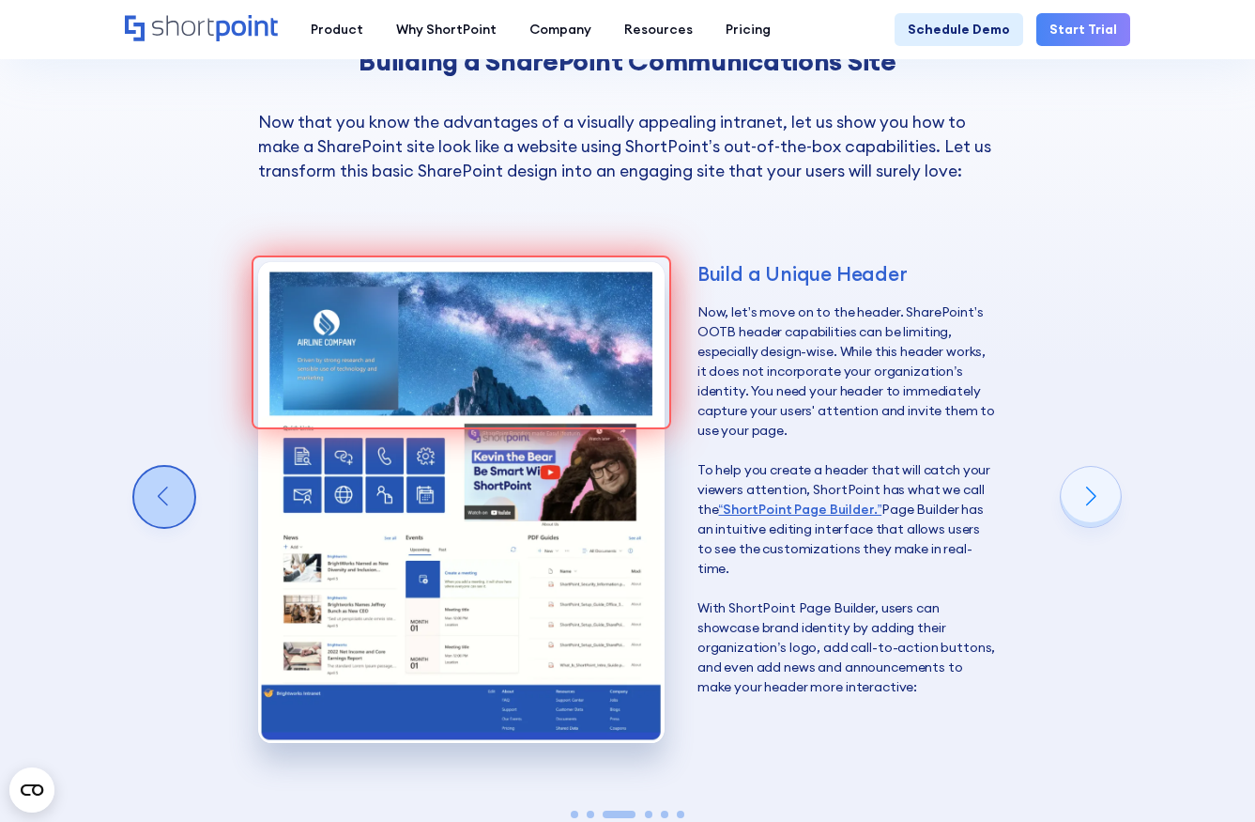
click at [155, 467] on div "Previous slide" at bounding box center [164, 497] width 60 height 60
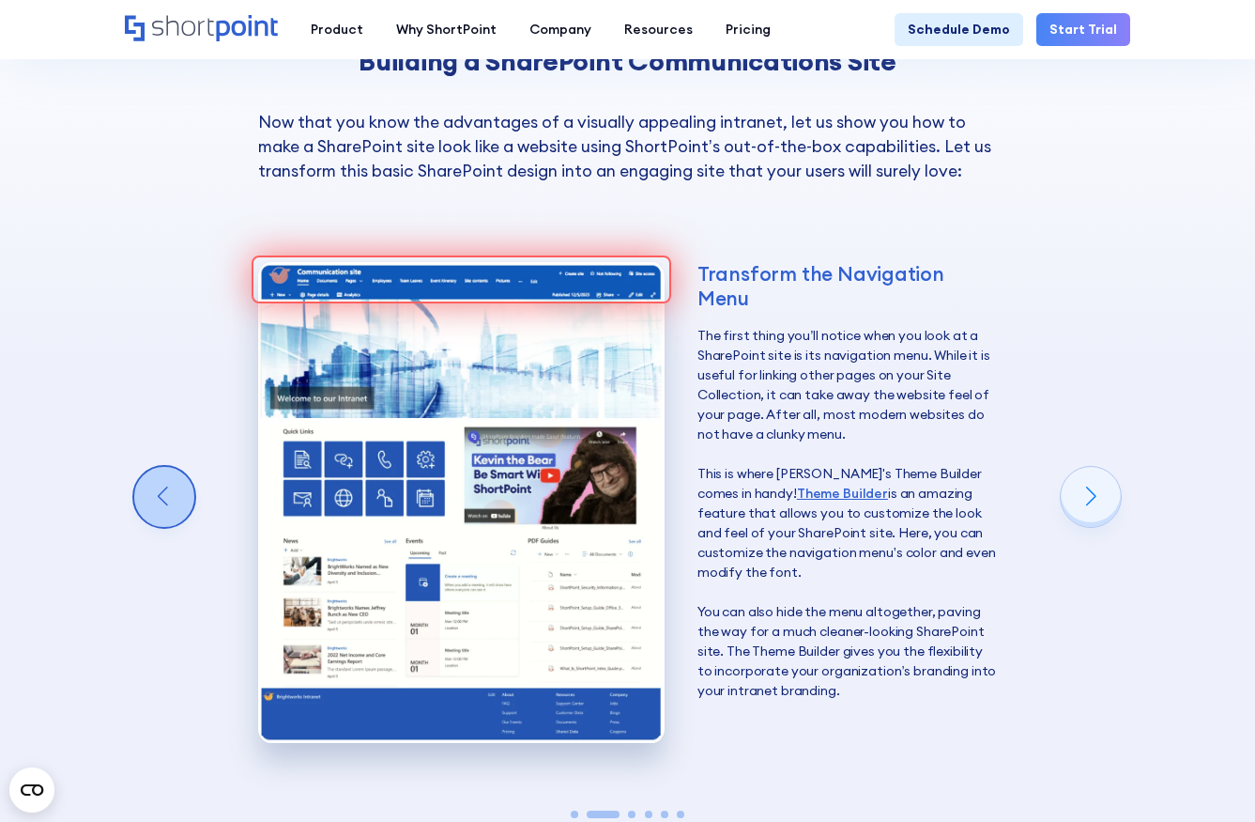
click at [155, 467] on div "Previous slide" at bounding box center [164, 497] width 60 height 60
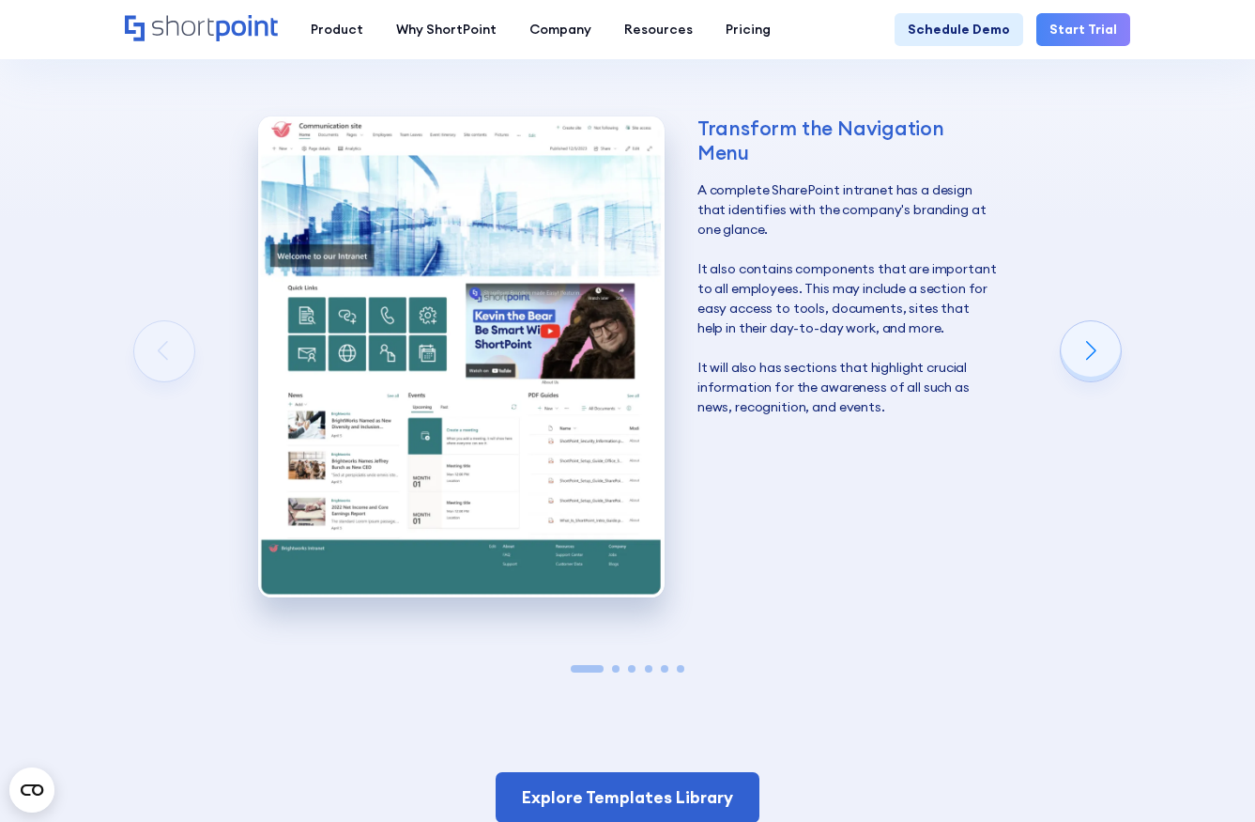
scroll to position [2530, 0]
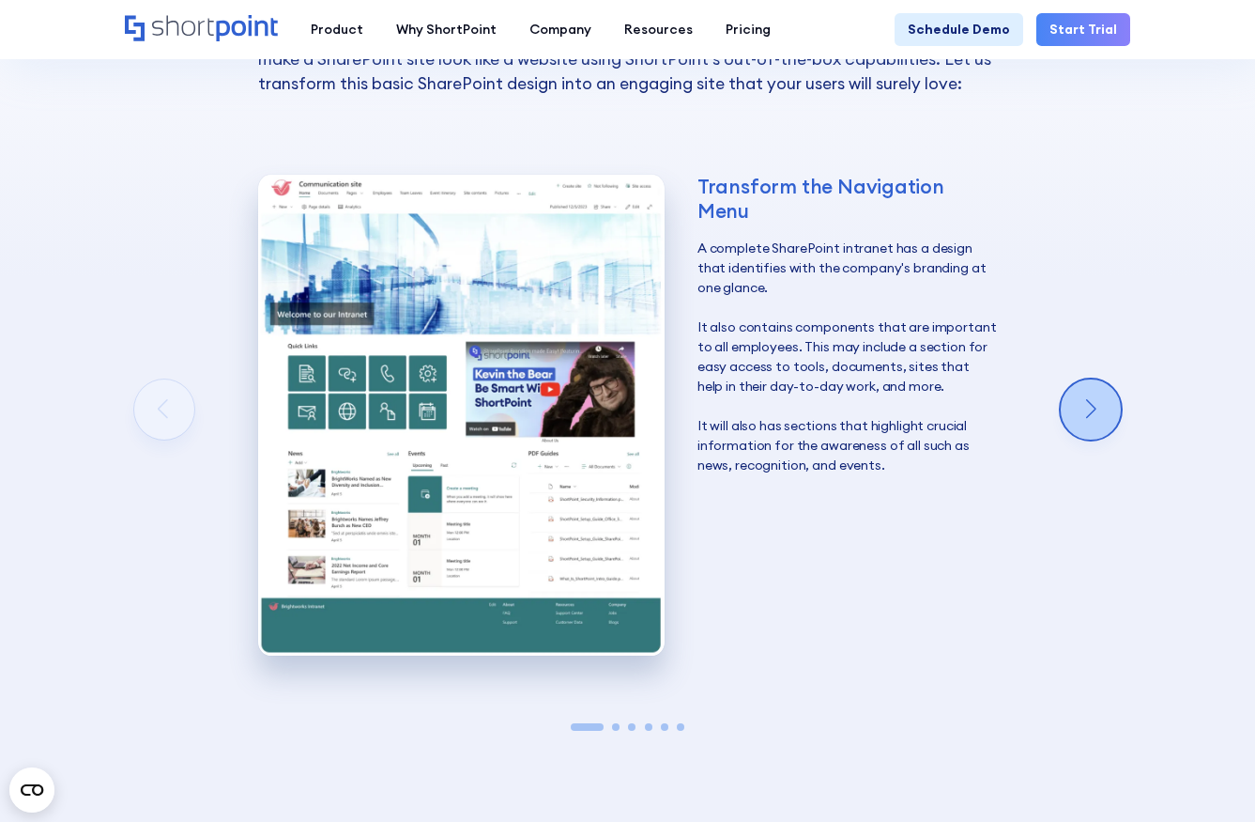
click at [1068, 379] on div "Next slide" at bounding box center [1091, 409] width 60 height 60
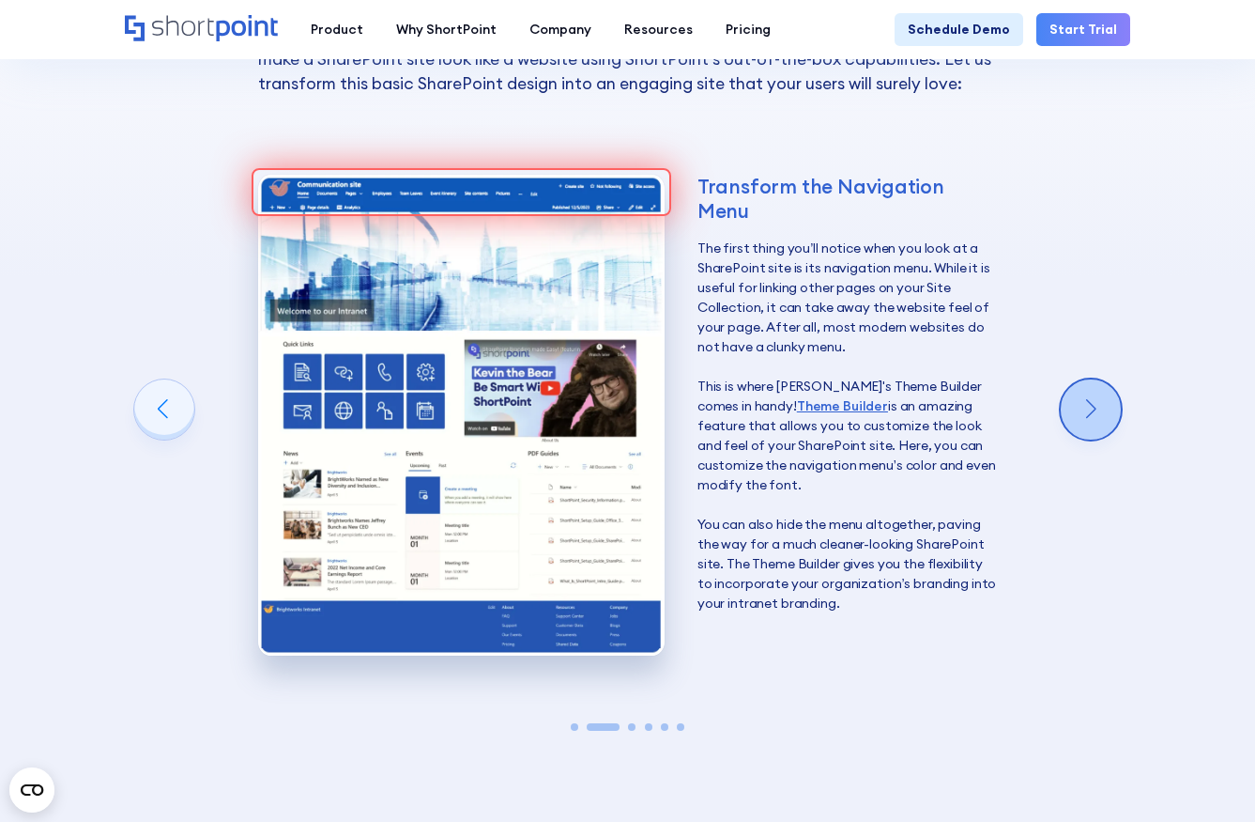
click at [1068, 379] on div "Next slide" at bounding box center [1091, 409] width 60 height 60
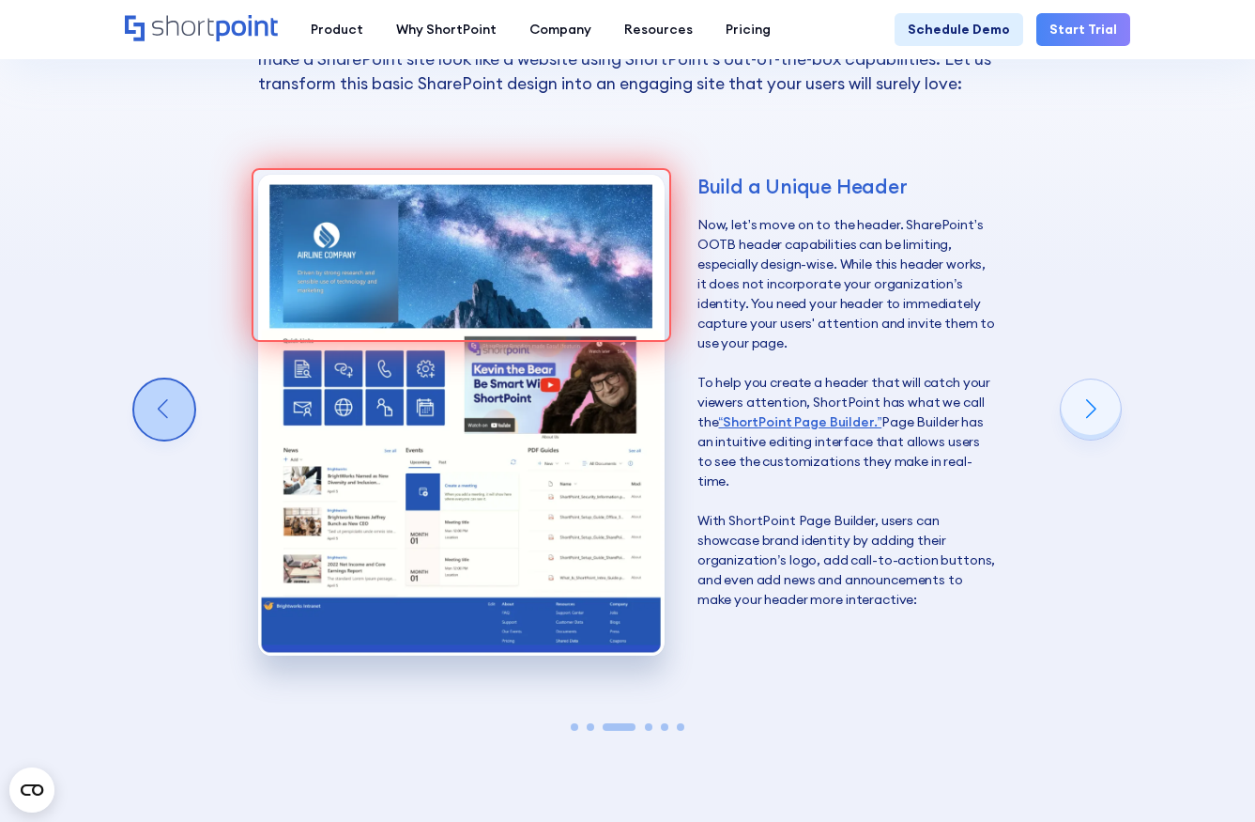
click at [166, 379] on div "Previous slide" at bounding box center [164, 409] width 60 height 60
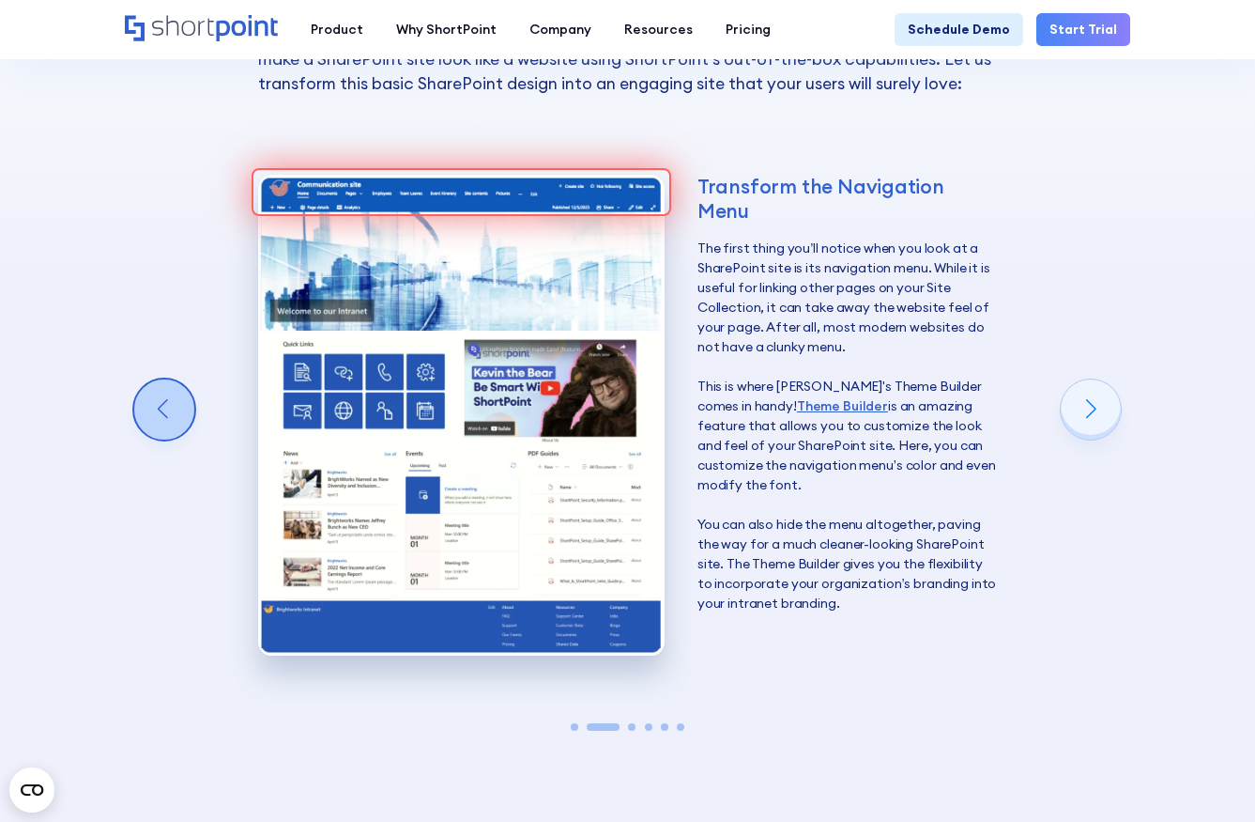
click at [166, 379] on div "Previous slide" at bounding box center [164, 409] width 60 height 60
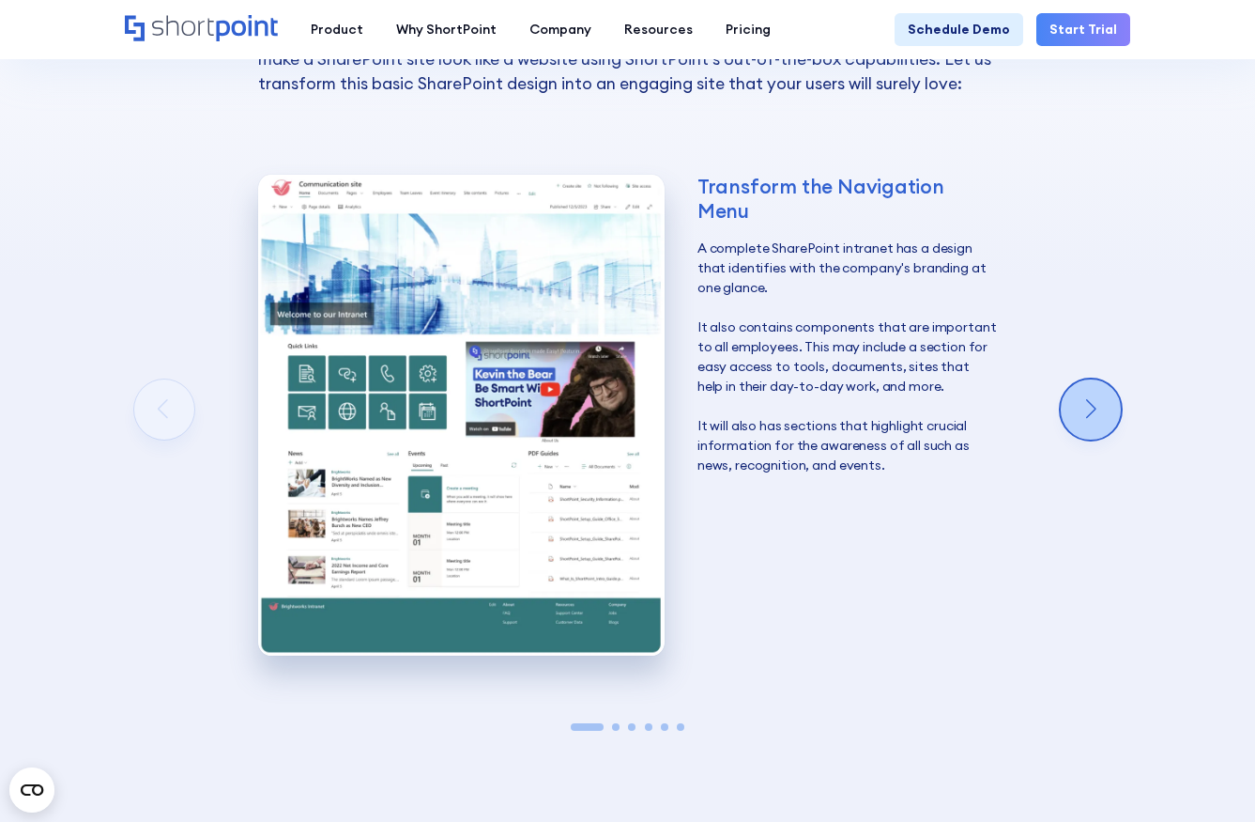
click at [1085, 379] on div "Next slide" at bounding box center [1091, 409] width 60 height 60
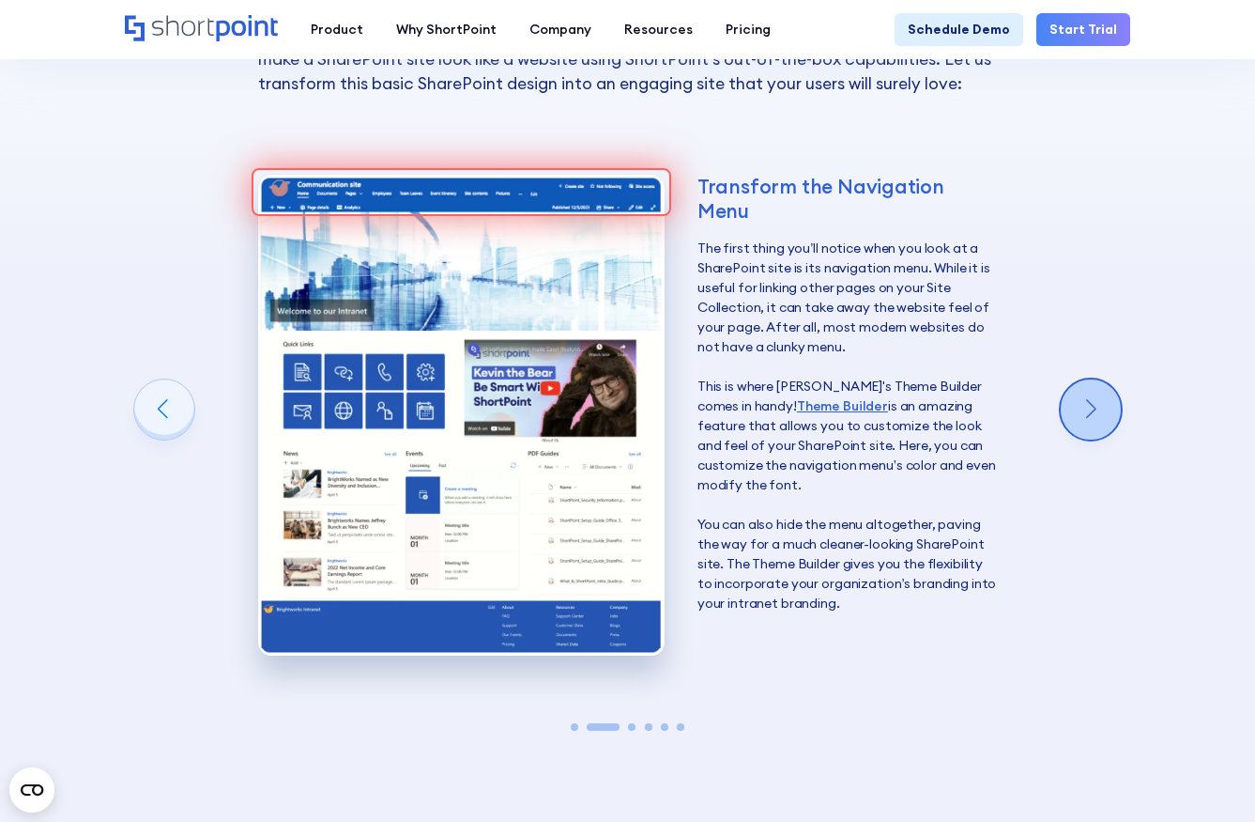
click at [1104, 379] on div "Next slide" at bounding box center [1091, 409] width 60 height 60
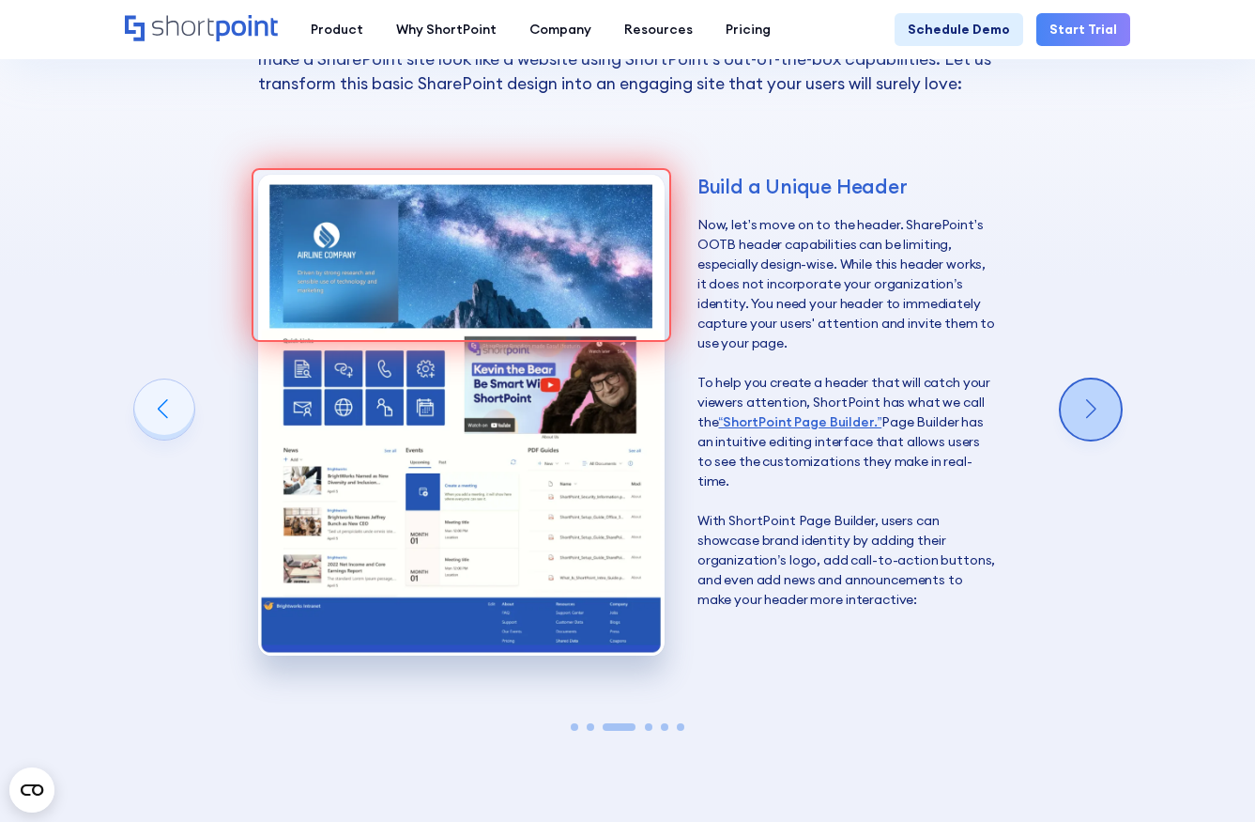
click at [1096, 379] on div "Next slide" at bounding box center [1091, 409] width 60 height 60
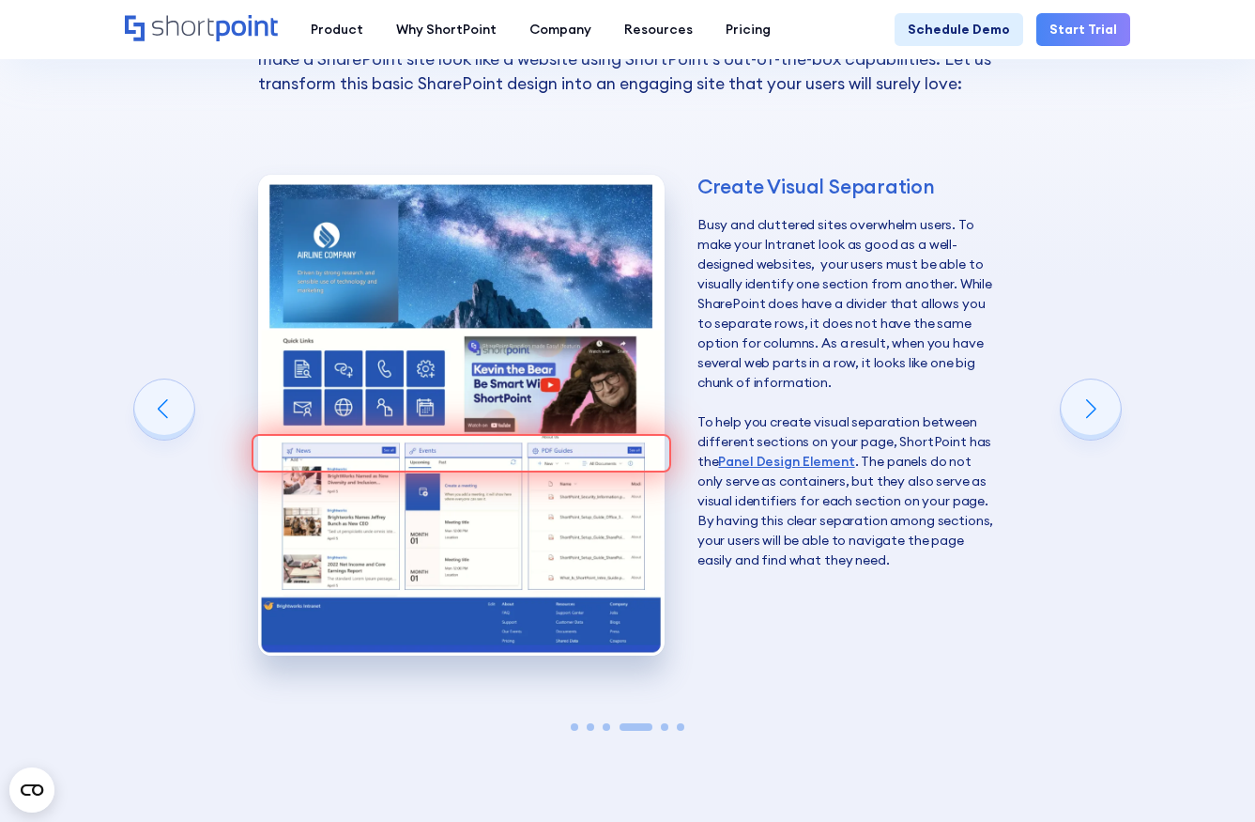
click at [1168, 618] on div "Building a SharePoint Communications Site Now that you know the advantages of a…" at bounding box center [627, 373] width 1255 height 1110
click at [1074, 379] on div "Next slide" at bounding box center [1091, 409] width 60 height 60
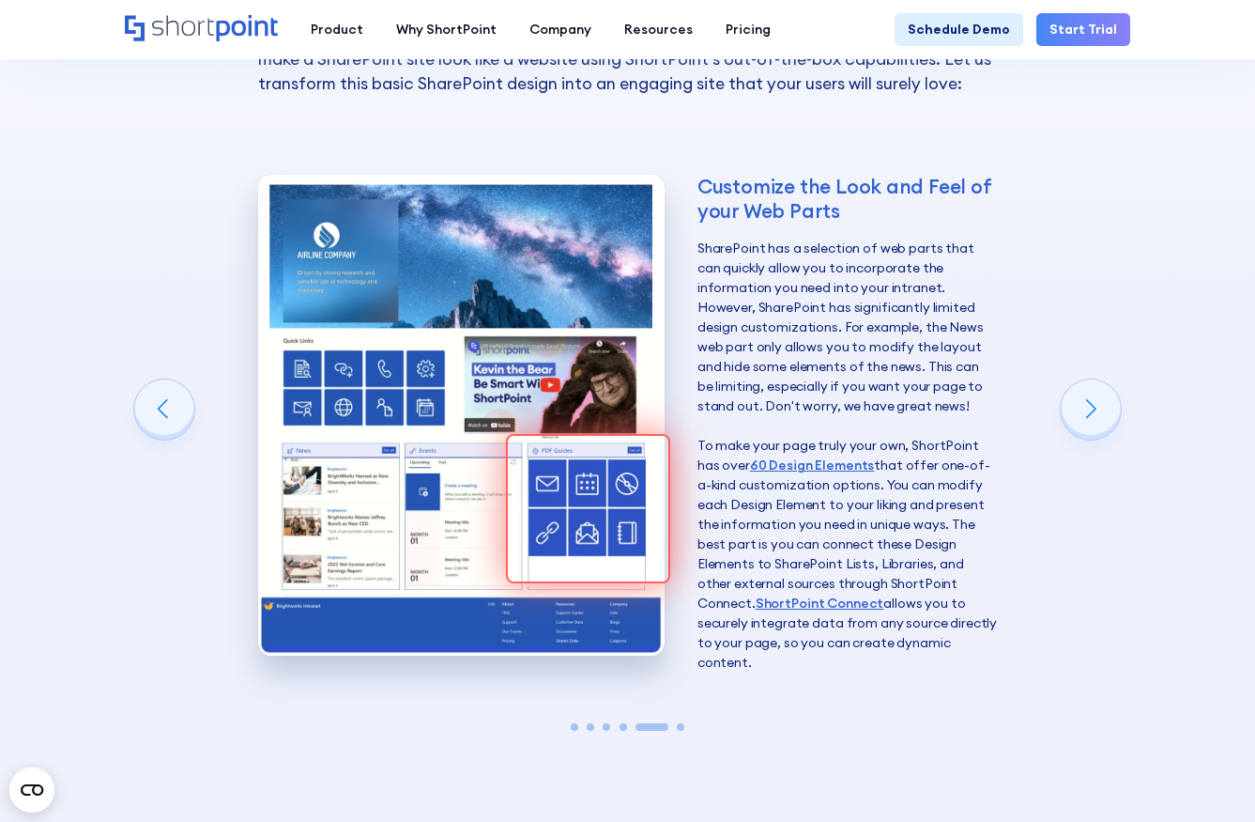
click at [844, 525] on p "SharePoint has a selection of web parts that can quickly allow you to incorpora…" at bounding box center [848, 456] width 300 height 434
click at [1095, 379] on div "Next slide" at bounding box center [1091, 409] width 60 height 60
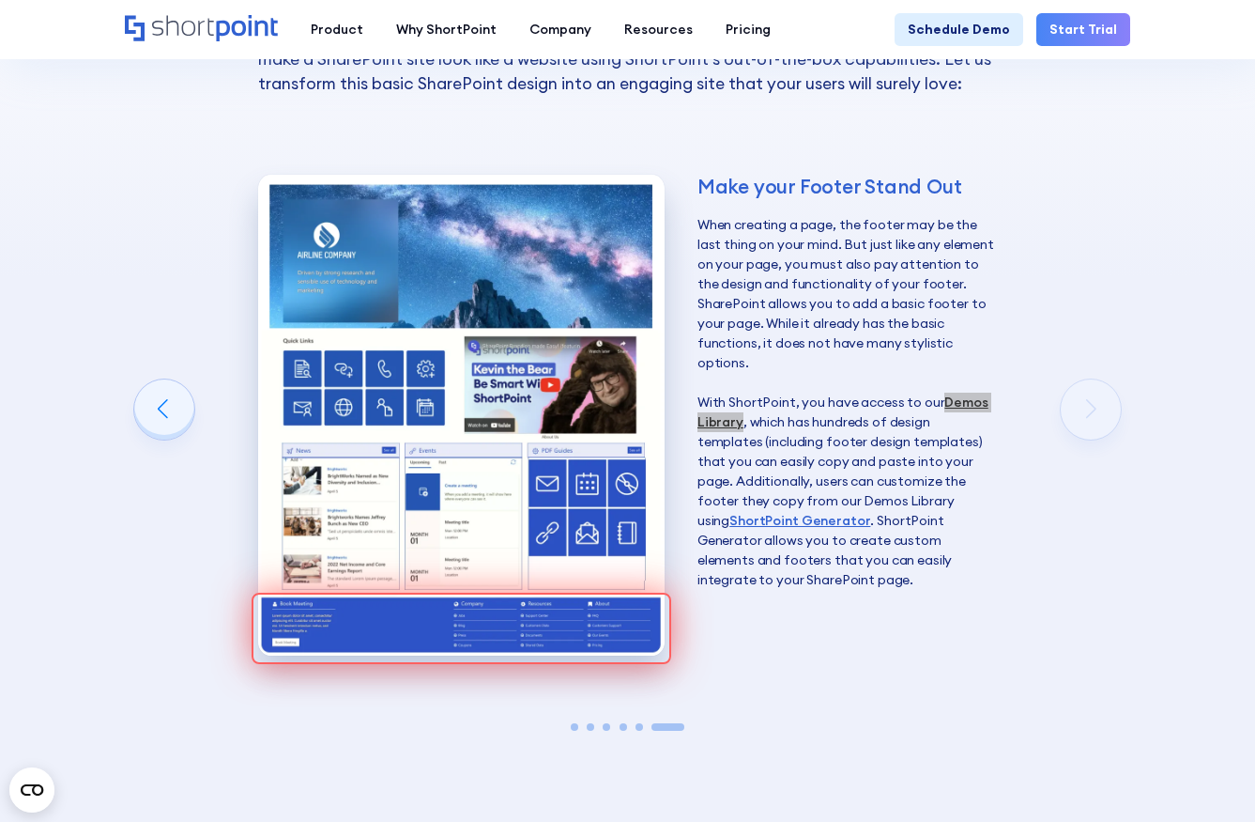
scroll to position [2530, 0]
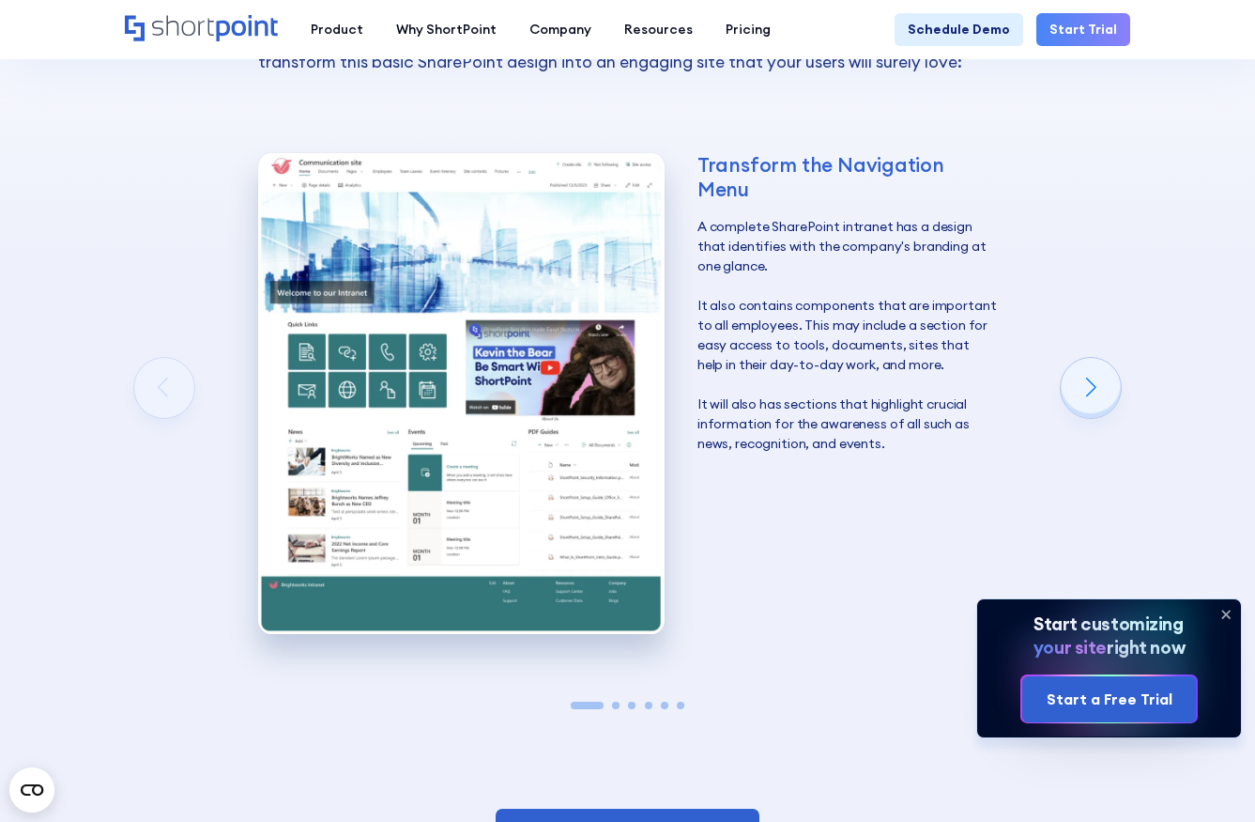
scroll to position [2532, 0]
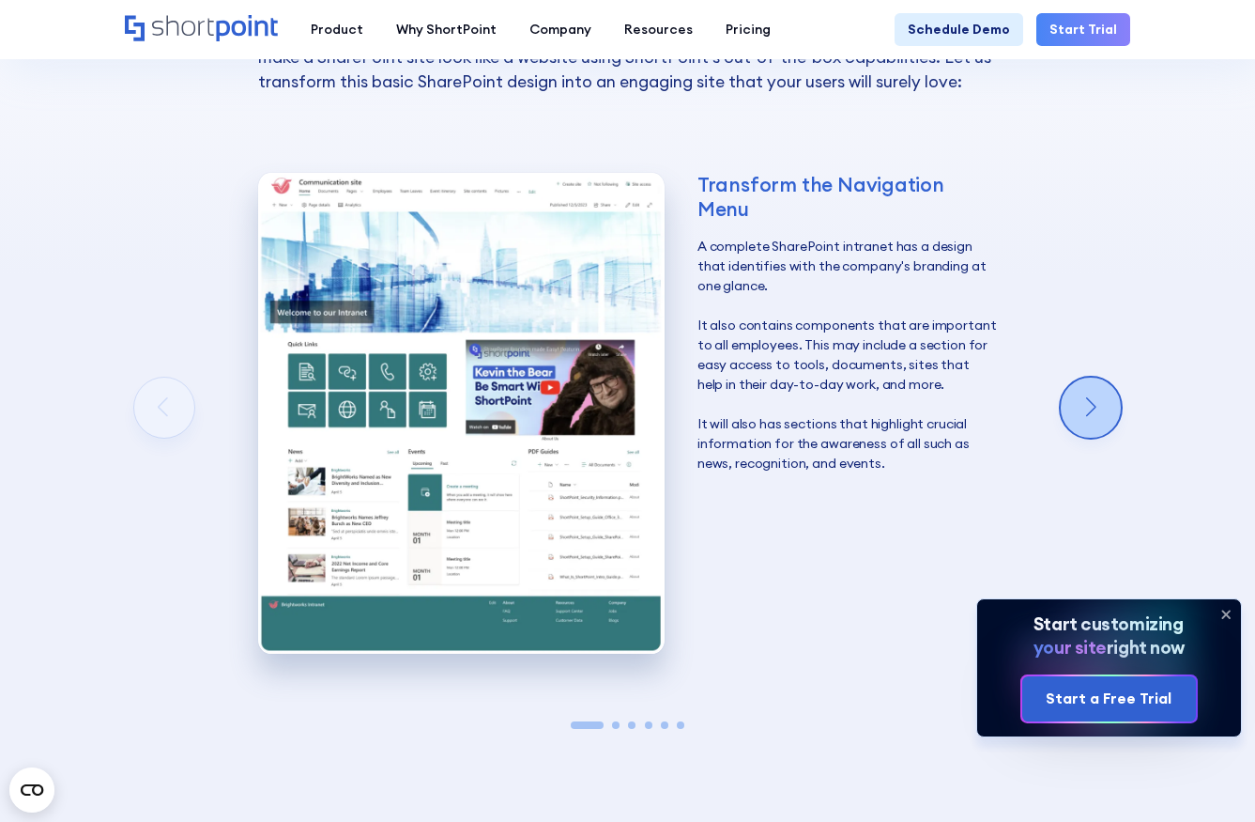
click at [1095, 377] on div "Next slide" at bounding box center [1091, 407] width 60 height 60
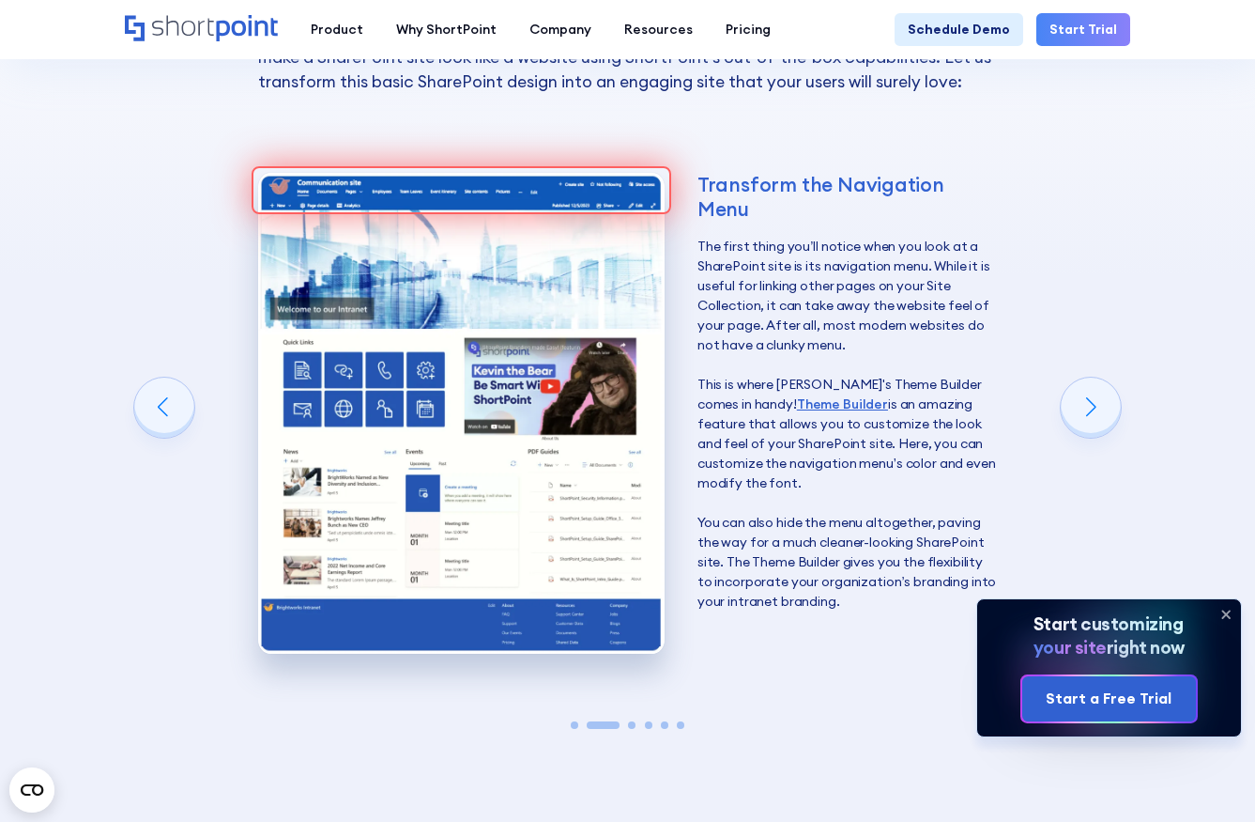
click at [253, 166] on div "2 / 6" at bounding box center [462, 190] width 420 height 48
click at [1231, 609] on icon at bounding box center [1226, 614] width 30 height 30
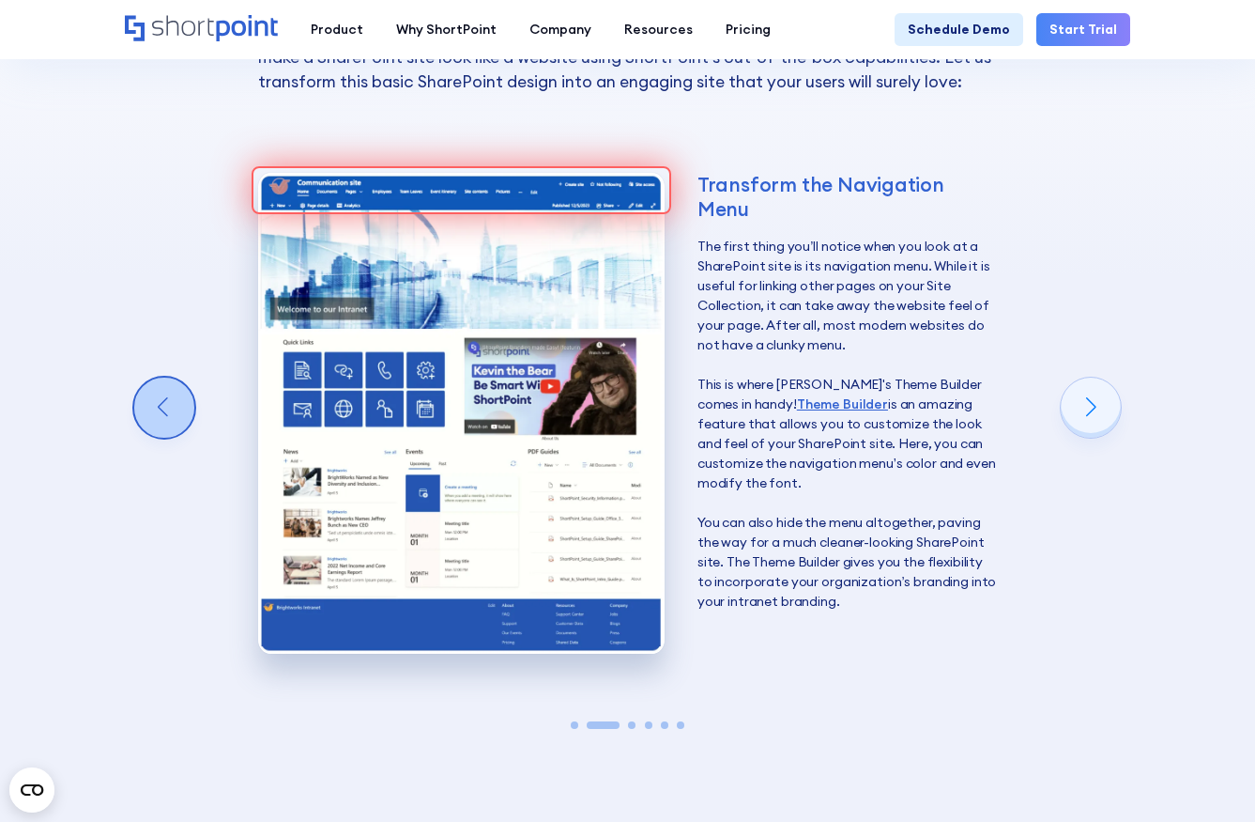
click at [159, 377] on div "Previous slide" at bounding box center [164, 407] width 60 height 60
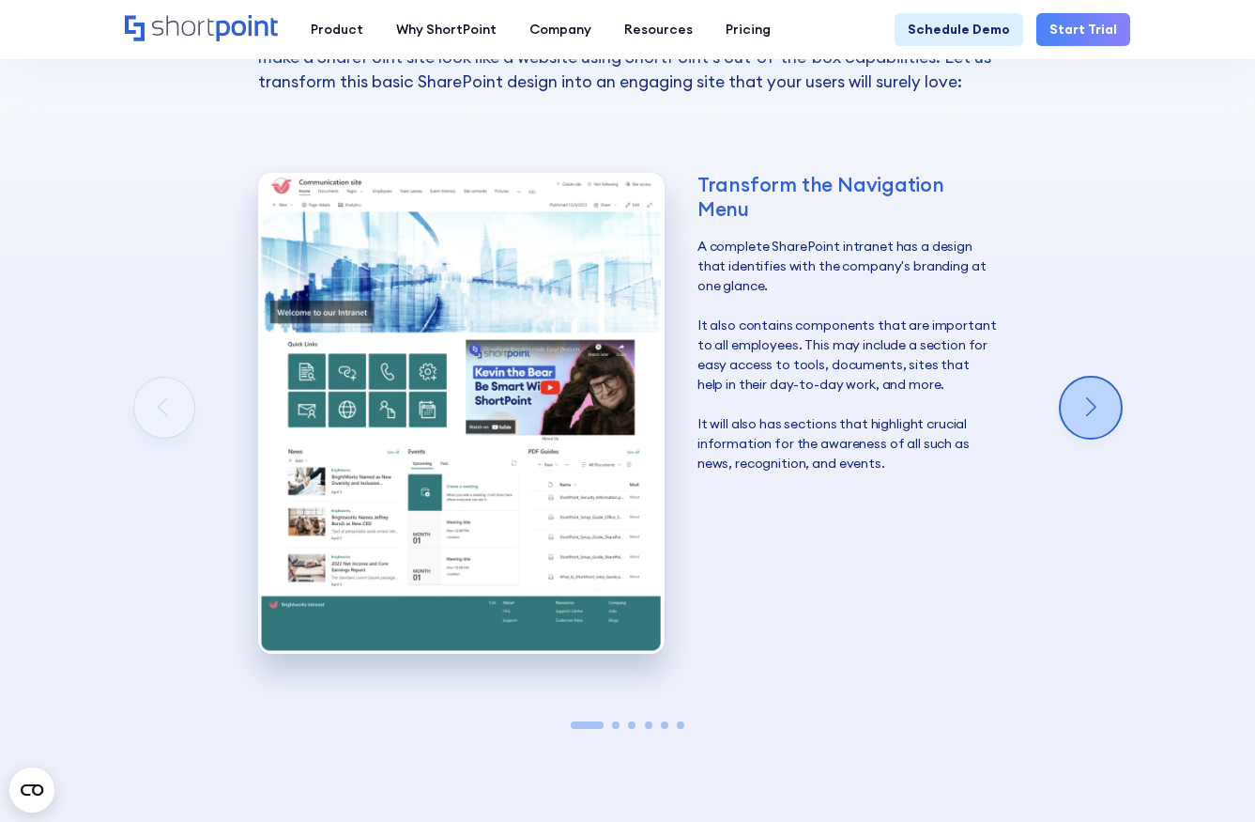
click at [1085, 377] on div "Next slide" at bounding box center [1091, 407] width 60 height 60
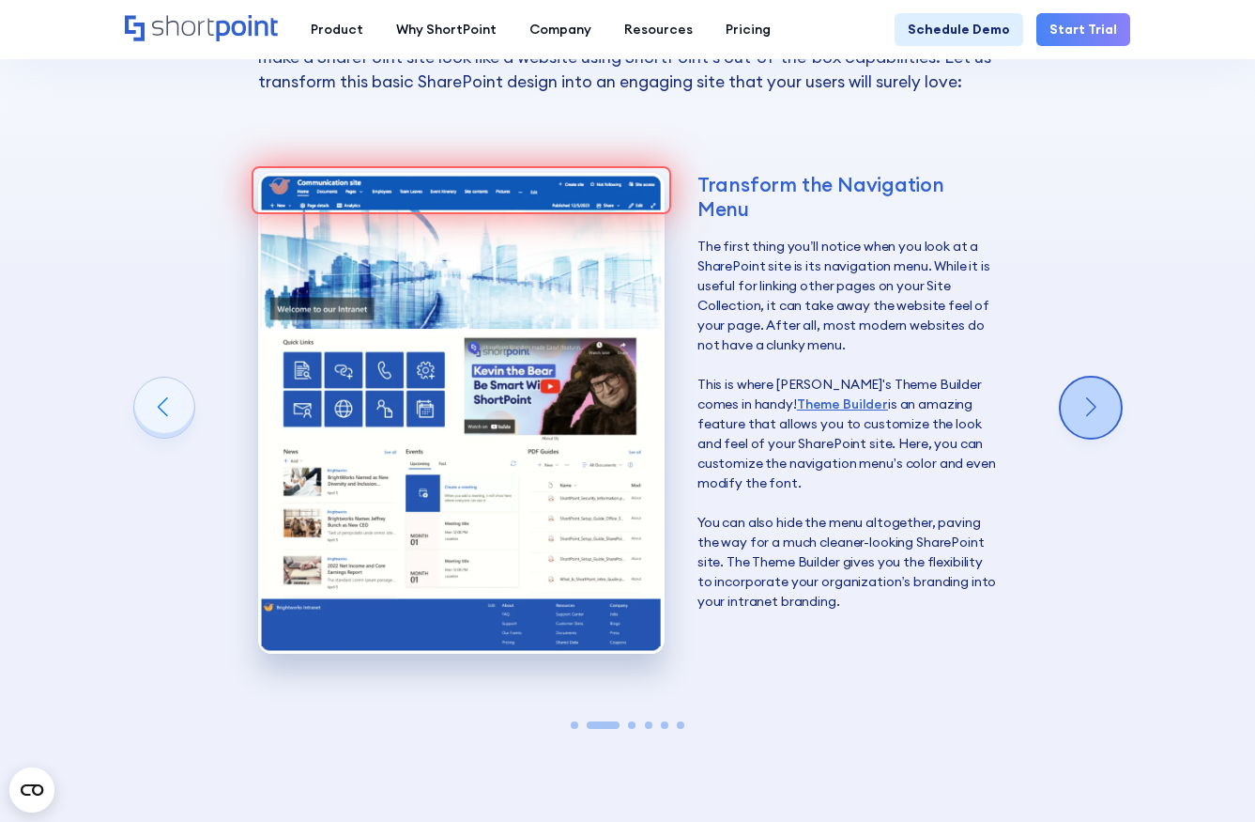
click at [1096, 377] on div "Next slide" at bounding box center [1091, 407] width 60 height 60
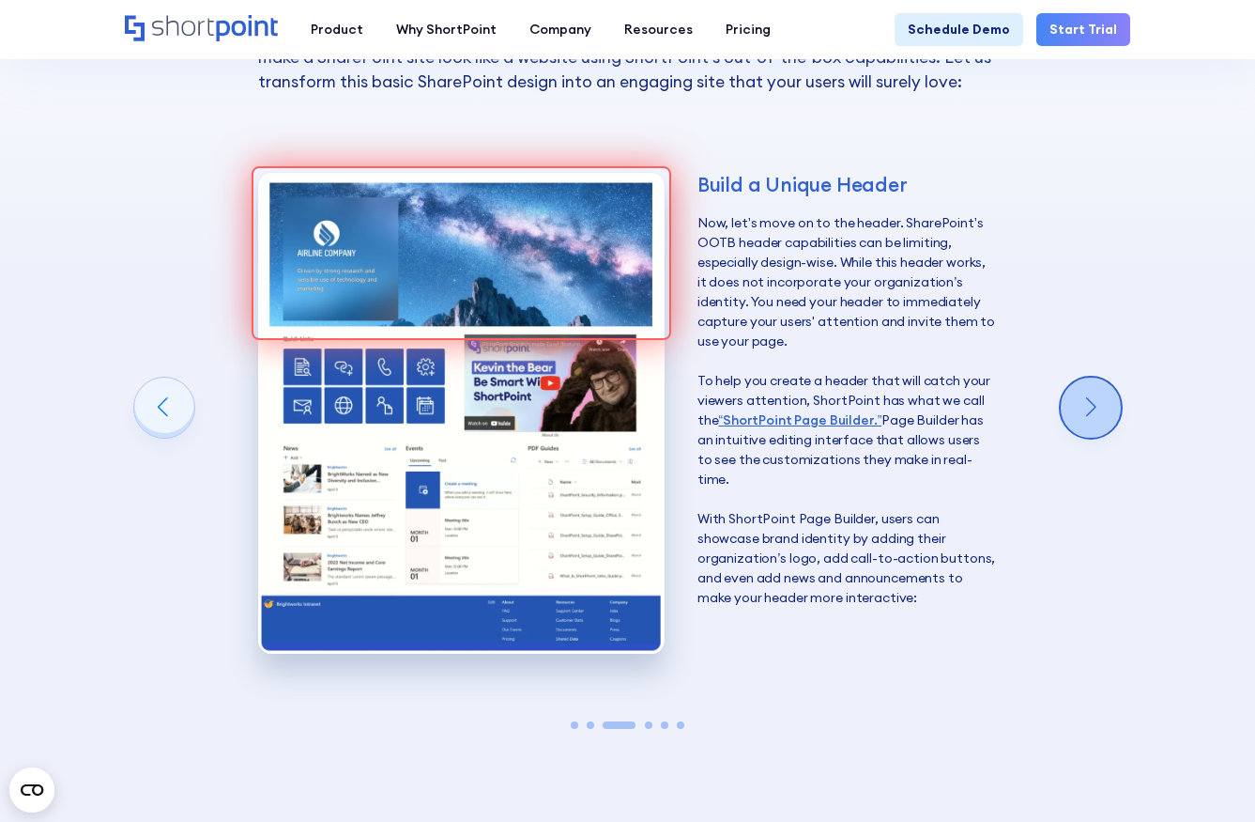
click at [1087, 377] on div "Next slide" at bounding box center [1091, 407] width 60 height 60
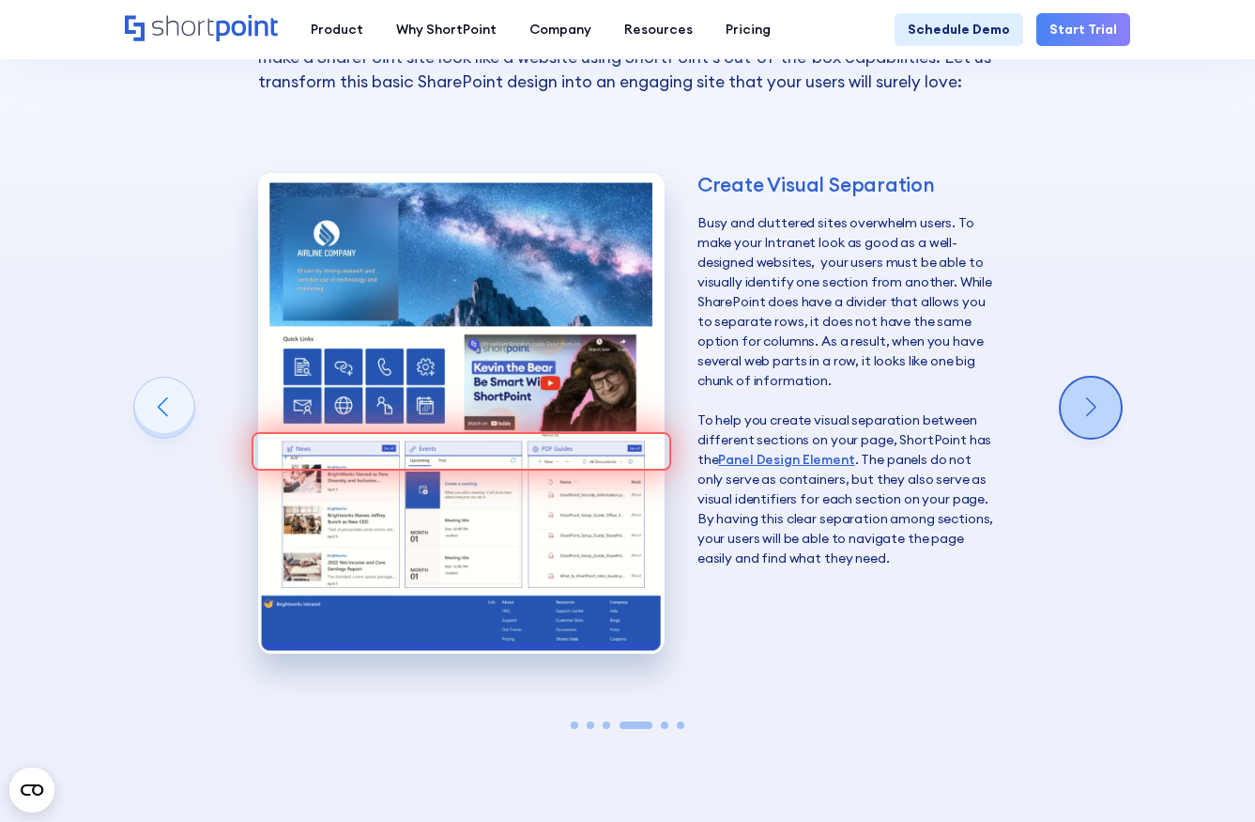
click at [1074, 377] on div "Next slide" at bounding box center [1091, 407] width 60 height 60
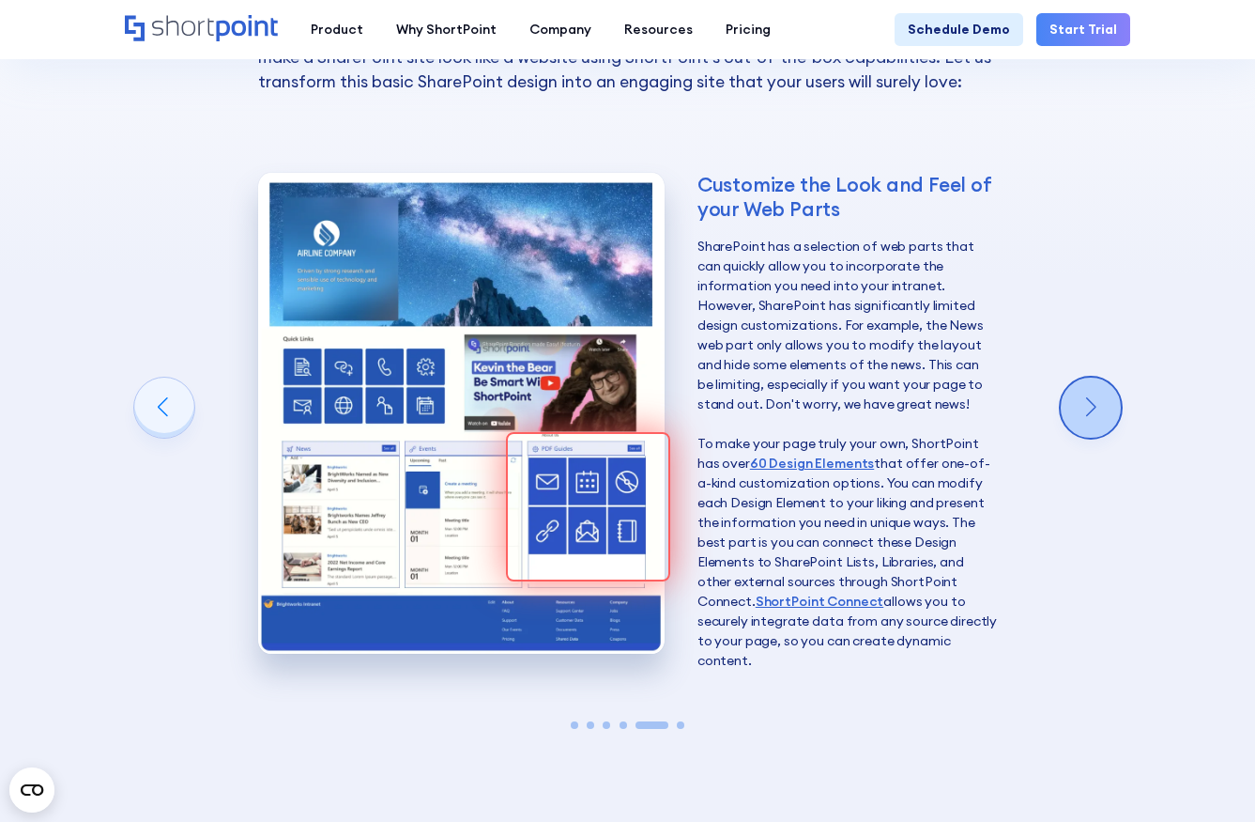
click at [1101, 377] on div "Next slide" at bounding box center [1091, 407] width 60 height 60
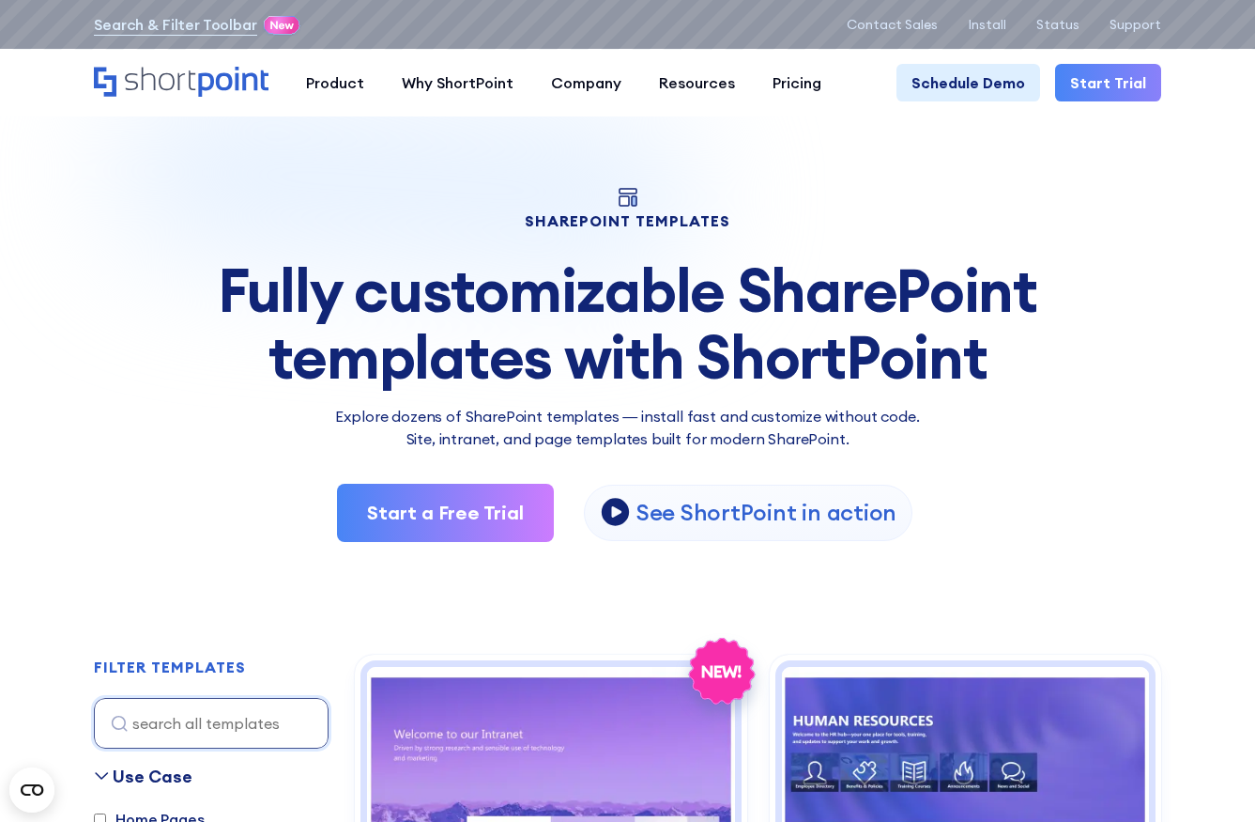
click at [825, 190] on div "SHAREPOINT TEMPLATES Fully customizable SharePoint templates with ShortPoint Ex…" at bounding box center [627, 365] width 1067 height 354
click at [182, 23] on div "Search & Filter Toolbar -756 Days -19 Hours -6 Minutes -44 Seconds Until Launch…" at bounding box center [627, 24] width 1067 height 26
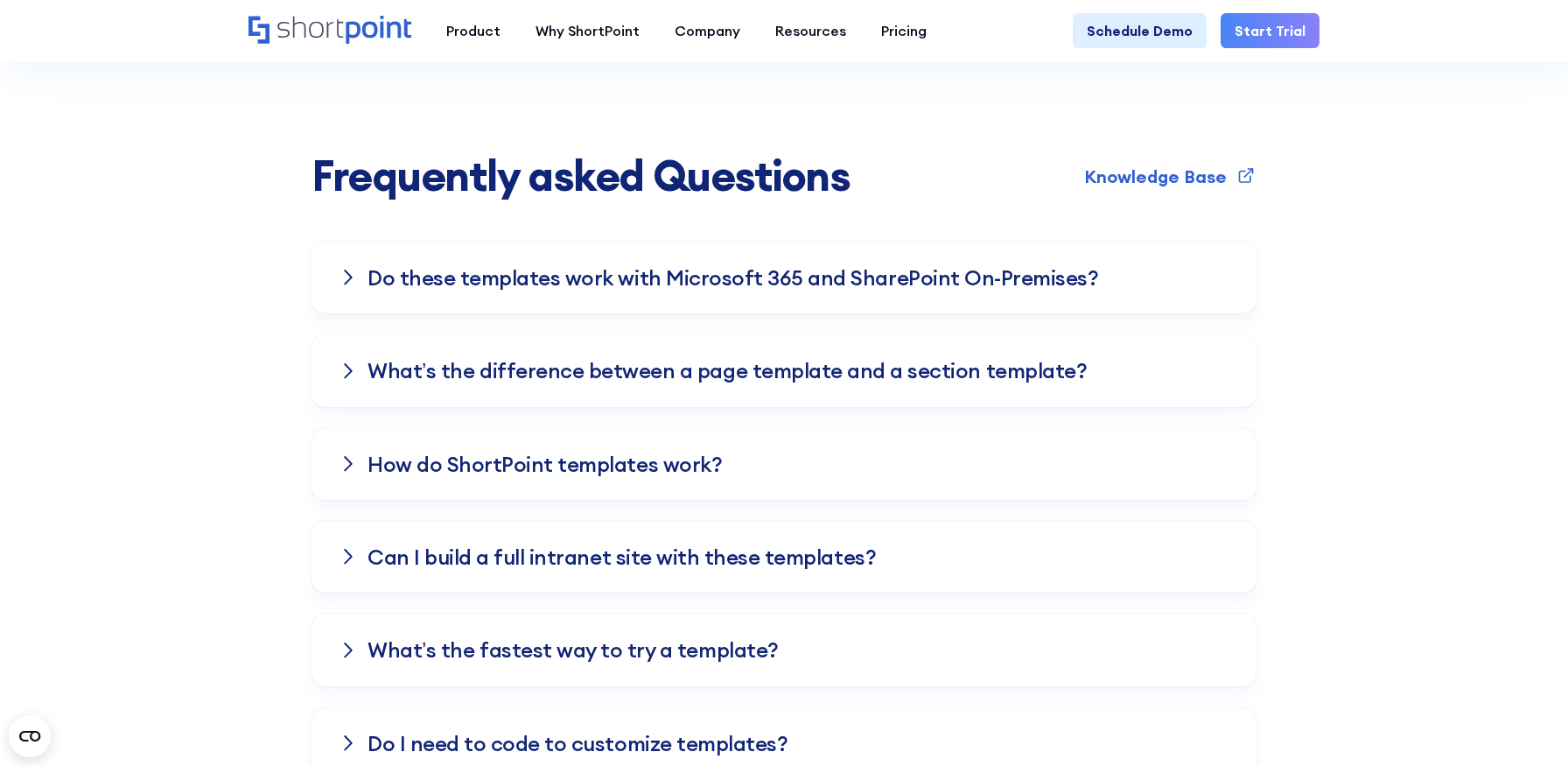
scroll to position [3438, 0]
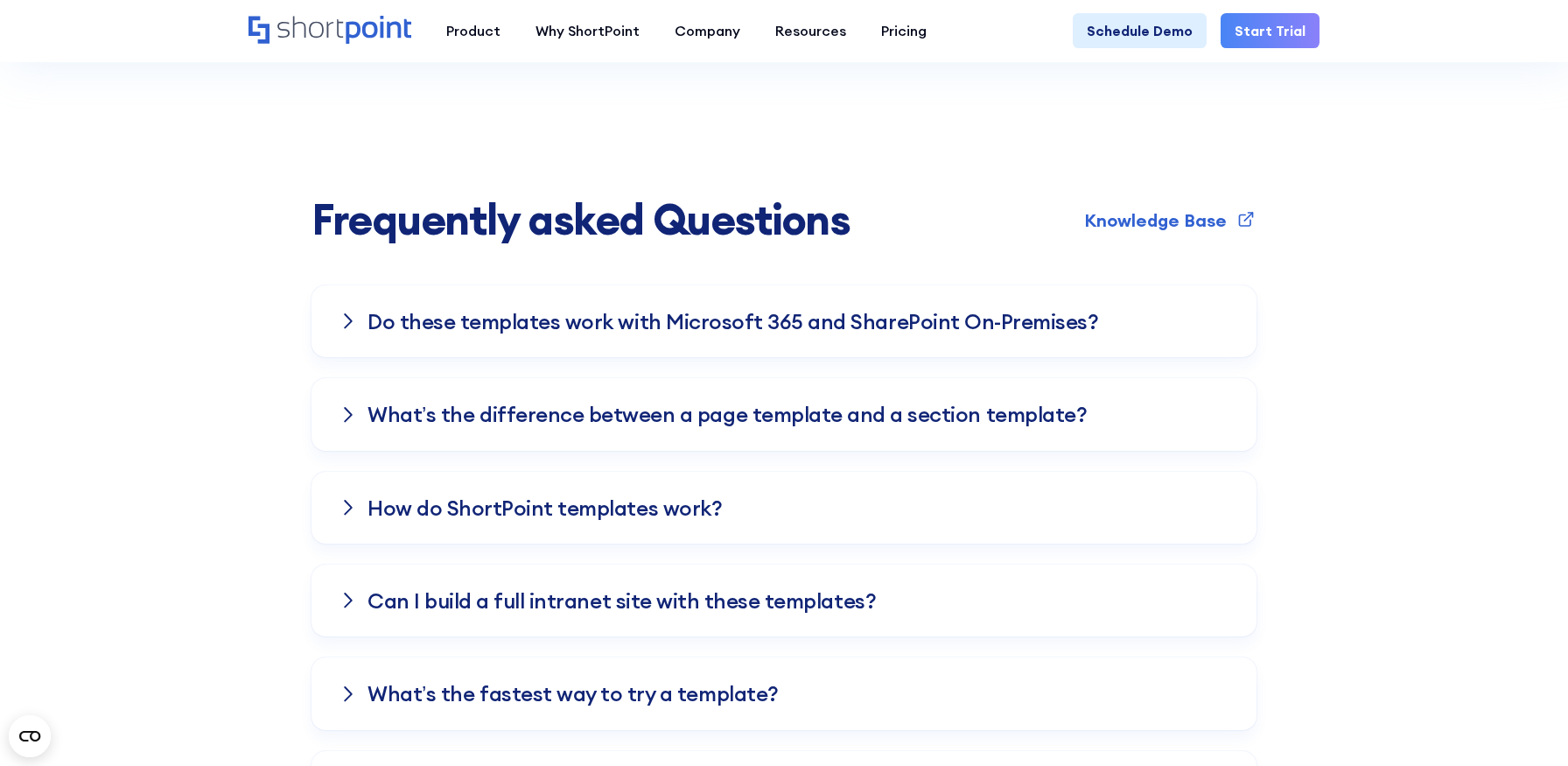
click at [1111, 378] on div "What’s the difference between a page template and a section template?" at bounding box center [784, 414] width 945 height 72
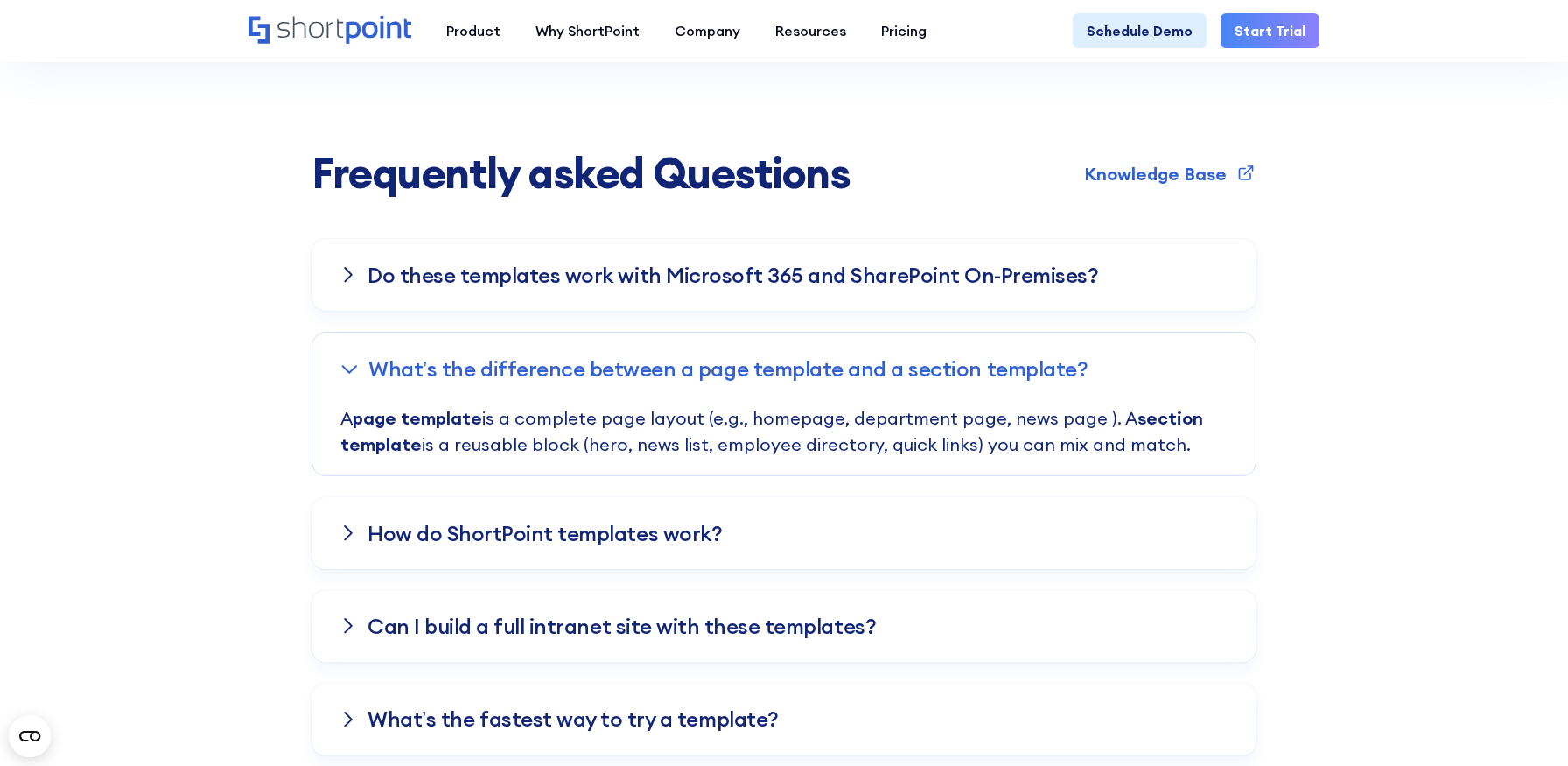
scroll to position [3492, 0]
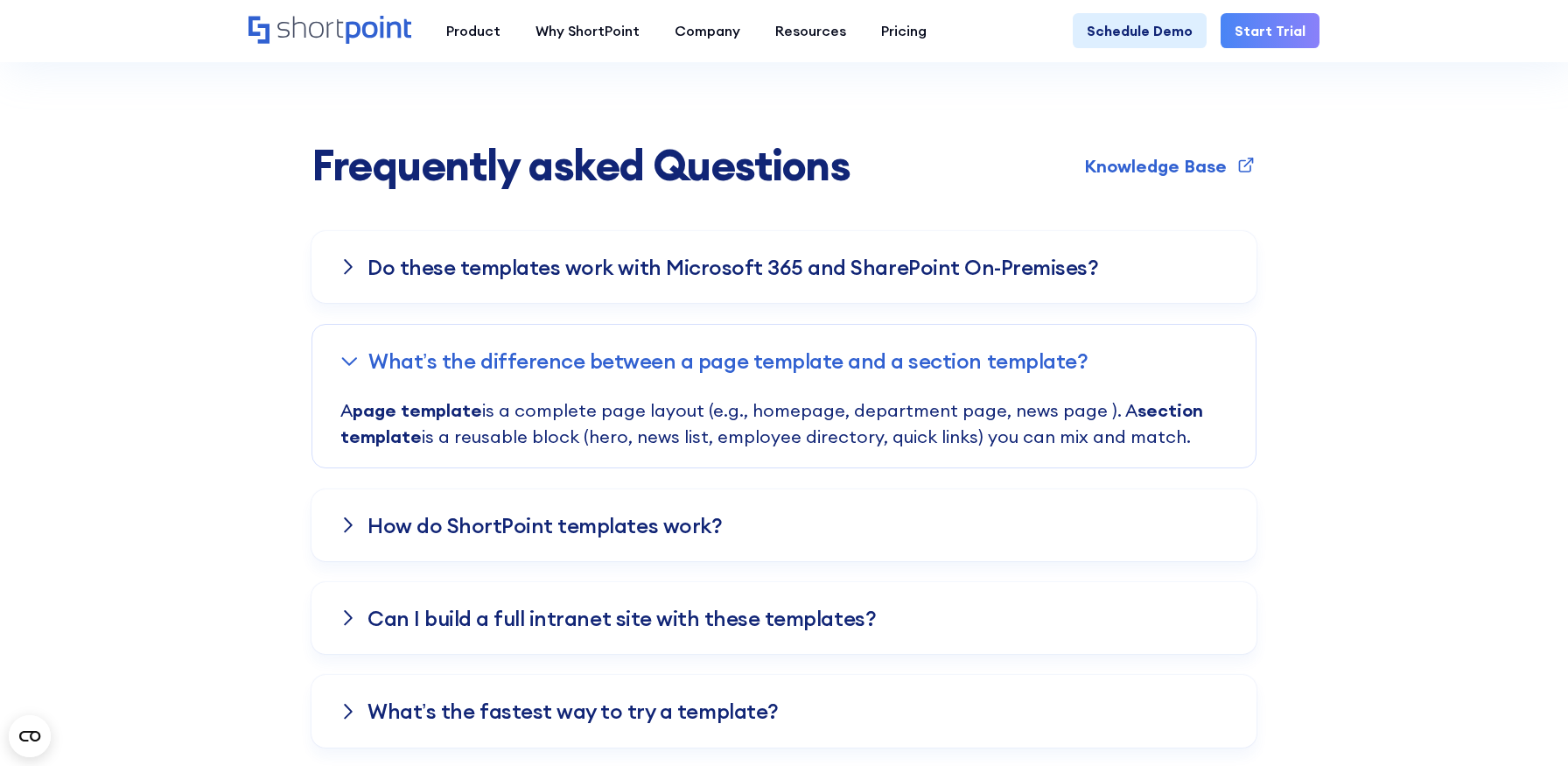
click at [827, 489] on div "How do ShortPoint templates work?" at bounding box center [784, 525] width 945 height 72
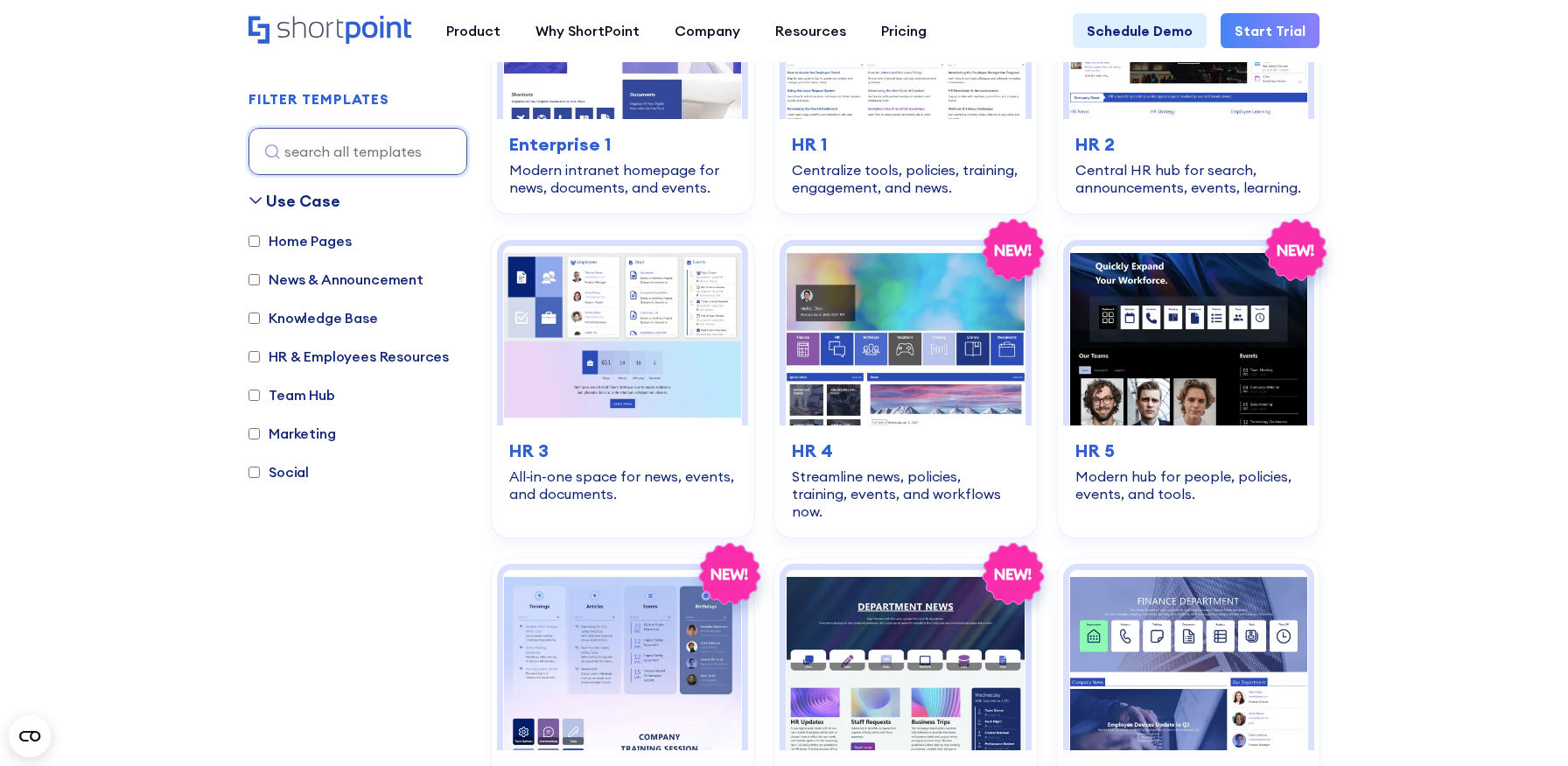
scroll to position [0, 0]
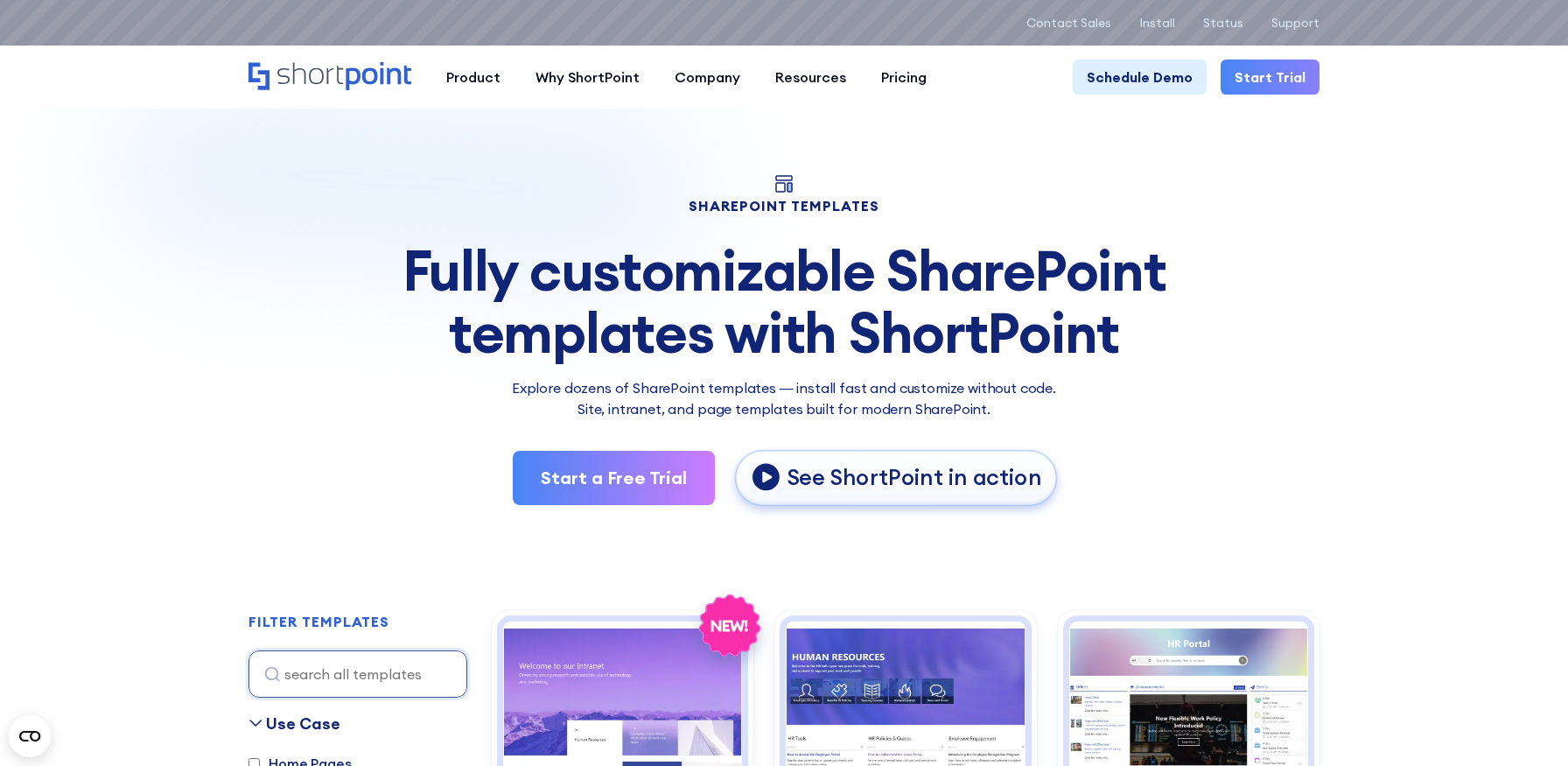
click at [947, 481] on p "See ShortPoint in action" at bounding box center [913, 478] width 254 height 29
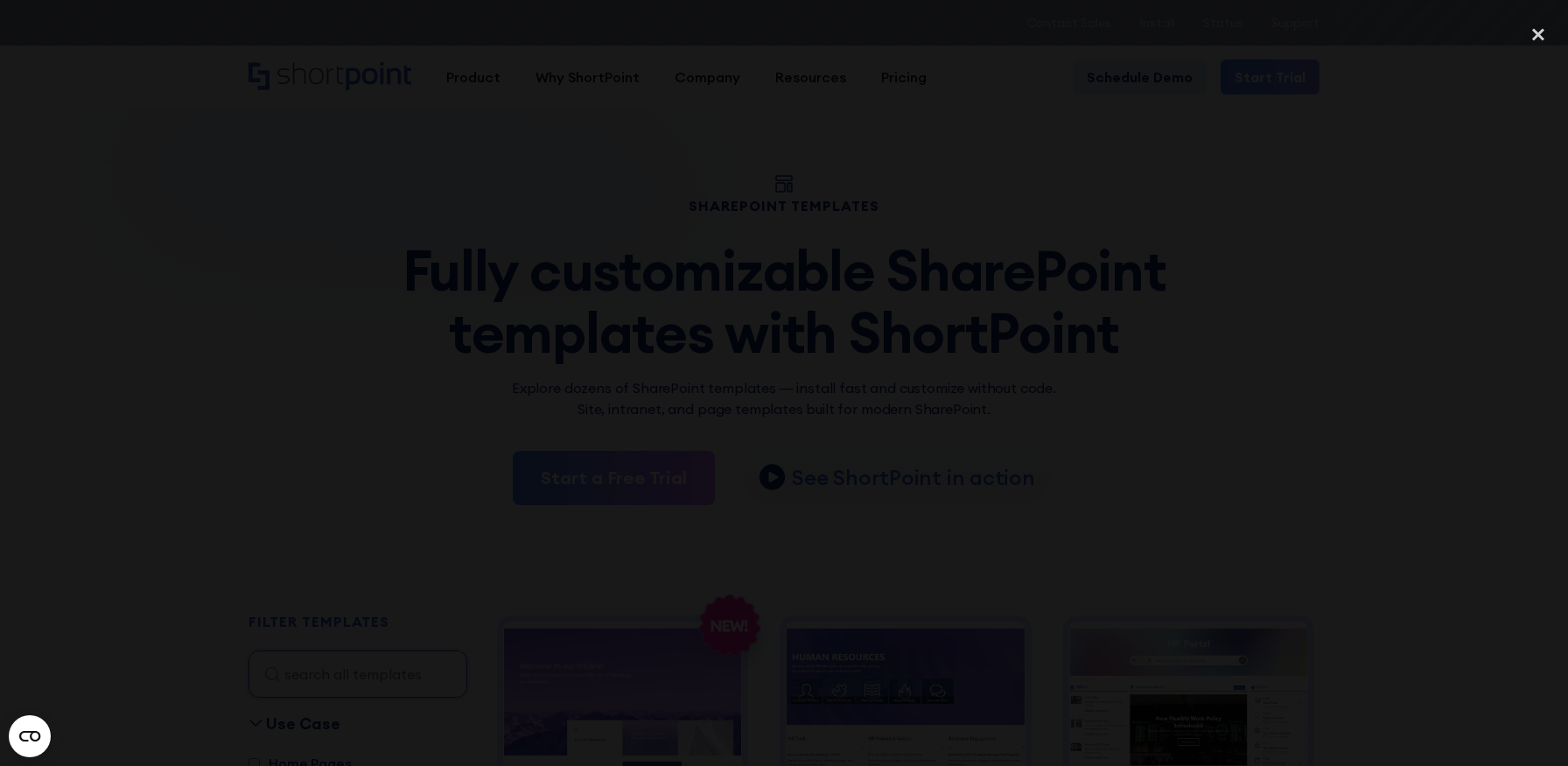
click at [1440, 142] on div at bounding box center [784, 383] width 1568 height 735
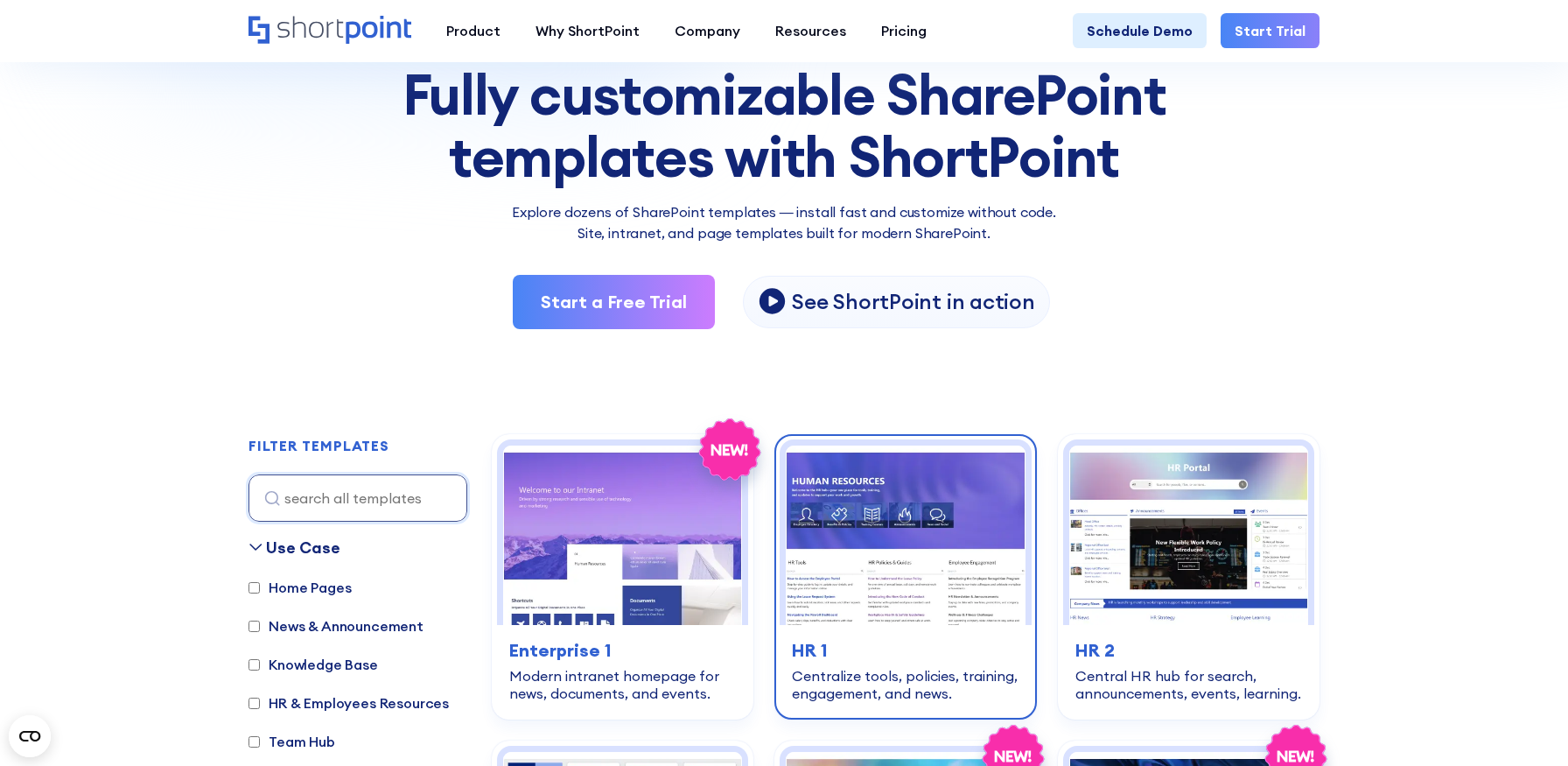
scroll to position [36, 0]
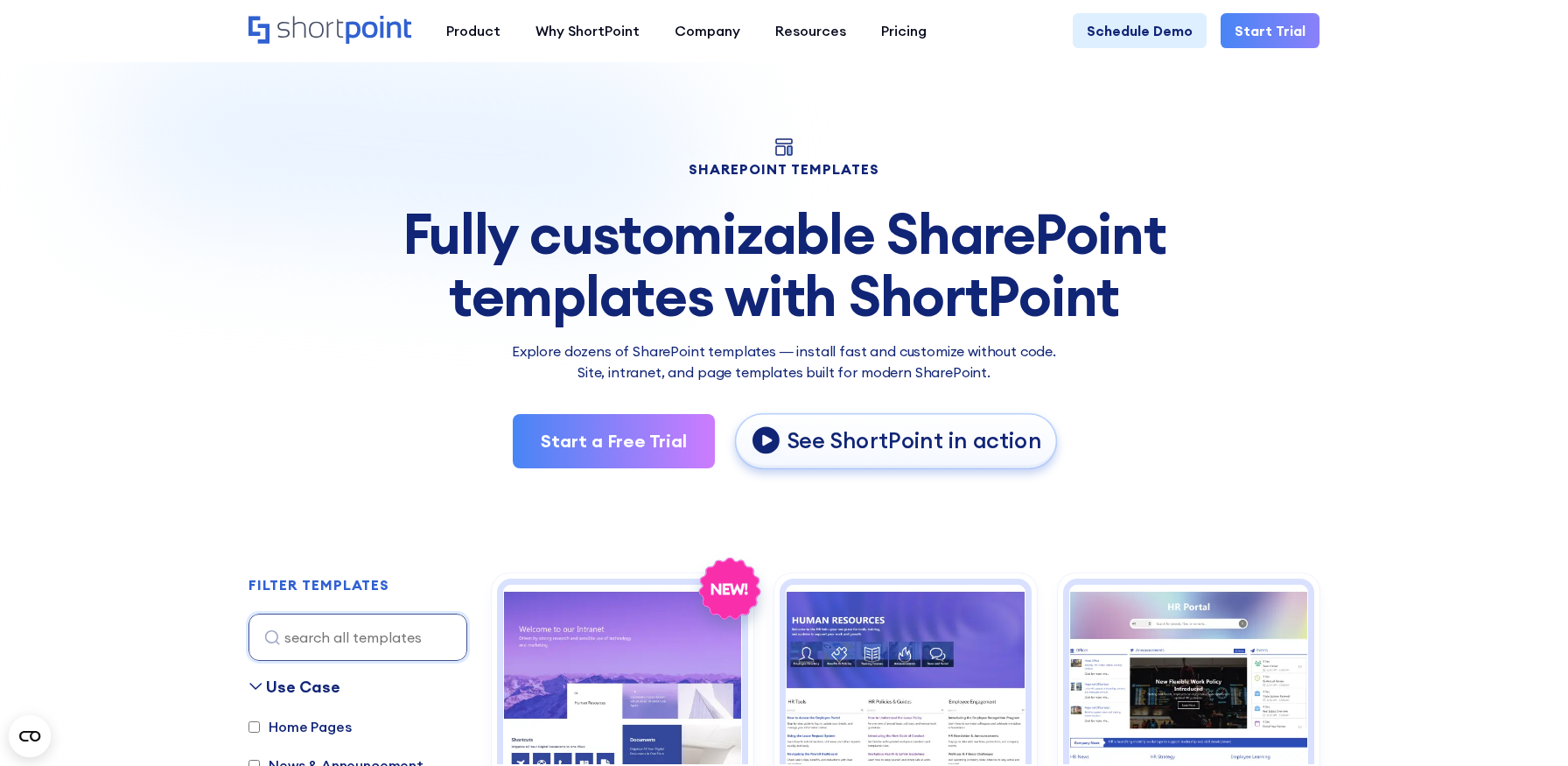
click at [910, 465] on link "See ShortPoint in action" at bounding box center [897, 441] width 322 height 55
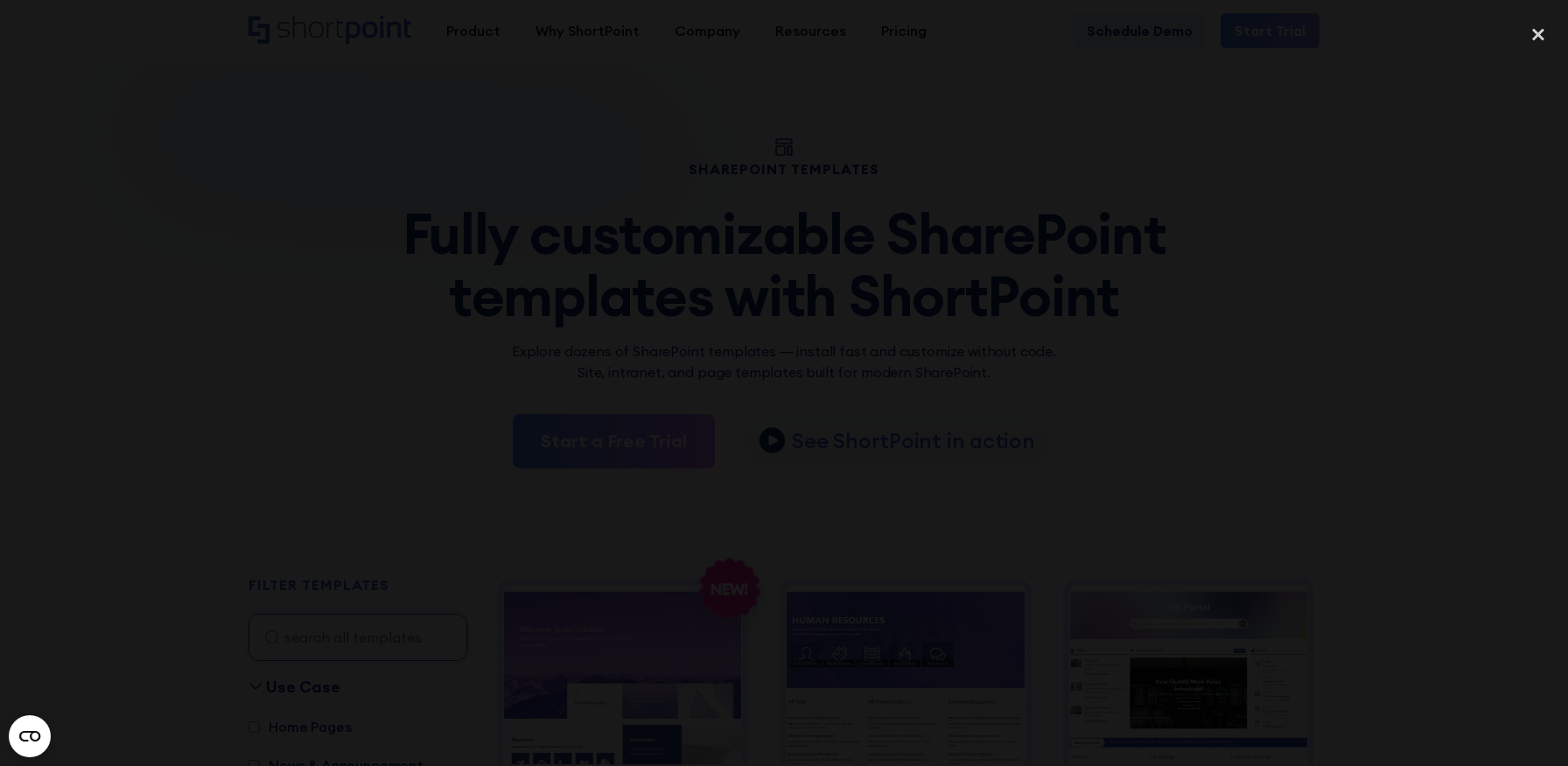
click at [1453, 315] on div at bounding box center [784, 383] width 1568 height 735
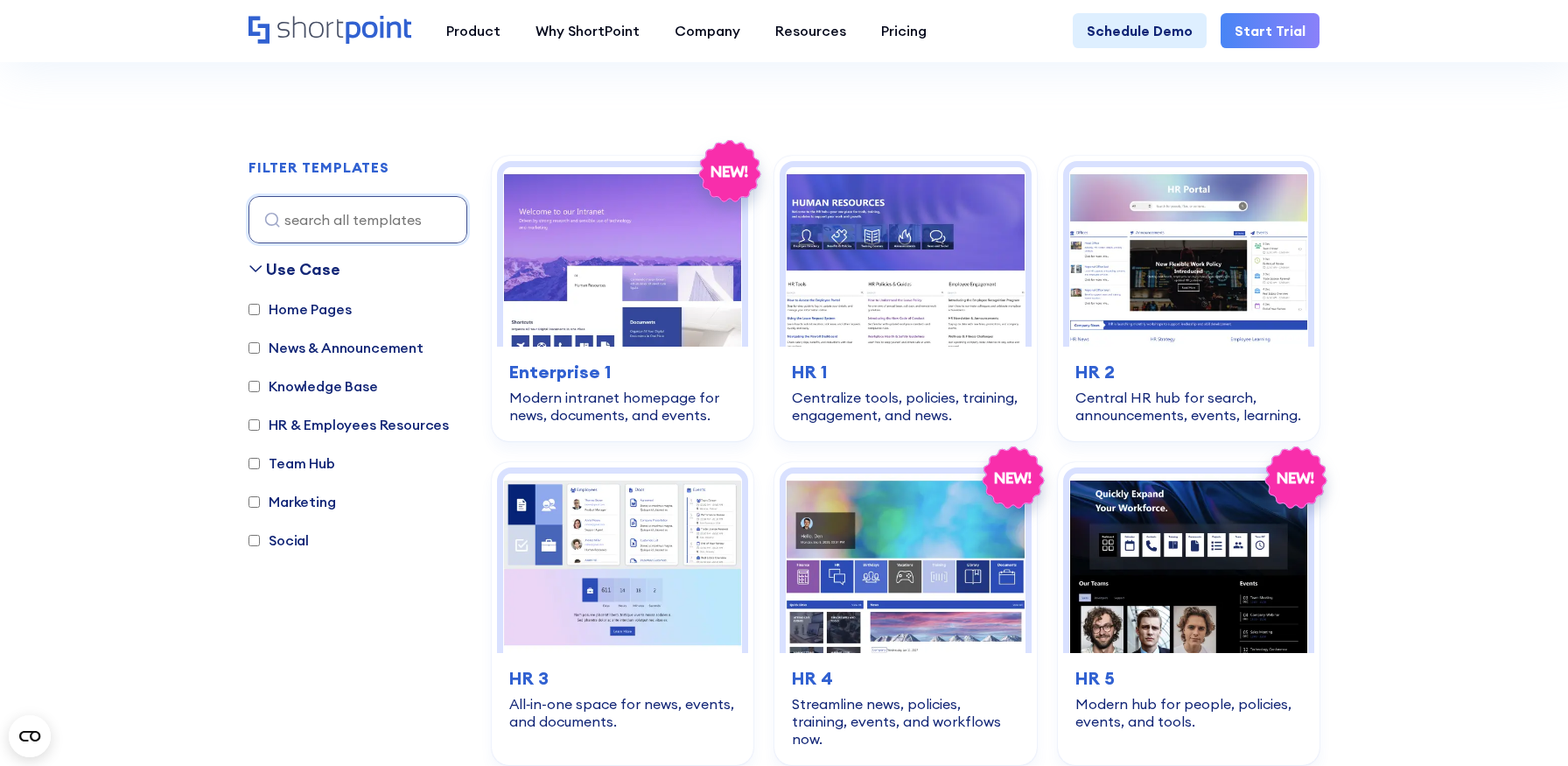
scroll to position [0, 0]
